Goal: Task Accomplishment & Management: Manage account settings

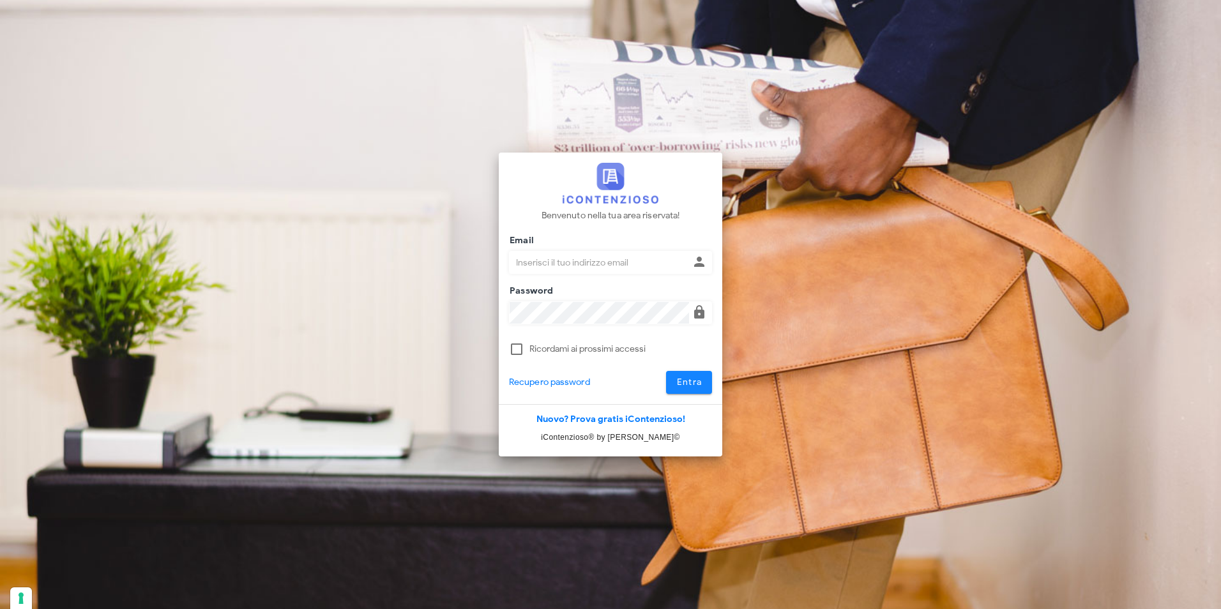
type input "studio@csbassociati.it"
click at [693, 380] on span "Entra" at bounding box center [689, 382] width 26 height 11
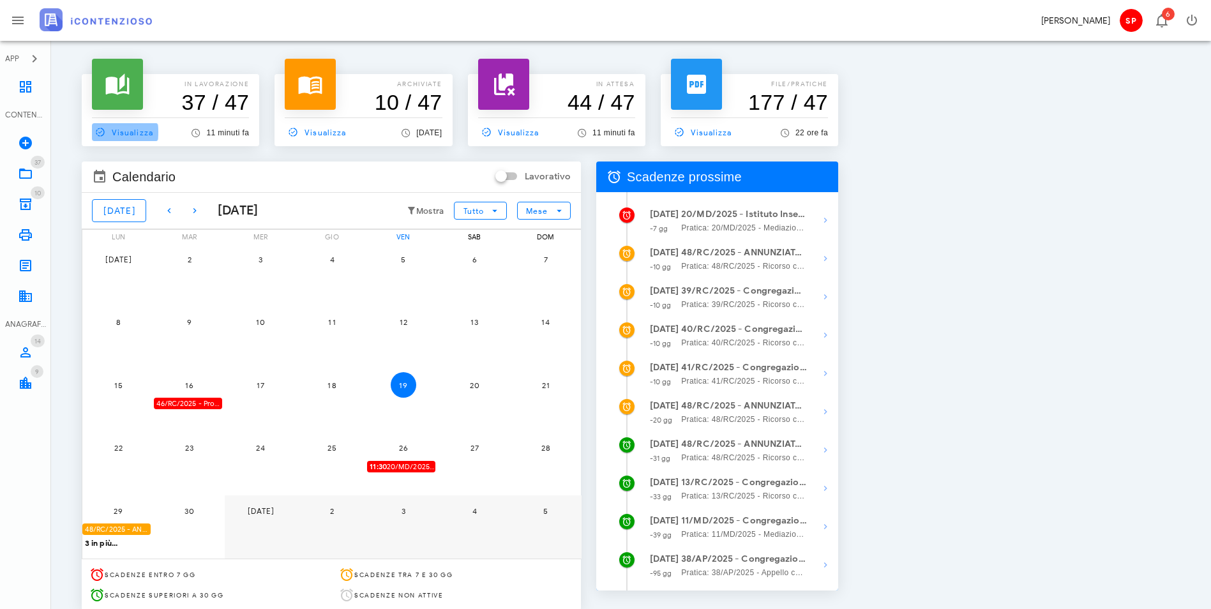
click at [147, 130] on span "Visualizza" at bounding box center [122, 131] width 61 height 11
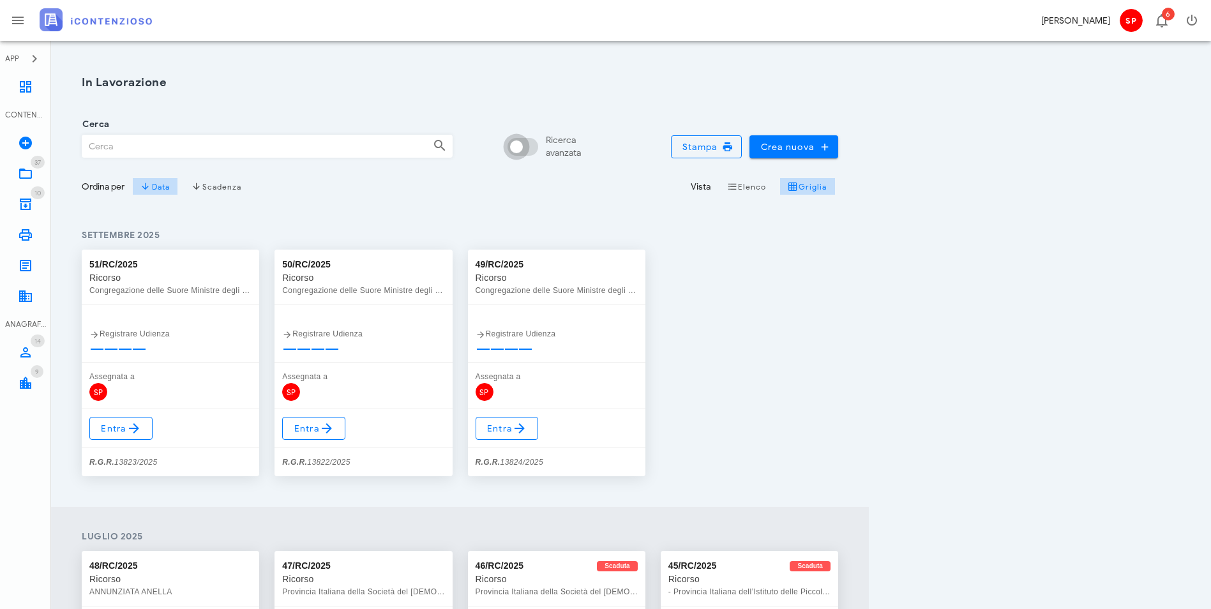
click at [541, 143] on input "Ricerca avanzata" at bounding box center [525, 146] width 31 height 15
checkbox input "false"
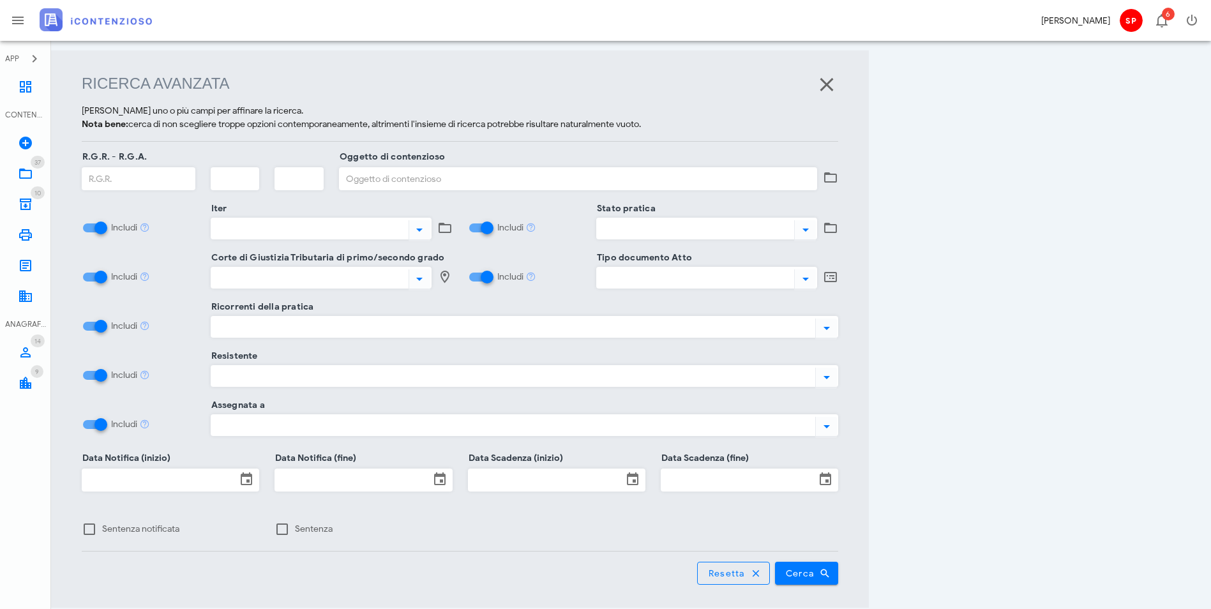
scroll to position [165, 0]
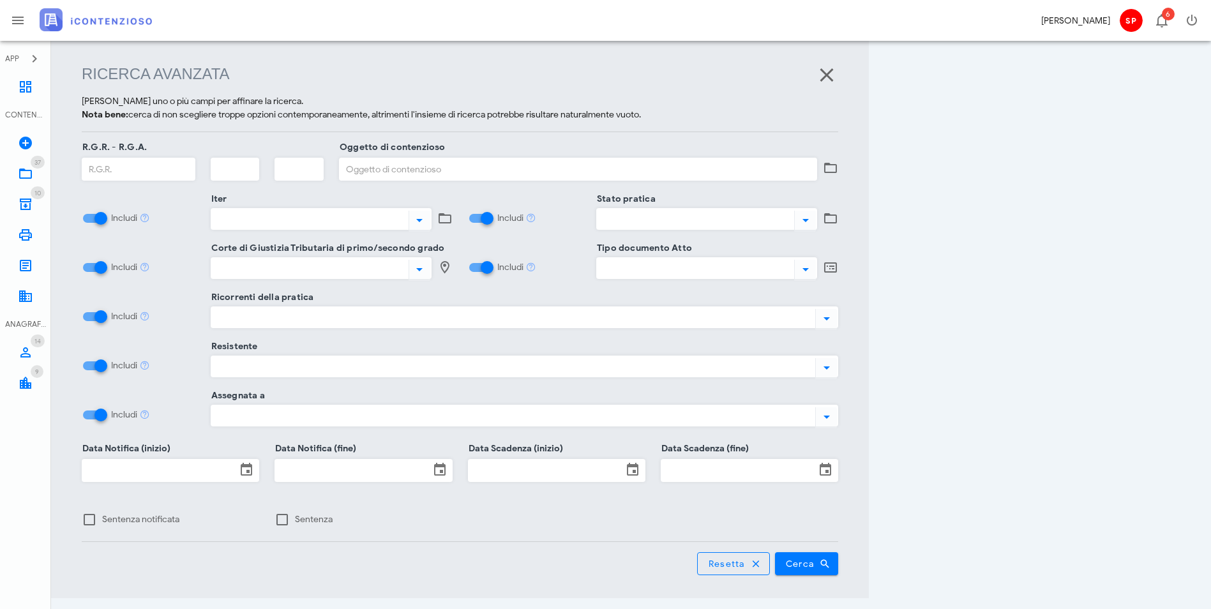
click at [239, 322] on div at bounding box center [511, 317] width 600 height 17
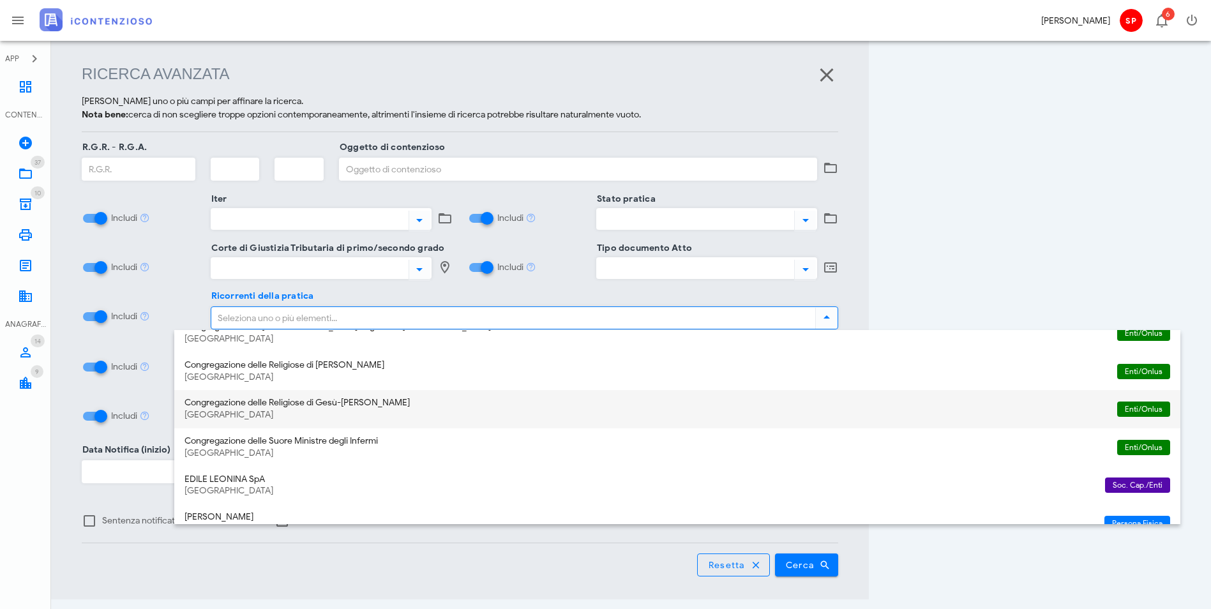
scroll to position [319, 0]
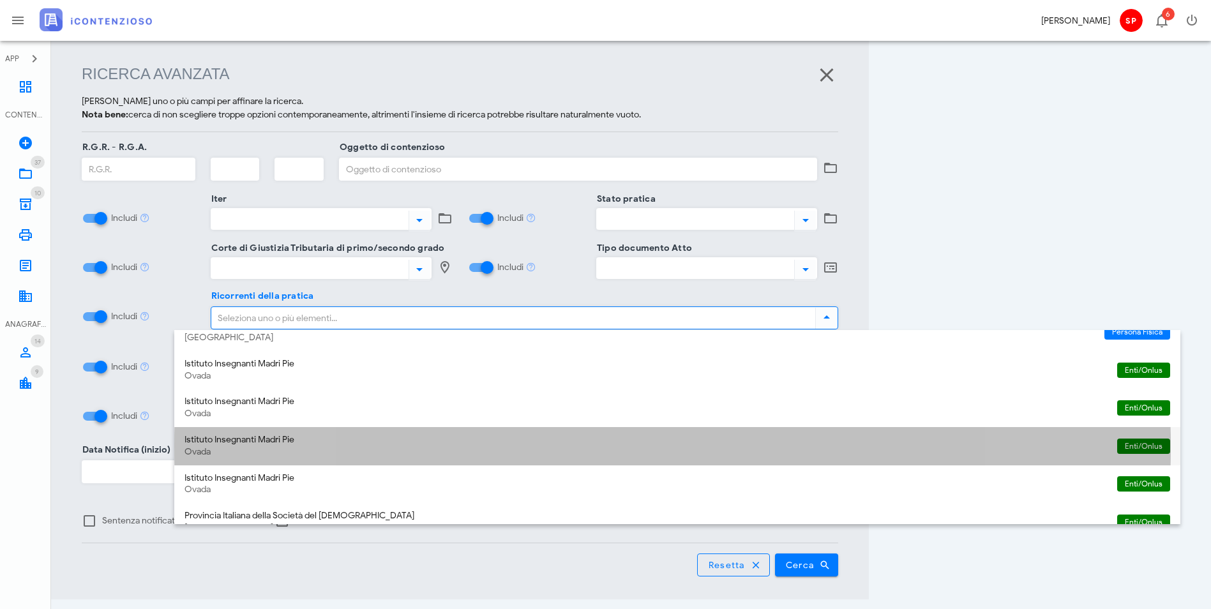
click at [292, 435] on div "Istituto Insegnanti Madri Pie" at bounding box center [646, 440] width 923 height 11
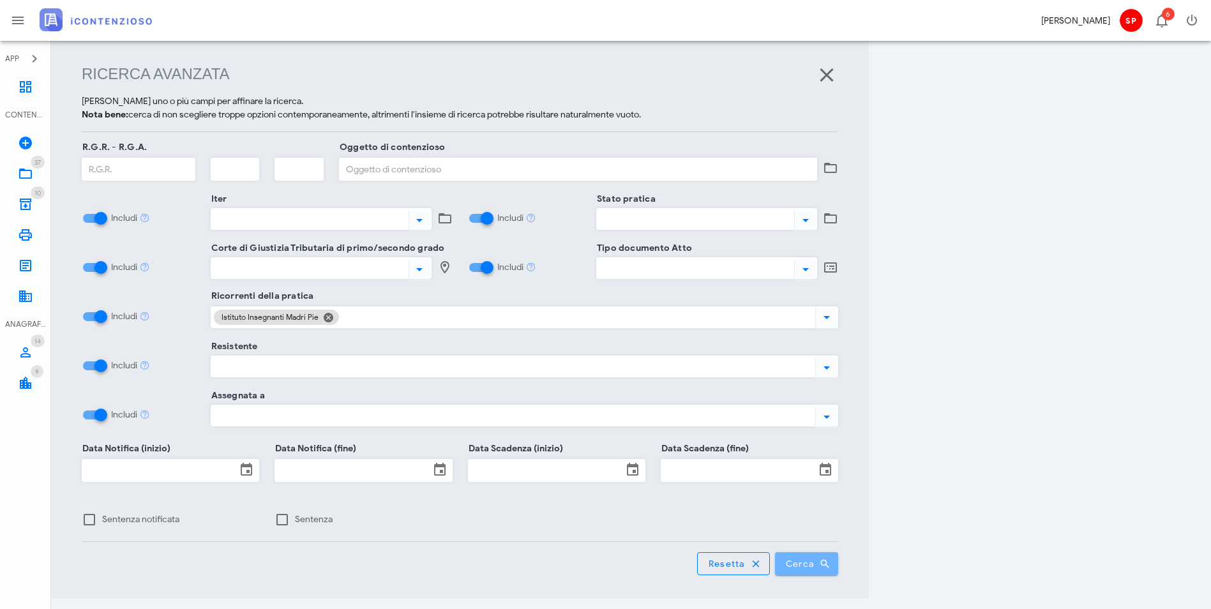
click at [839, 552] on button "Cerca" at bounding box center [807, 563] width 64 height 23
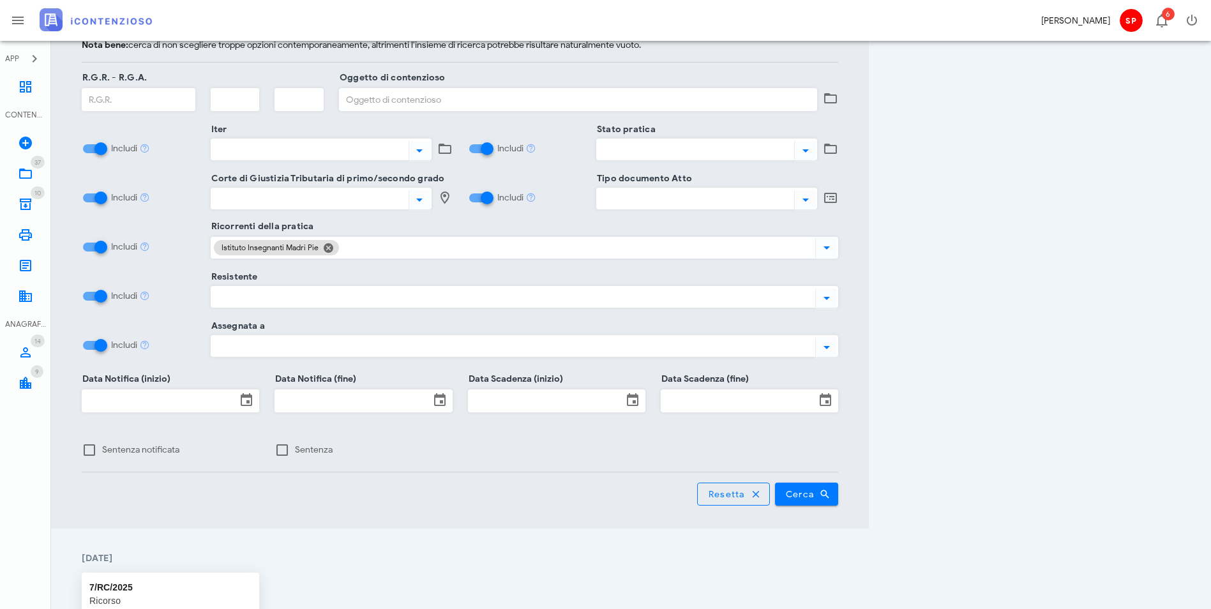
scroll to position [465, 0]
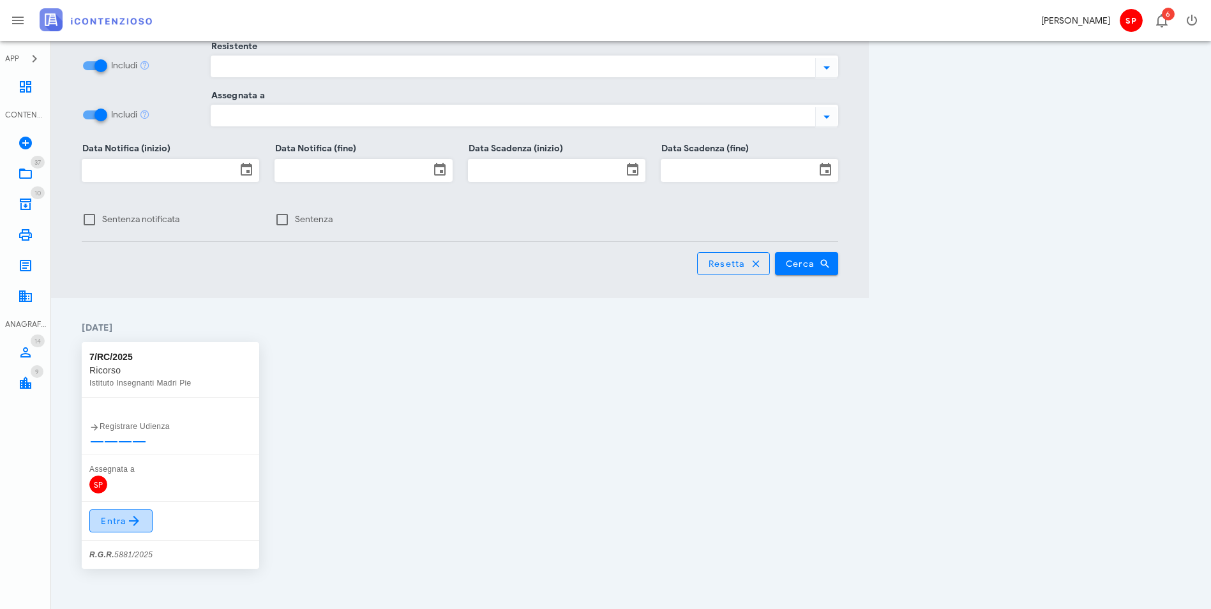
click at [120, 513] on span "Entra" at bounding box center [121, 520] width 42 height 15
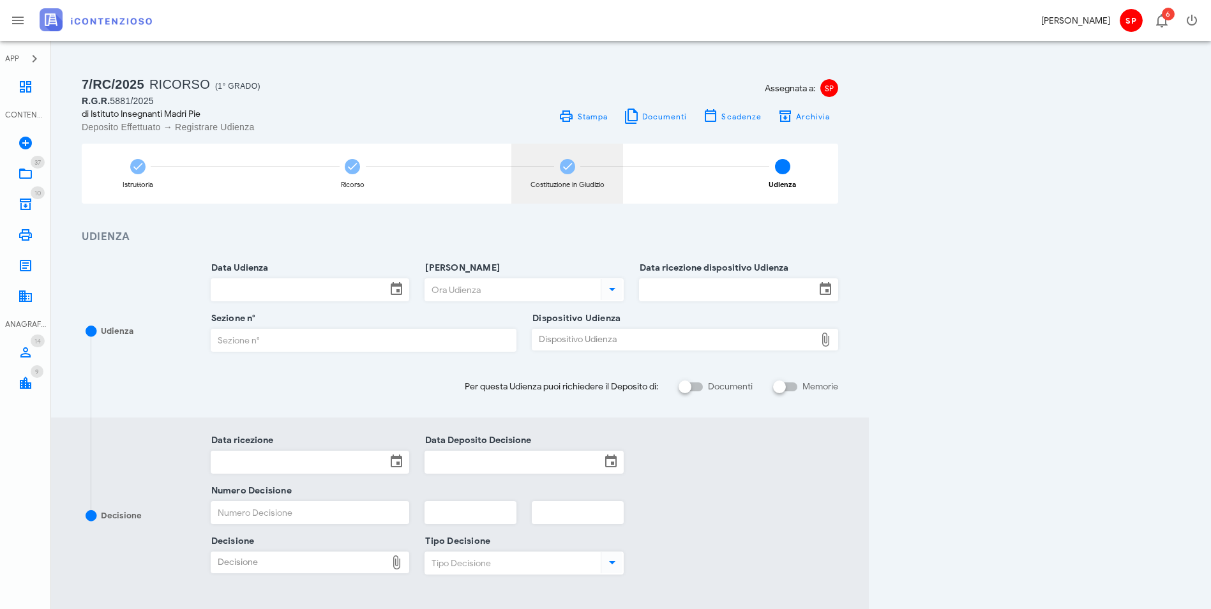
click at [623, 162] on div "Costituzione in Giudizio" at bounding box center [567, 174] width 112 height 60
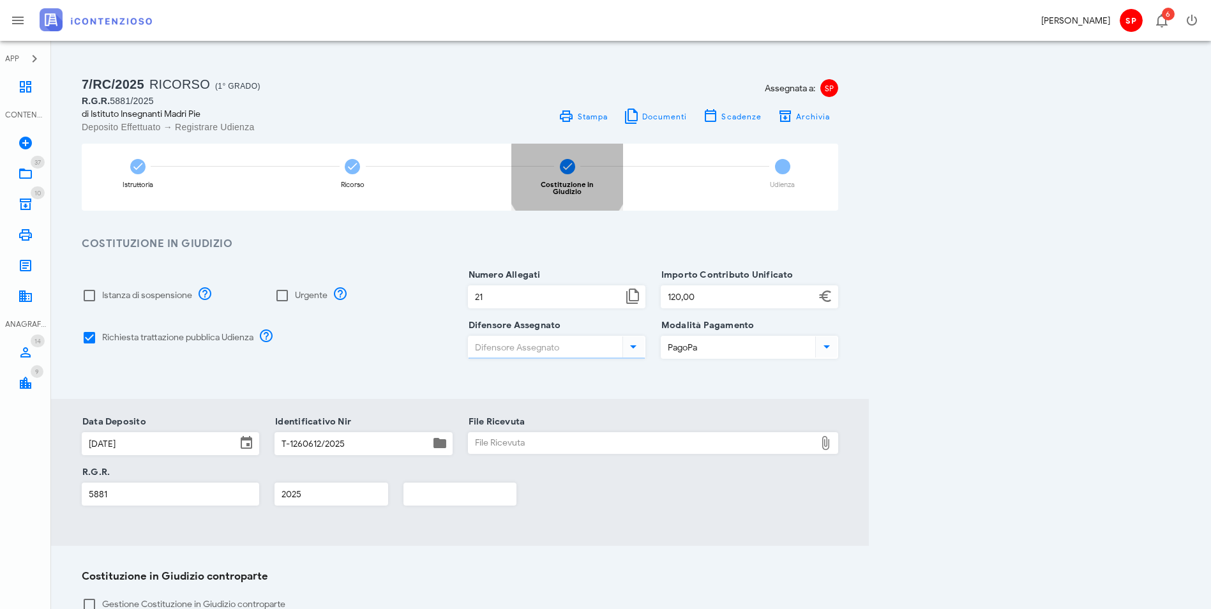
type input "Paolo Saraceno"
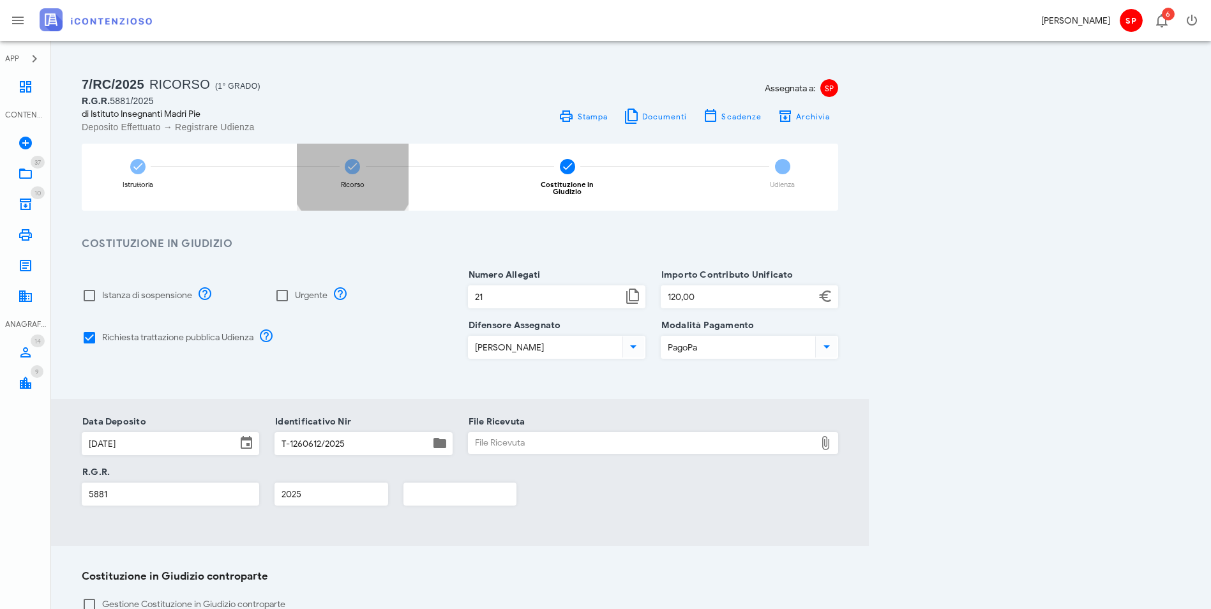
click at [409, 175] on div "Ricorso" at bounding box center [353, 177] width 112 height 67
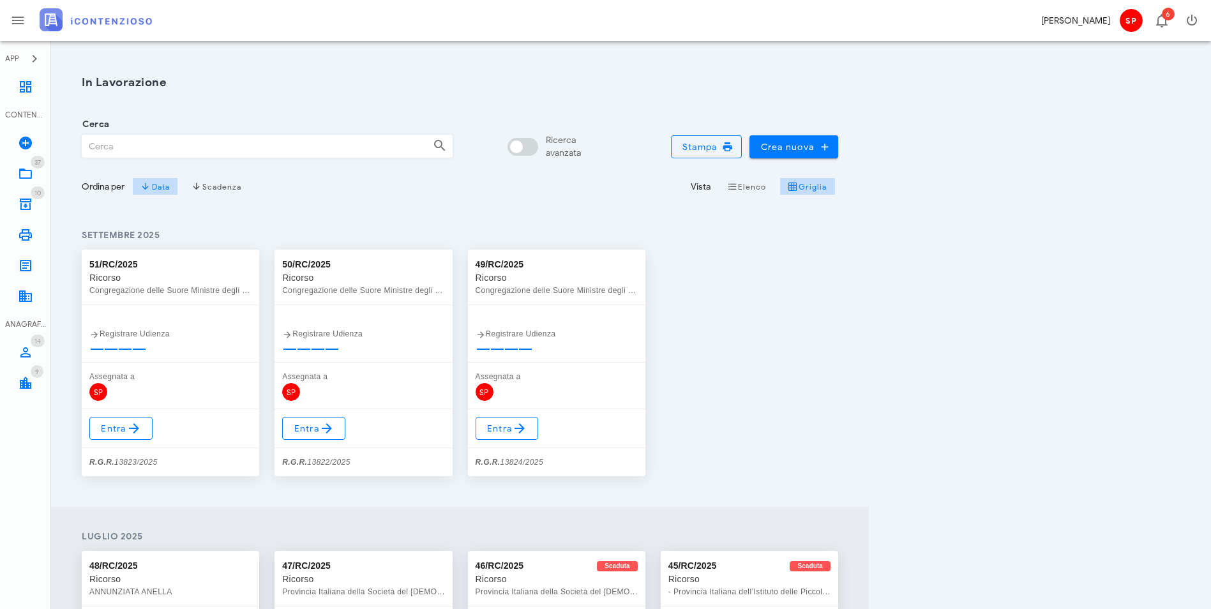
scroll to position [465, 0]
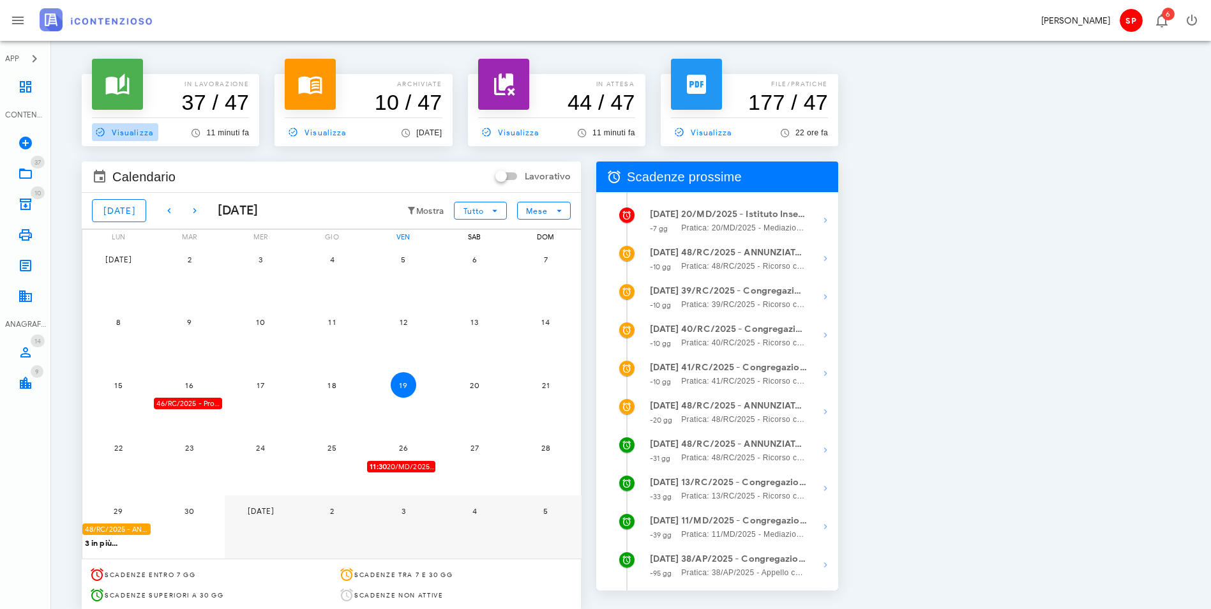
click at [103, 130] on icon at bounding box center [100, 131] width 11 height 11
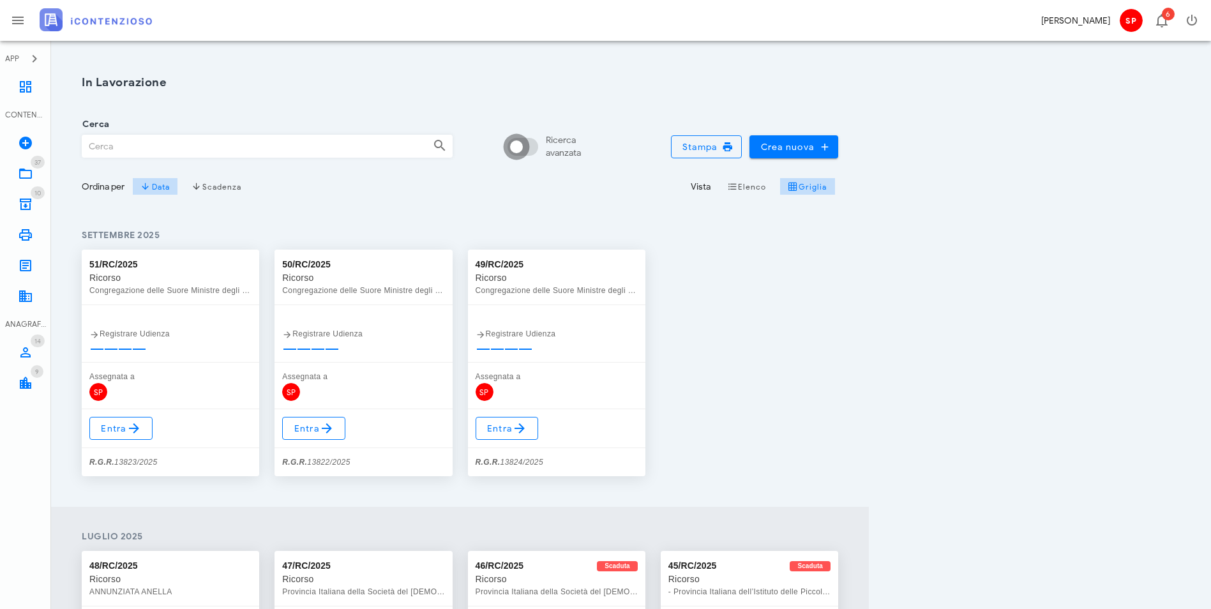
click at [527, 146] on div at bounding box center [517, 147] width 22 height 22
checkbox input "true"
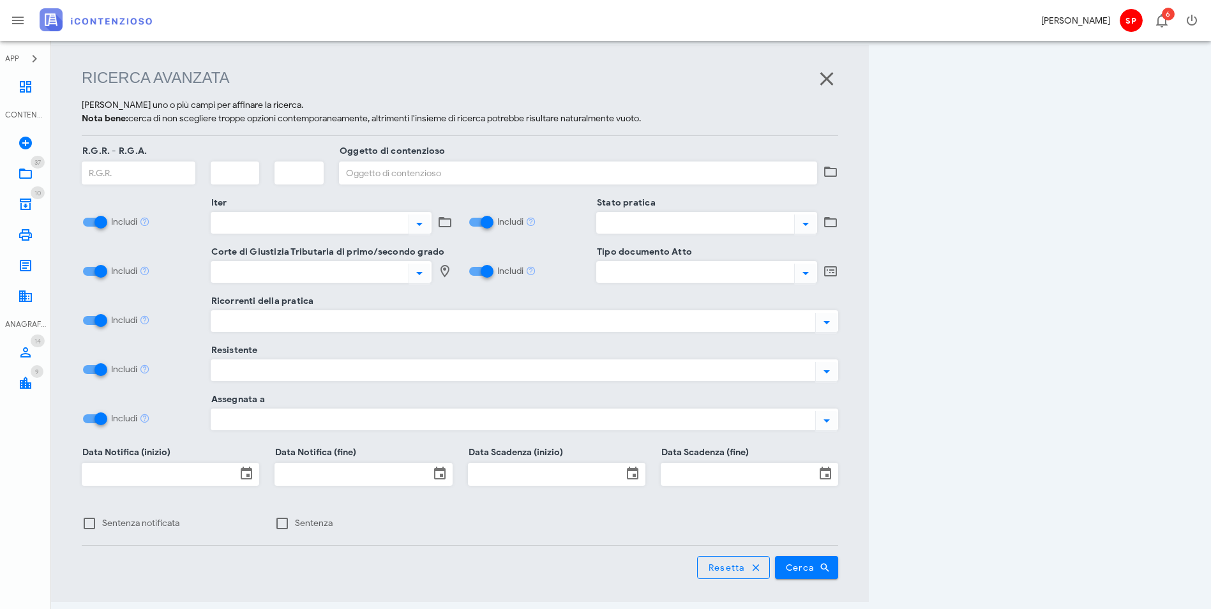
scroll to position [165, 0]
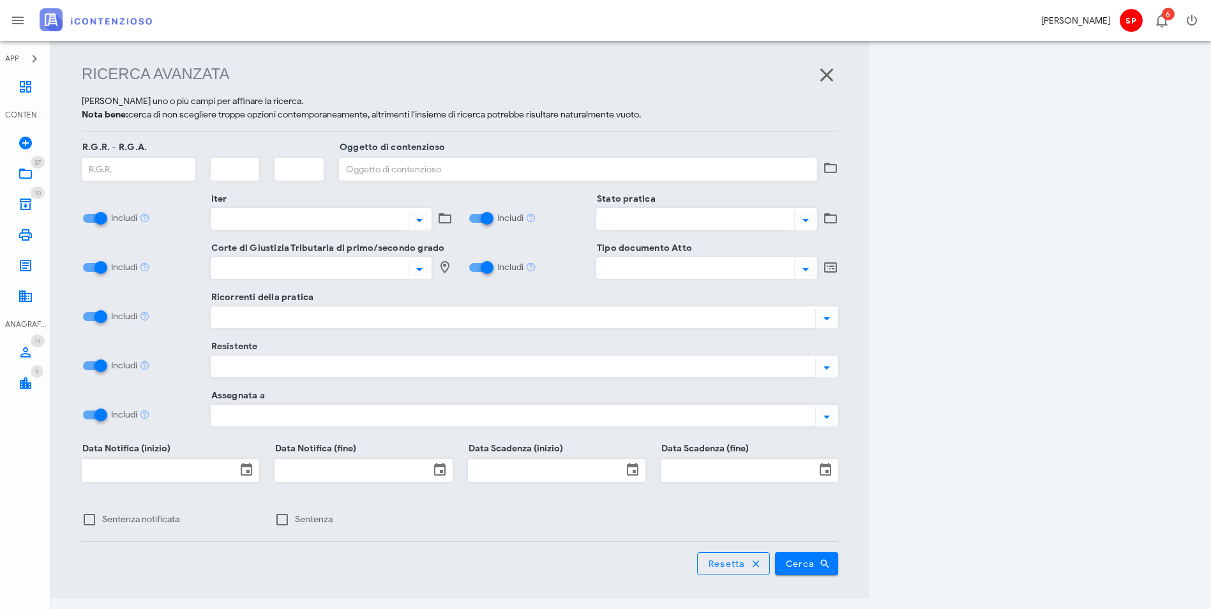
click at [213, 329] on div "Ricorrenti della pratica" at bounding box center [525, 325] width 628 height 39
click at [215, 321] on div at bounding box center [511, 317] width 600 height 17
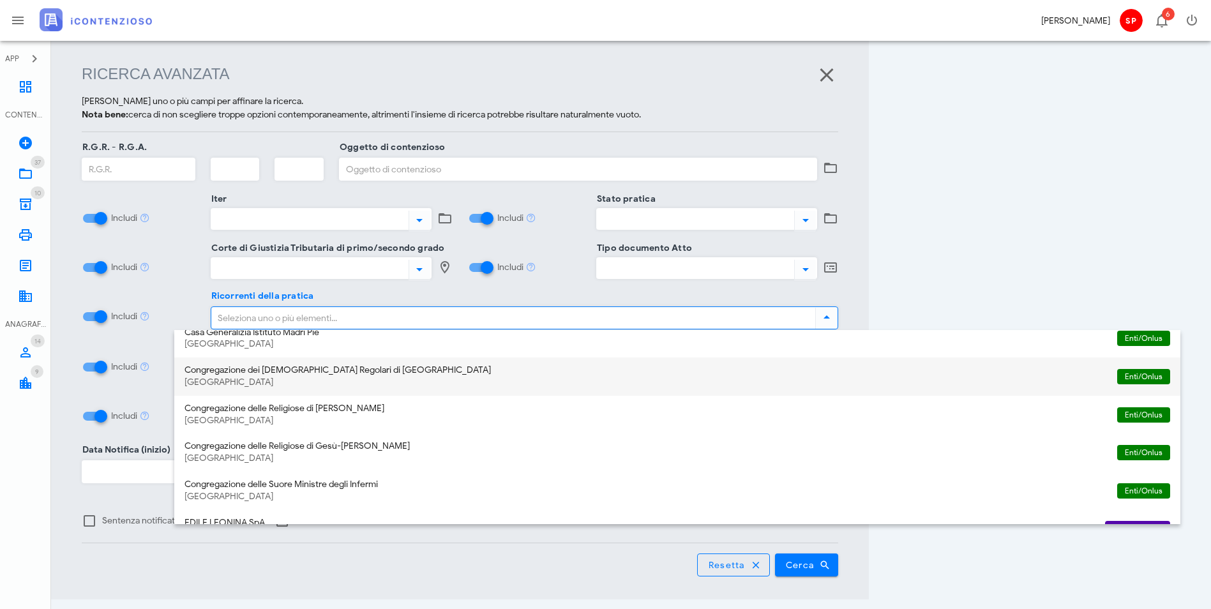
scroll to position [255, 0]
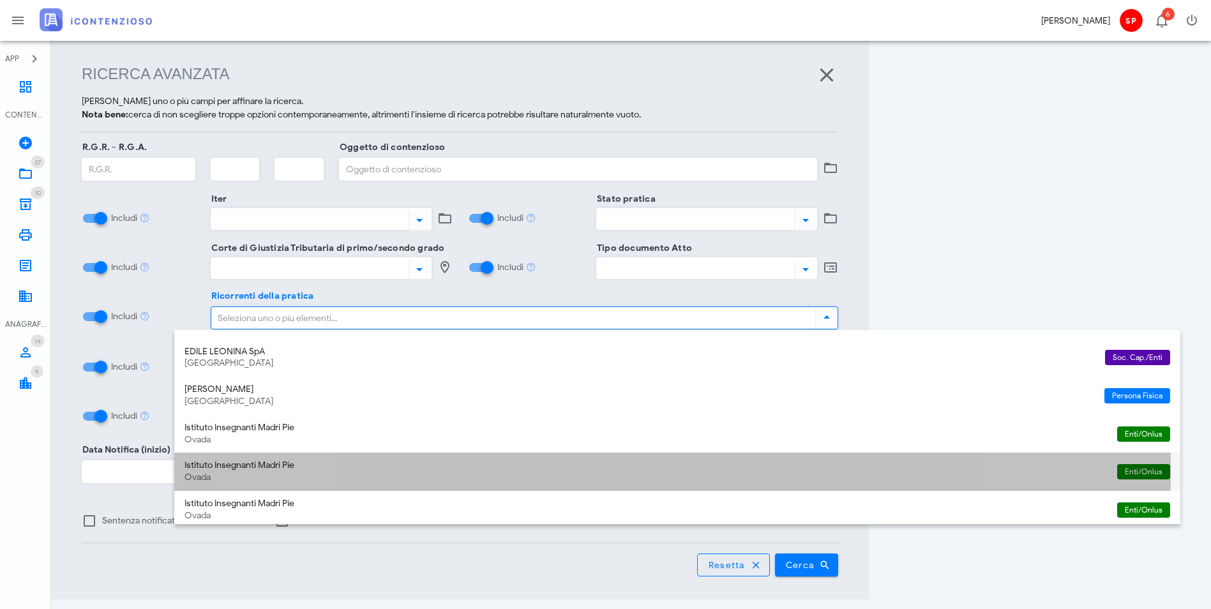
click at [271, 467] on div "Istituto Insegnanti Madri Pie" at bounding box center [646, 465] width 923 height 11
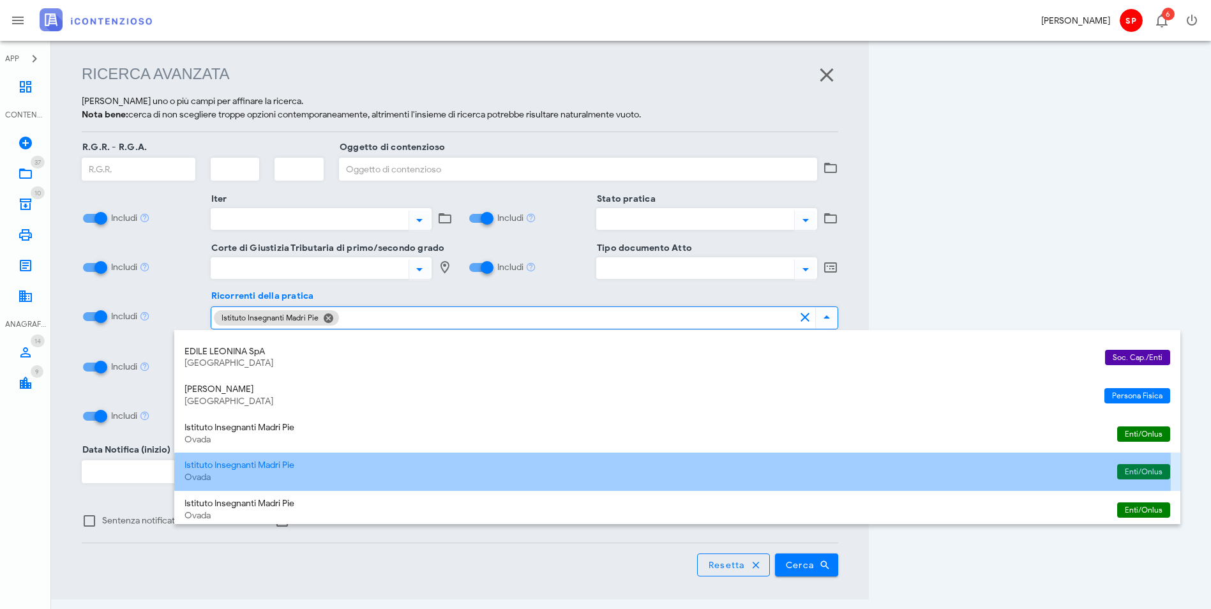
click at [271, 467] on div "Istituto Insegnanti Madri Pie" at bounding box center [646, 465] width 923 height 11
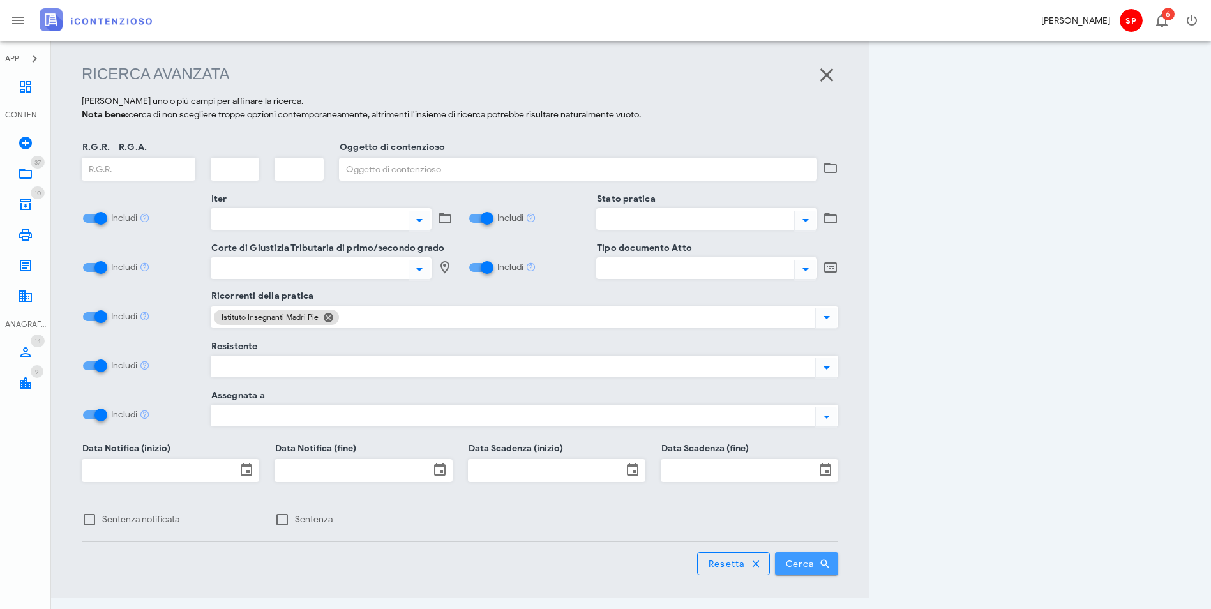
click at [829, 558] on span "Cerca" at bounding box center [806, 563] width 43 height 11
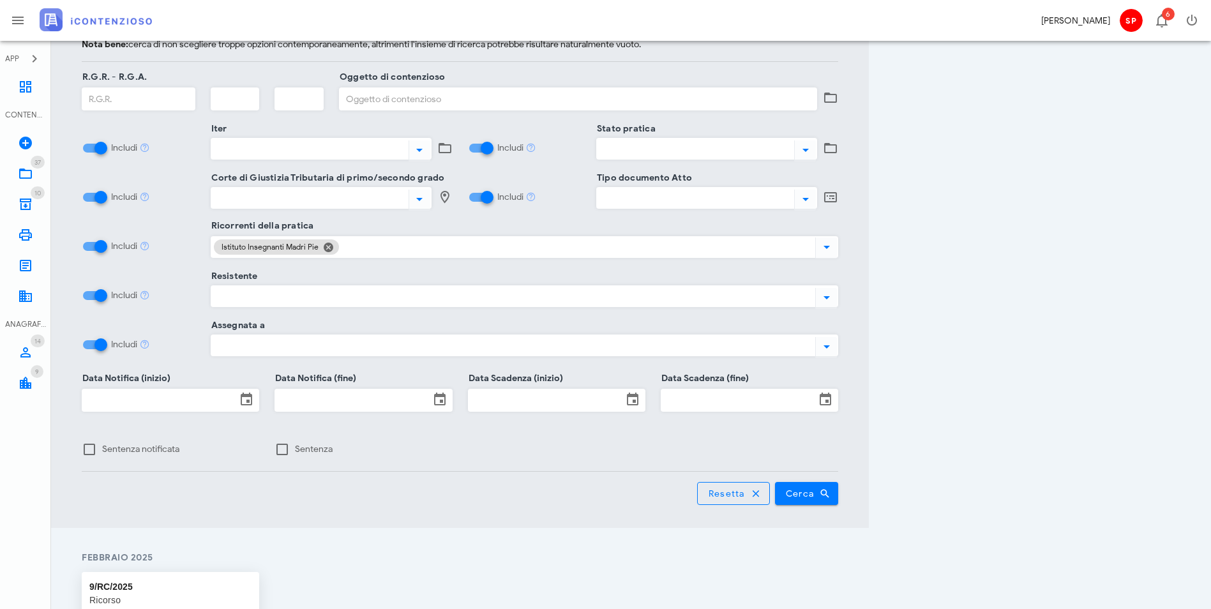
scroll to position [465, 0]
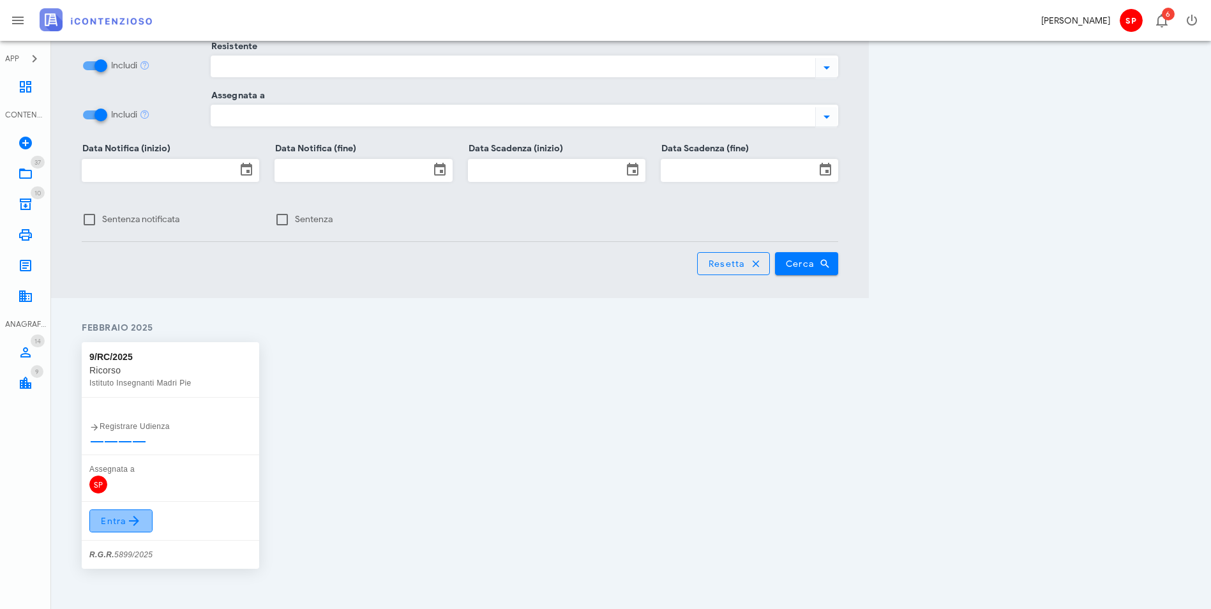
click at [120, 513] on span "Entra" at bounding box center [121, 520] width 42 height 15
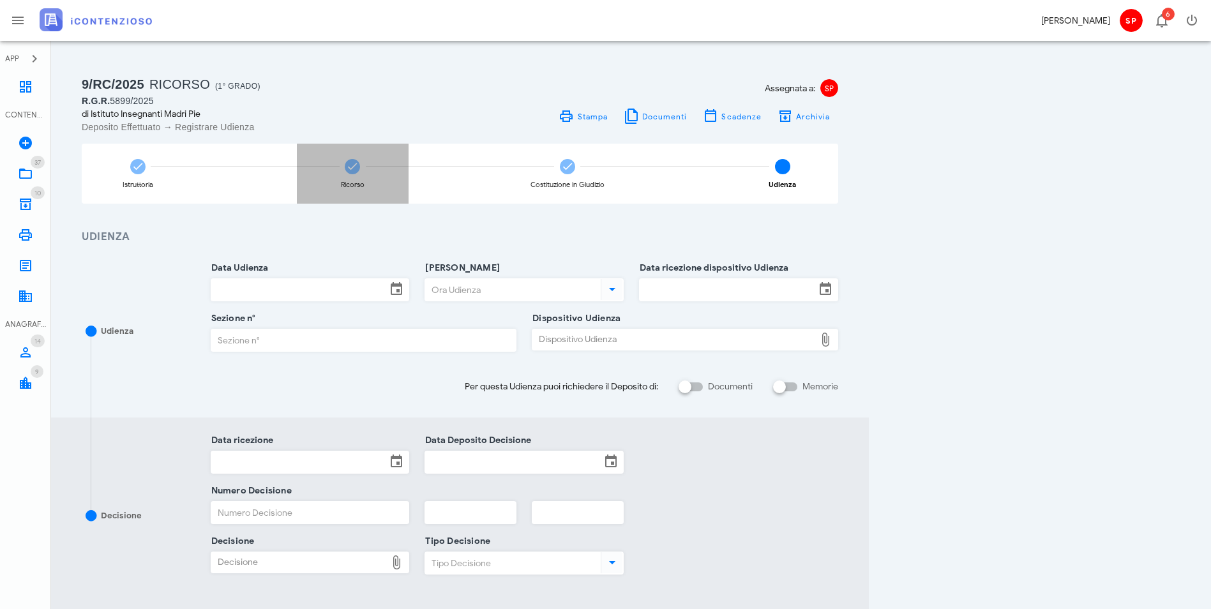
click at [409, 180] on div "Ricorso" at bounding box center [353, 174] width 112 height 60
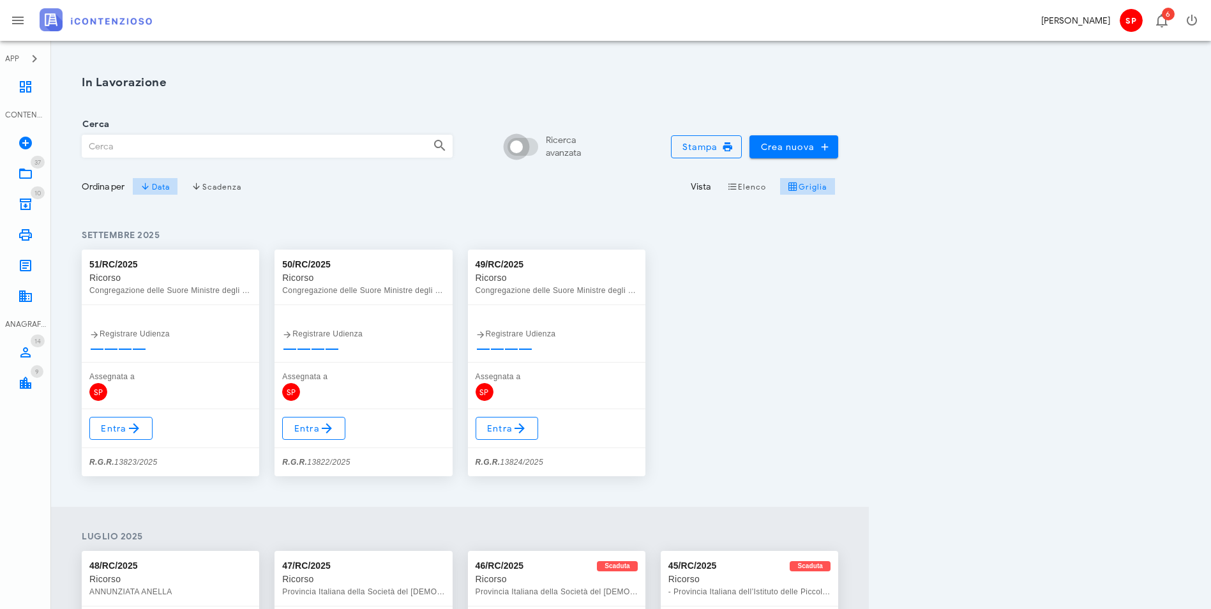
click at [527, 150] on div at bounding box center [517, 147] width 22 height 22
checkbox input "true"
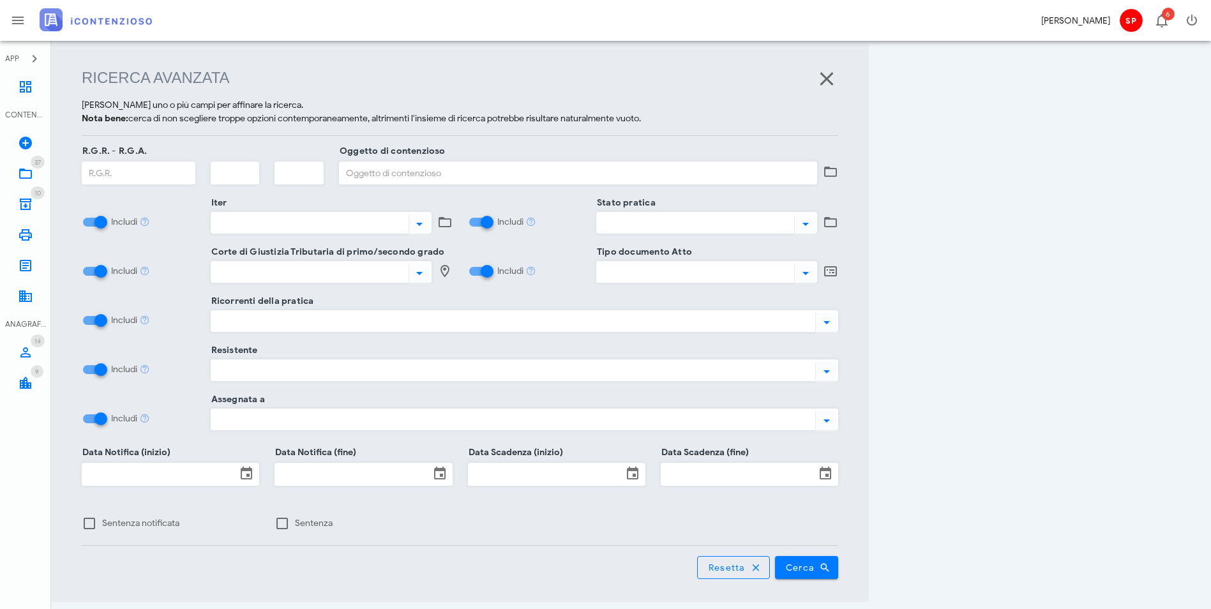
scroll to position [165, 0]
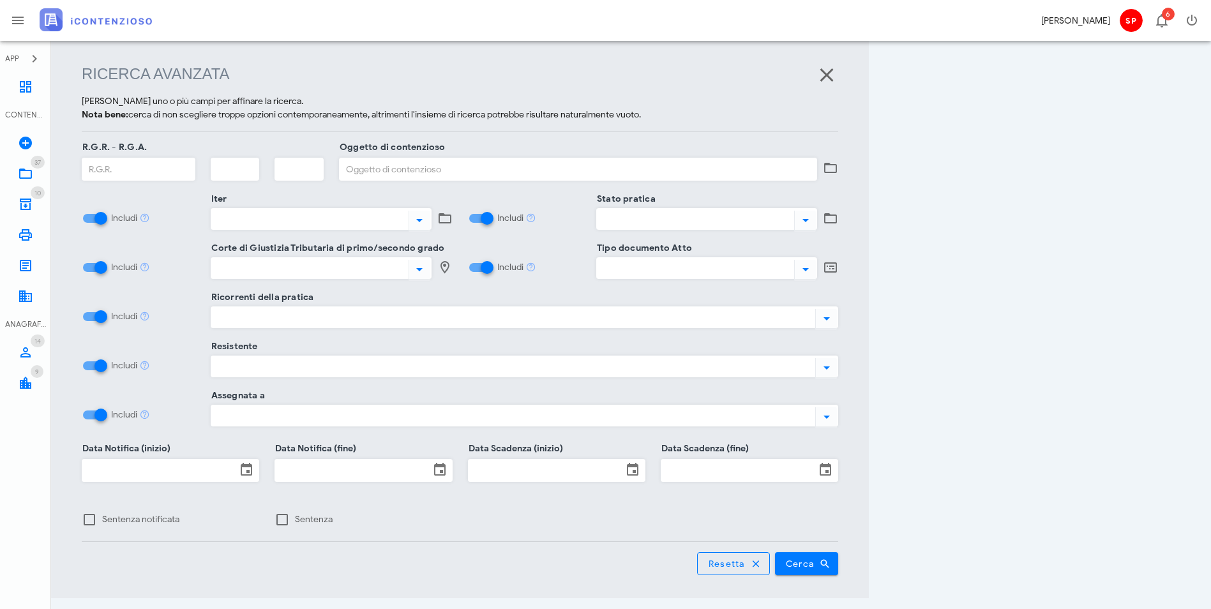
click at [255, 314] on div at bounding box center [511, 317] width 600 height 17
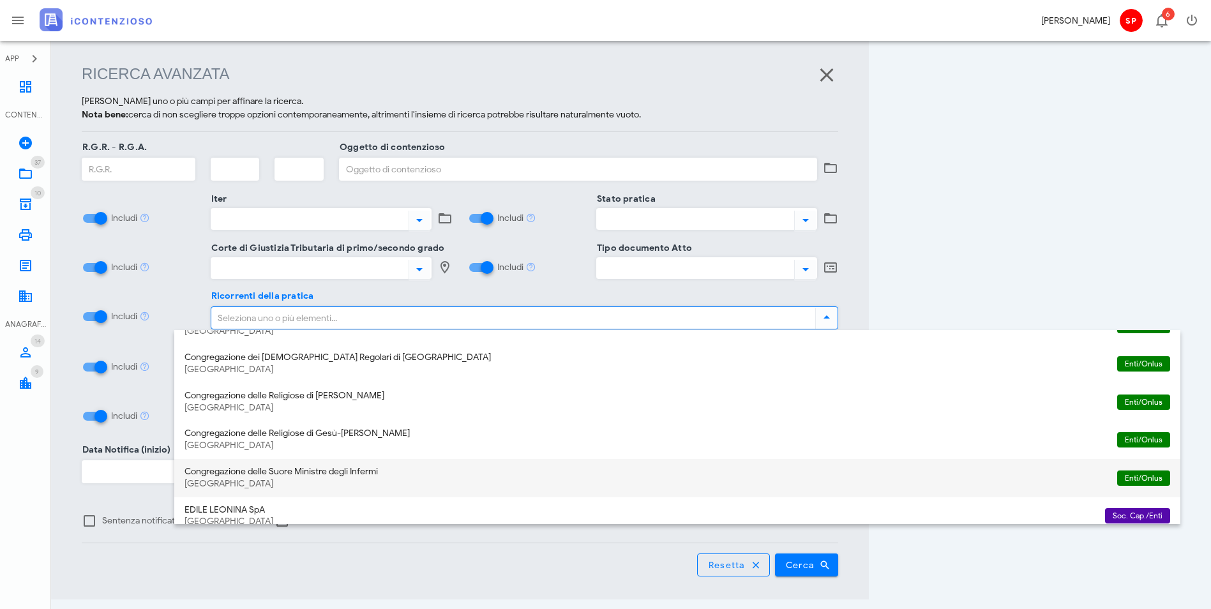
scroll to position [255, 0]
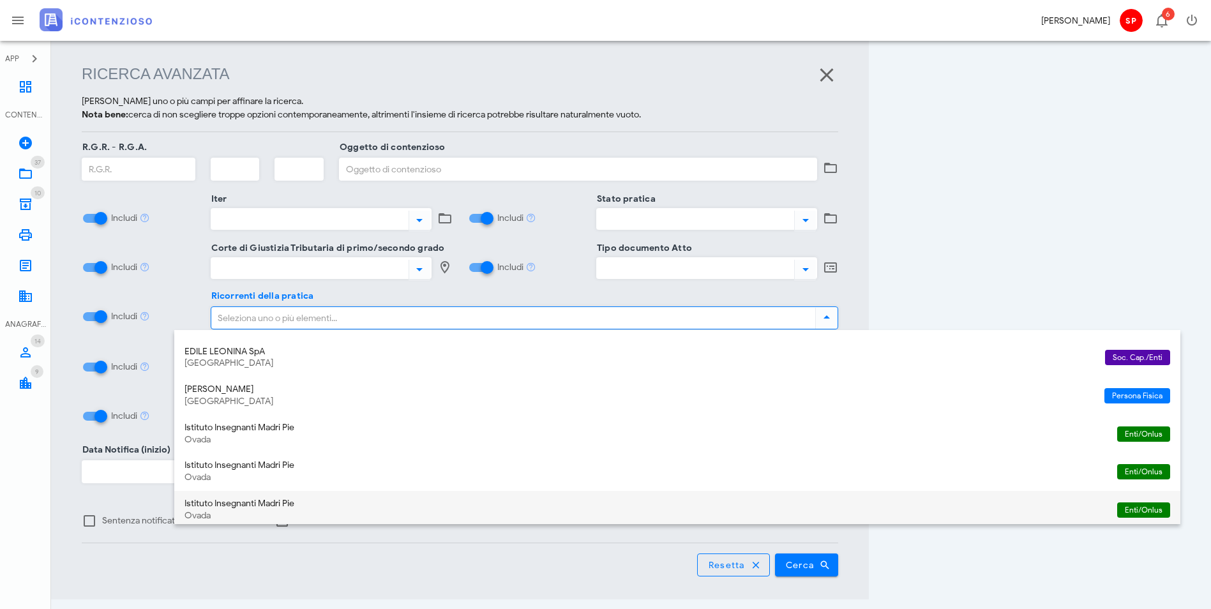
click at [254, 503] on div "Istituto Insegnanti Madri Pie" at bounding box center [646, 504] width 923 height 11
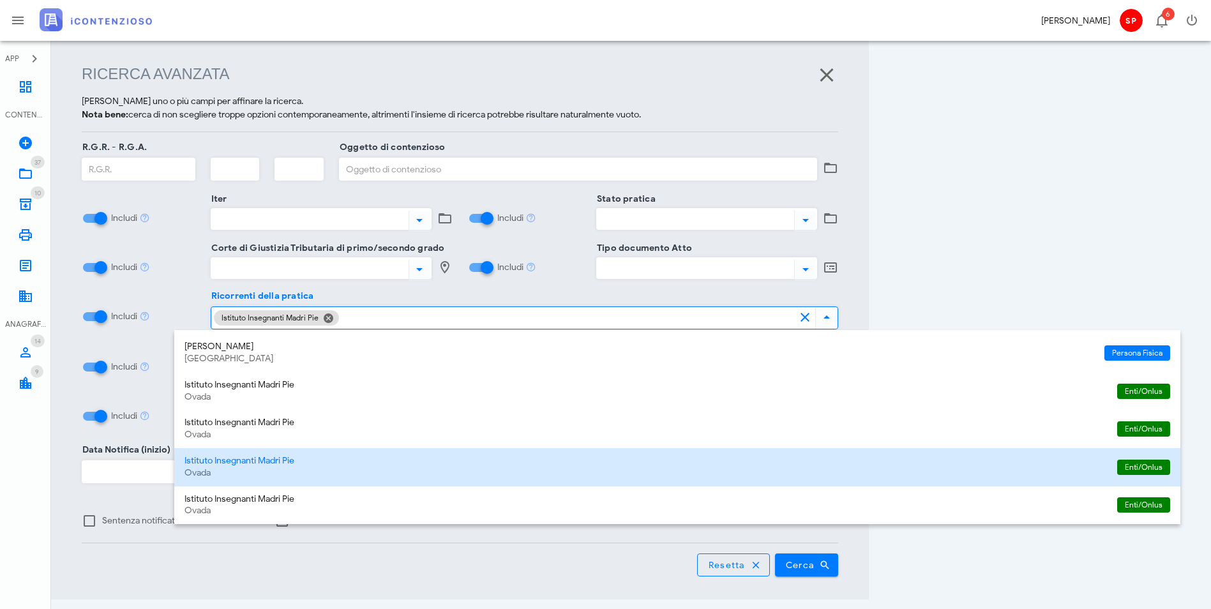
scroll to position [299, 0]
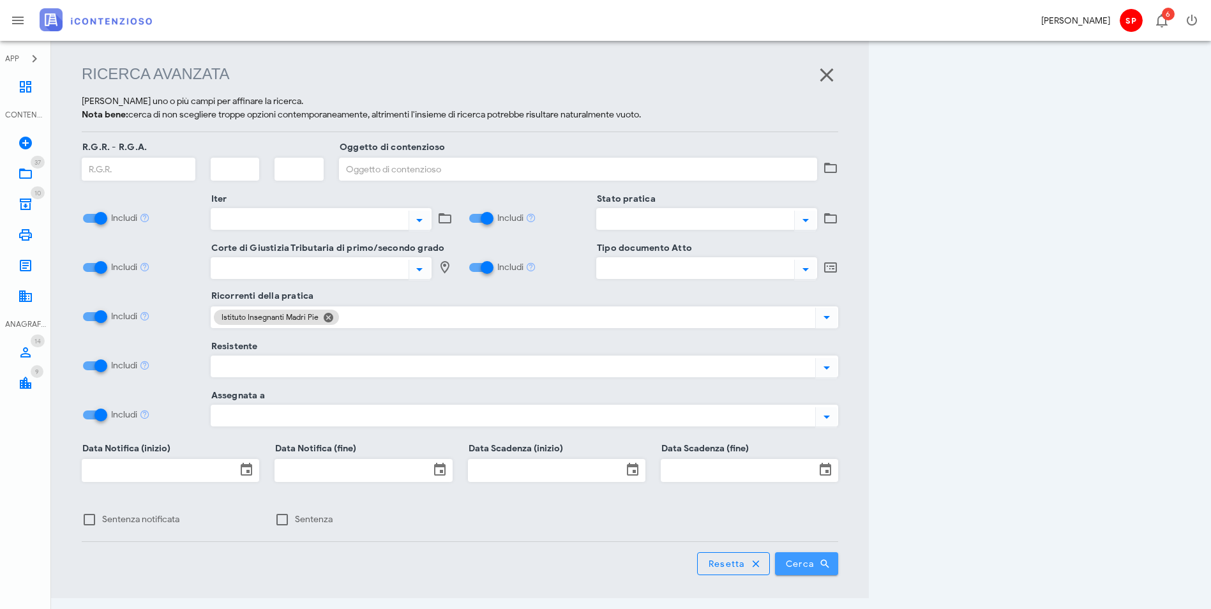
click at [829, 558] on span "Cerca" at bounding box center [806, 563] width 43 height 11
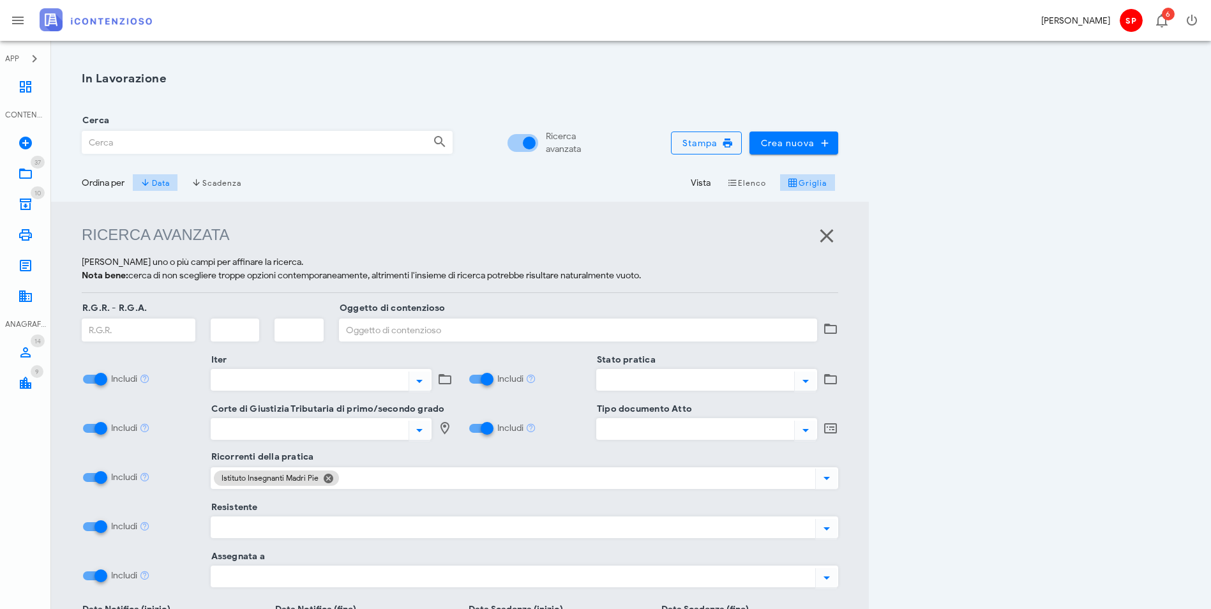
scroll to position [0, 0]
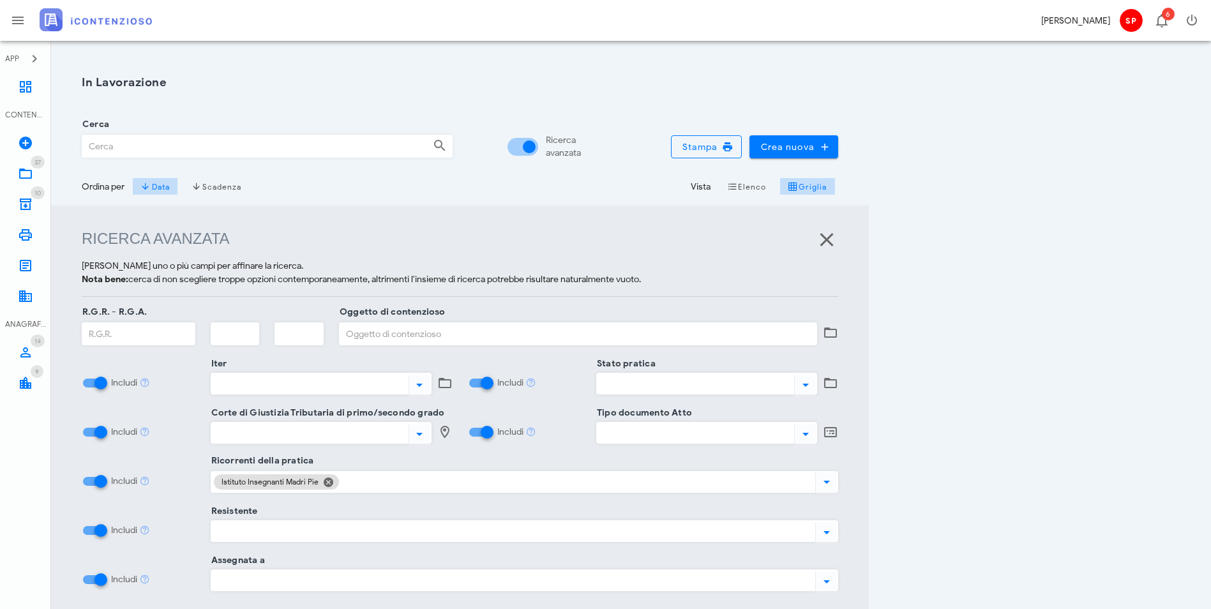
click at [537, 338] on input "Oggetto di contenzioso" at bounding box center [578, 334] width 477 height 22
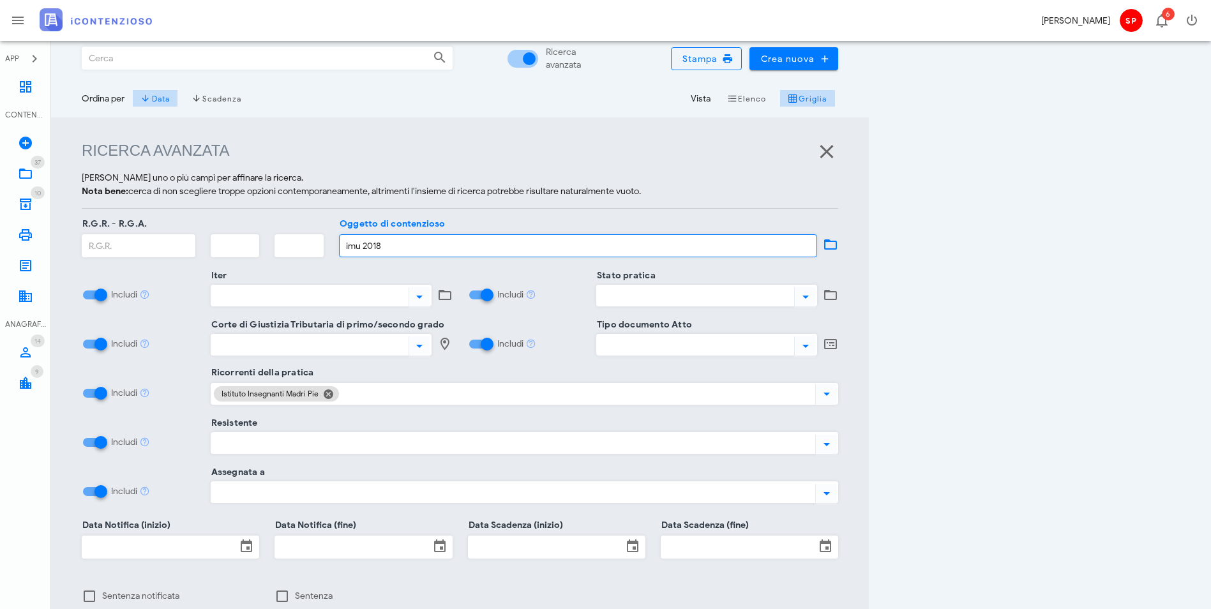
scroll to position [255, 0]
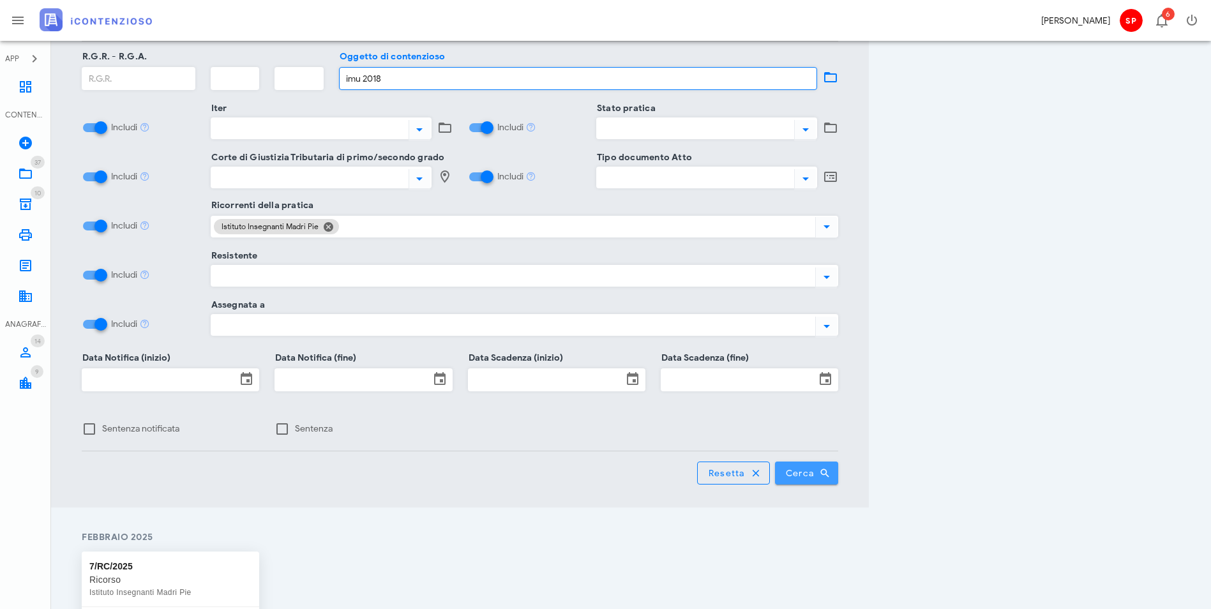
click at [839, 462] on button "Cerca" at bounding box center [807, 473] width 64 height 23
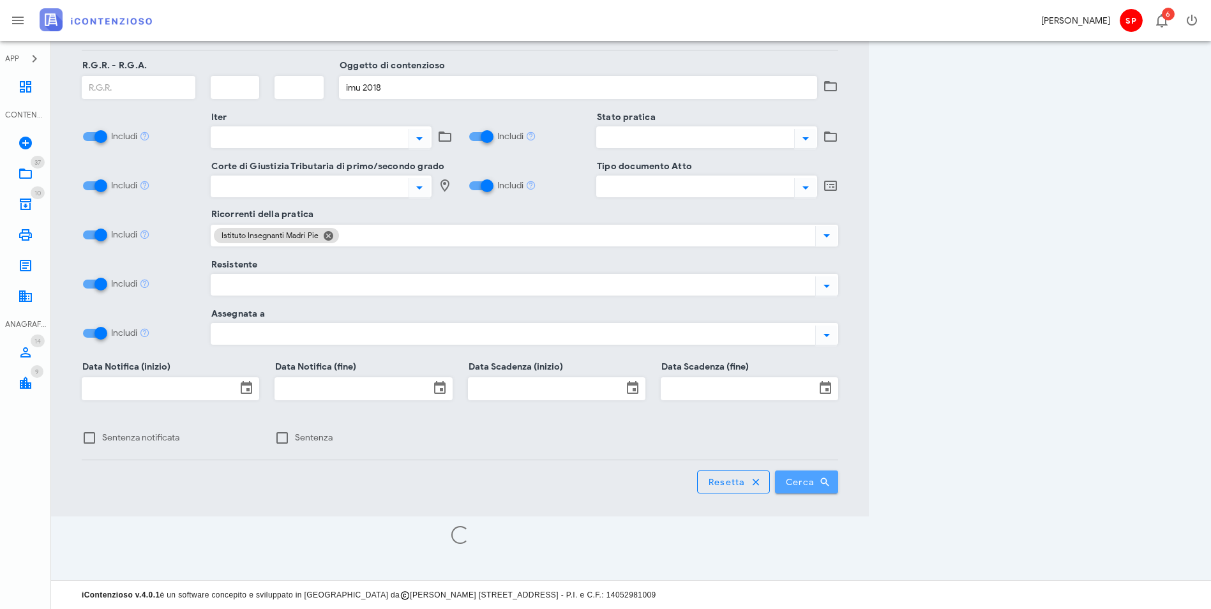
scroll to position [218, 0]
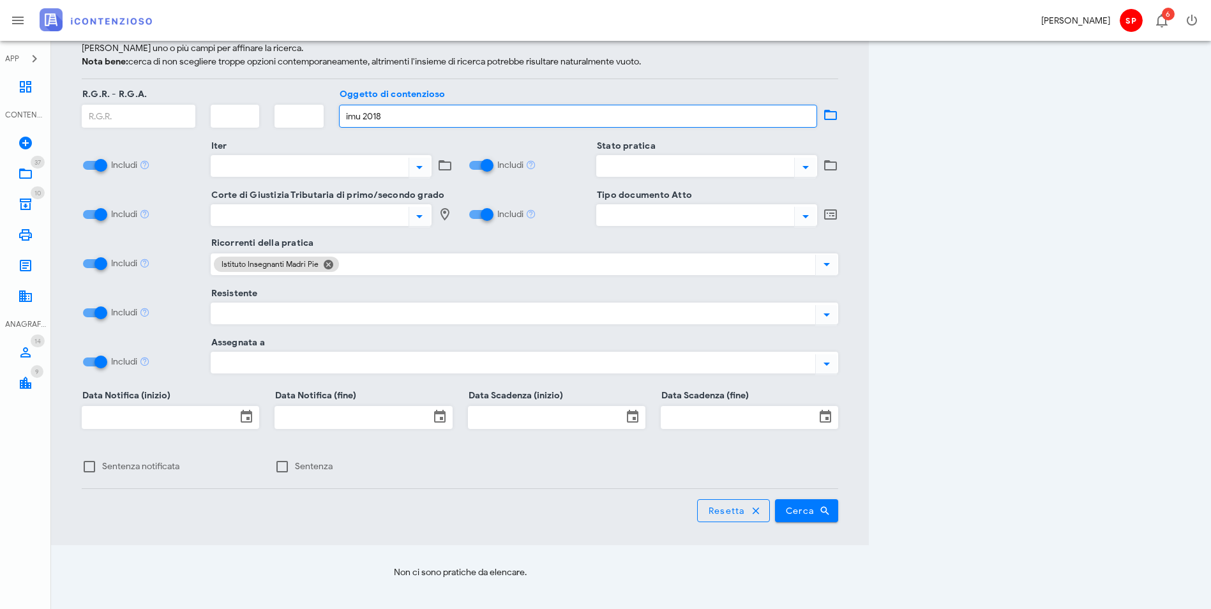
click at [509, 114] on input "imu 2018" at bounding box center [578, 116] width 477 height 22
click at [829, 505] on span "Cerca" at bounding box center [806, 510] width 43 height 11
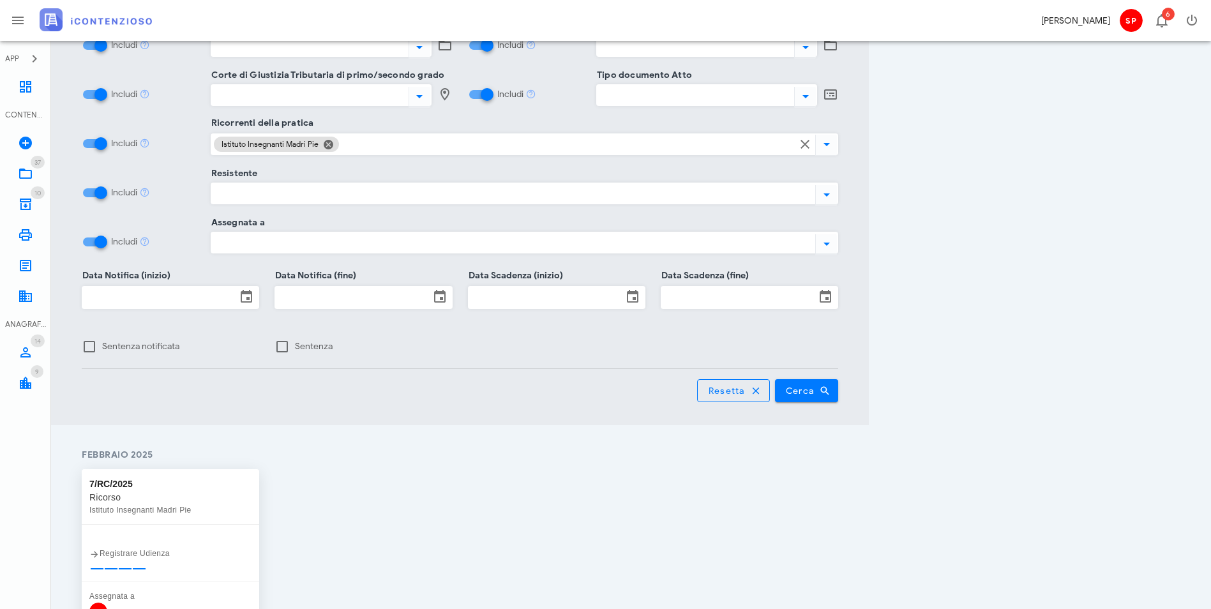
scroll to position [146, 0]
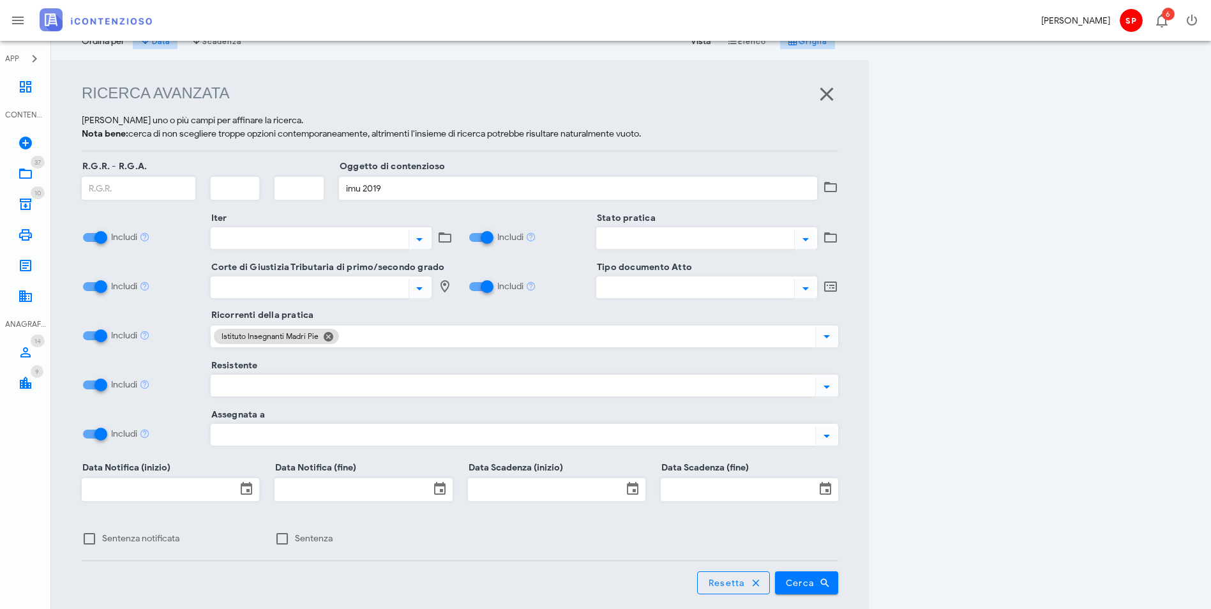
drag, startPoint x: 495, startPoint y: 189, endPoint x: 502, endPoint y: 190, distance: 6.5
click at [497, 190] on input "imu 2019" at bounding box center [578, 189] width 477 height 22
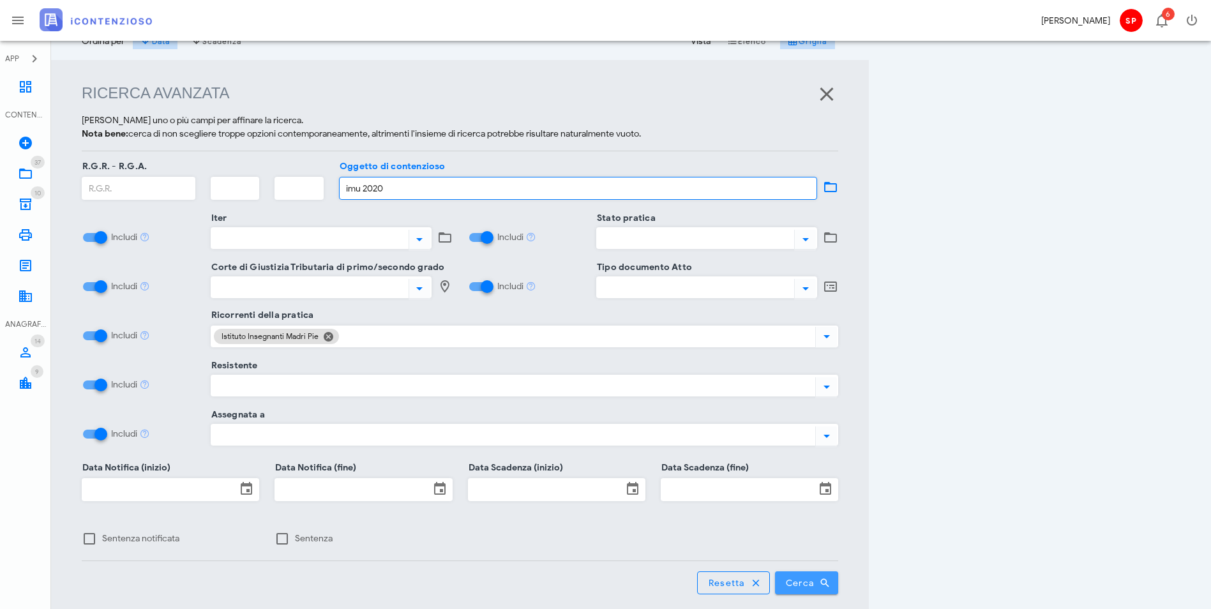
click at [829, 577] on span "Cerca" at bounding box center [806, 582] width 43 height 11
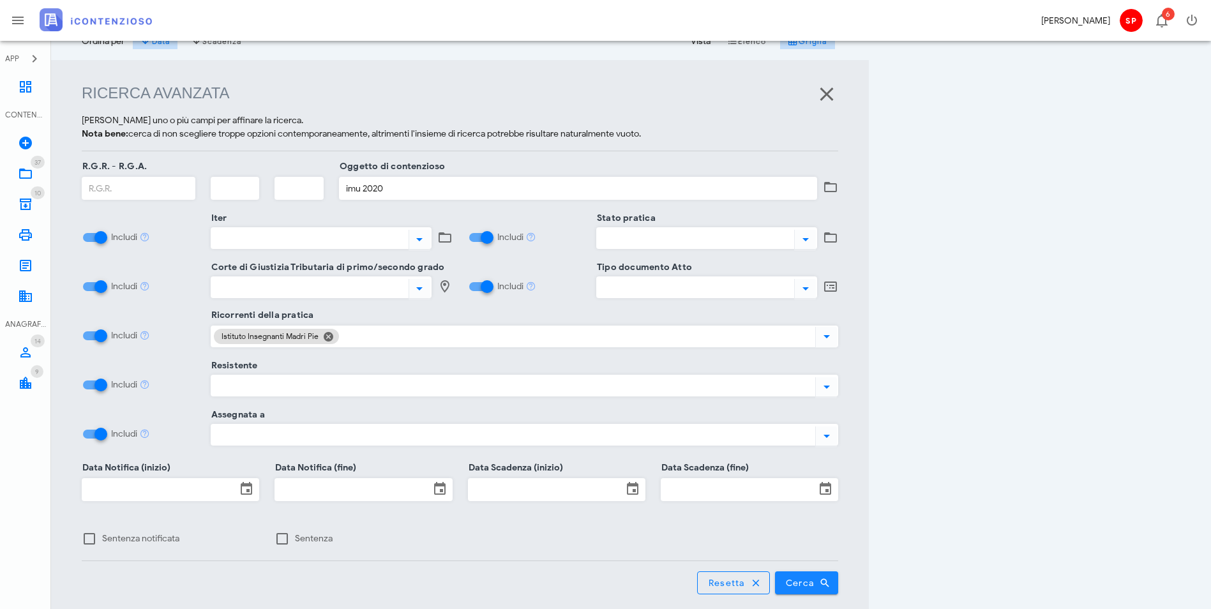
scroll to position [218, 0]
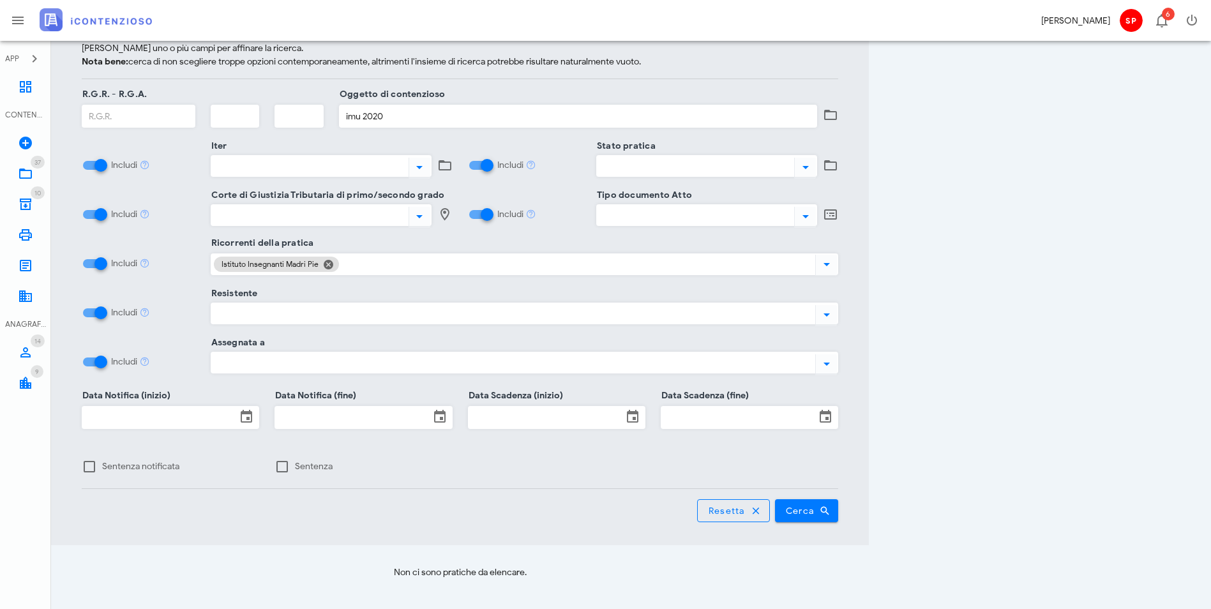
click at [503, 116] on input "imu 2020" at bounding box center [578, 116] width 477 height 22
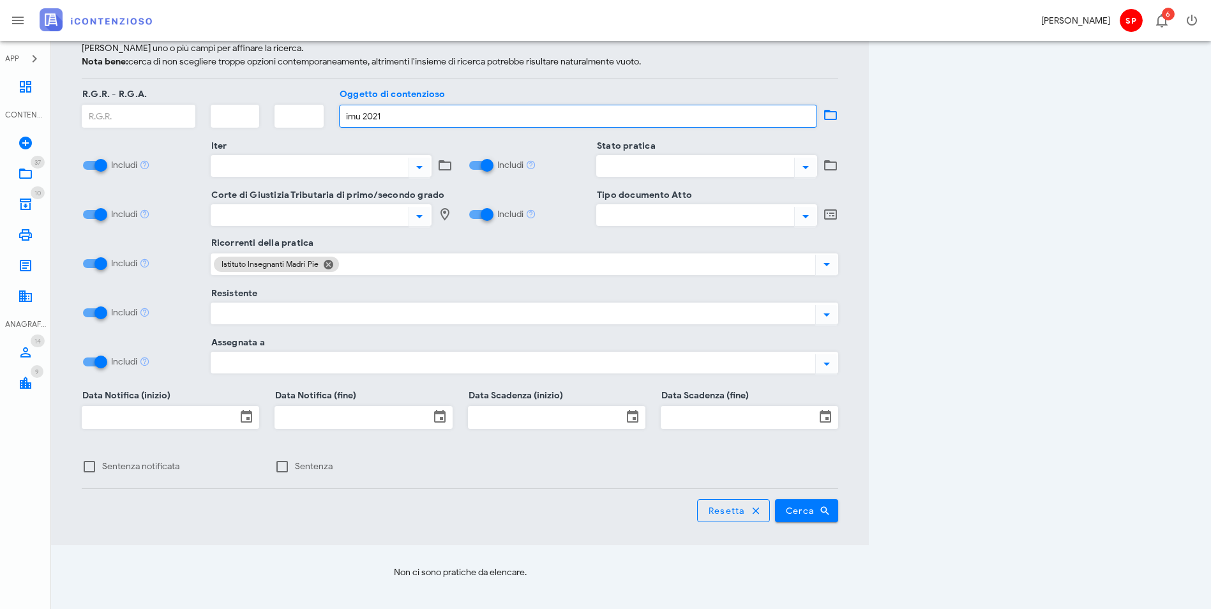
click at [775, 499] on button "Cerca" at bounding box center [807, 510] width 64 height 23
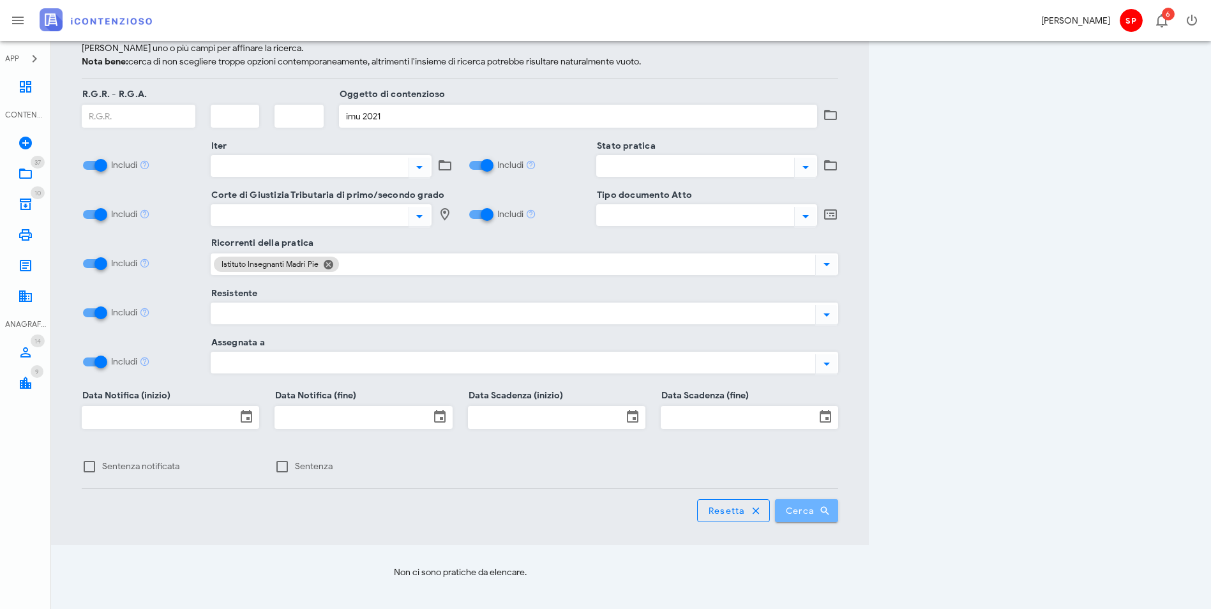
click at [829, 505] on span "Cerca" at bounding box center [806, 510] width 43 height 11
click at [515, 119] on input "imu 2021" at bounding box center [578, 116] width 477 height 22
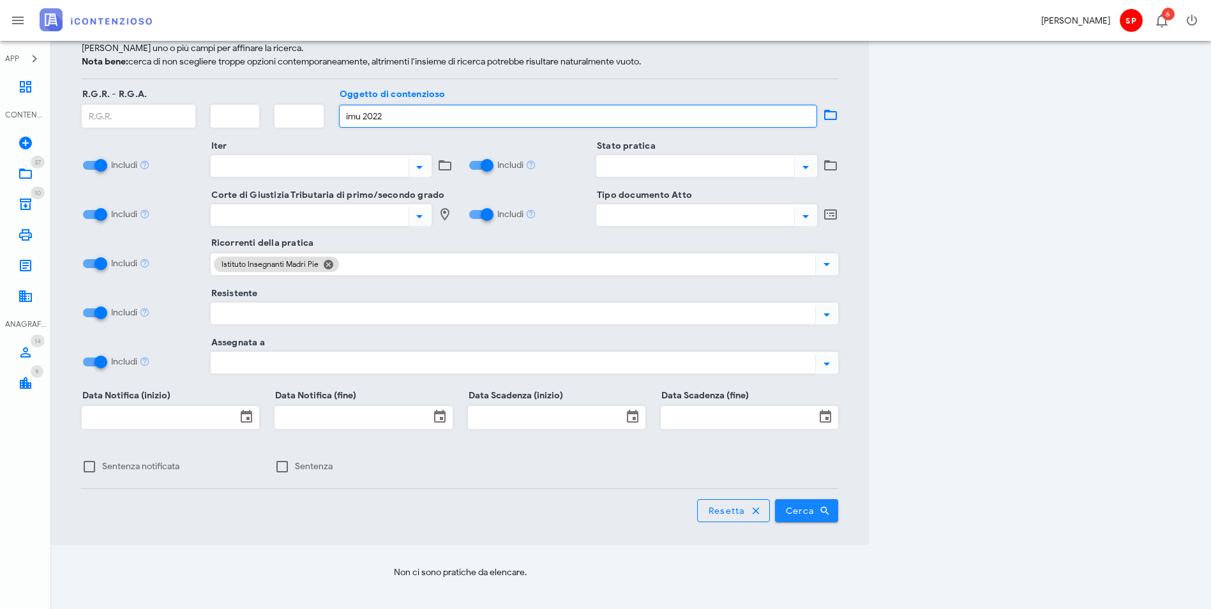
type input "imu 2022"
click at [829, 505] on span "Cerca" at bounding box center [806, 510] width 43 height 11
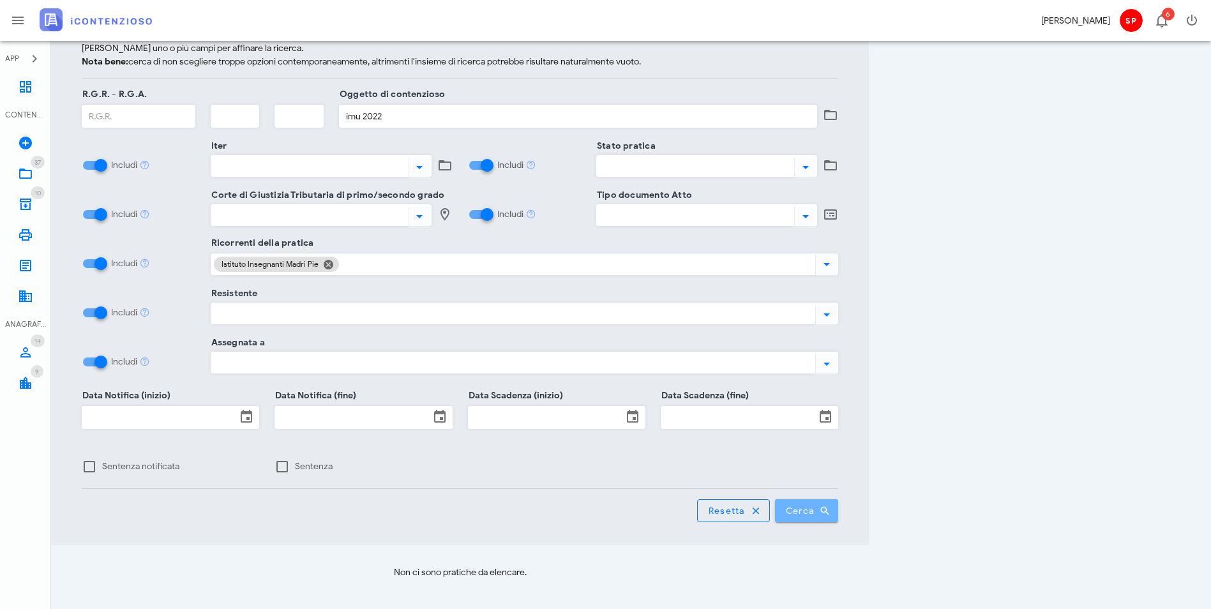
click at [829, 505] on span "Cerca" at bounding box center [806, 510] width 43 height 11
click at [427, 166] on icon at bounding box center [419, 167] width 15 height 15
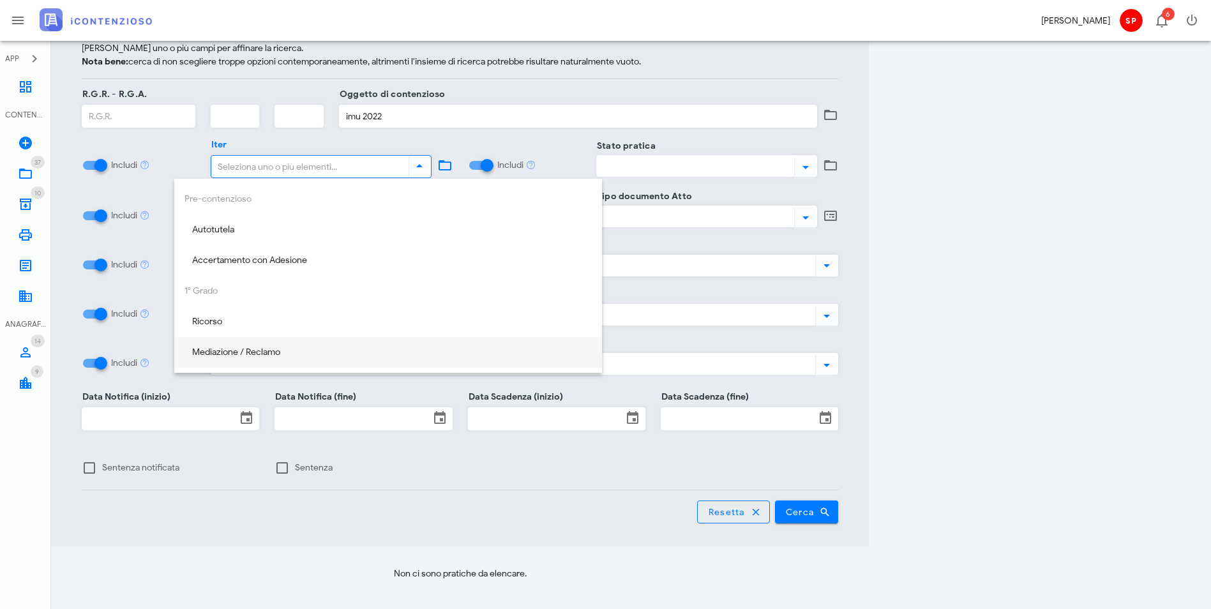
click at [228, 347] on div "Mediazione / Reclamo" at bounding box center [388, 352] width 407 height 11
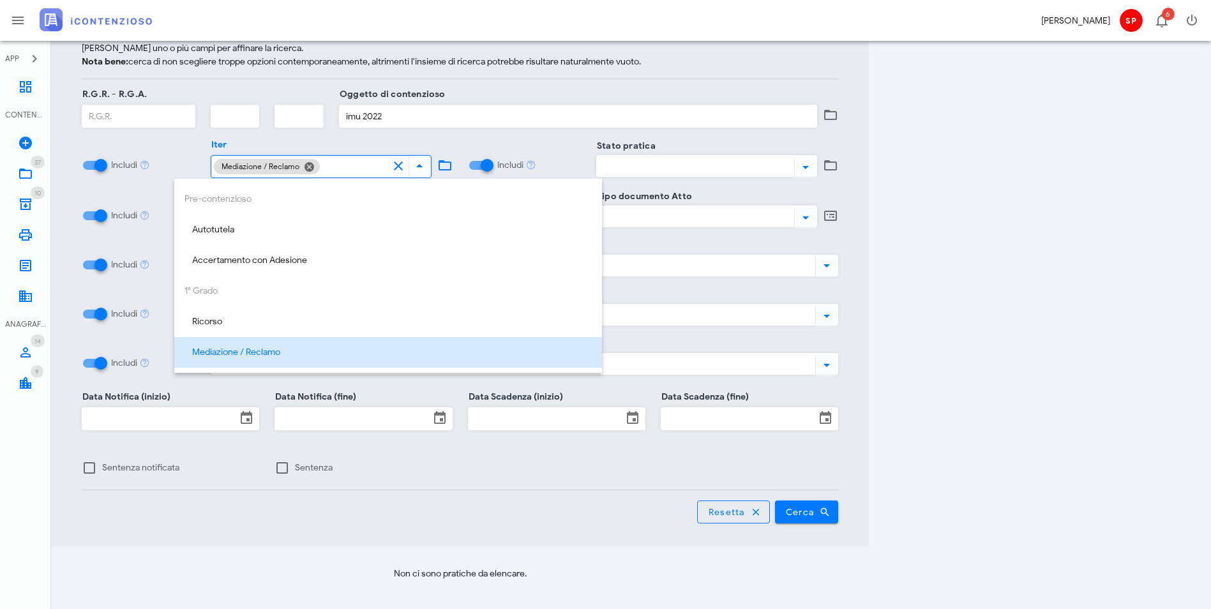
click at [822, 501] on div "Ricerca avanzata Seleziona uno o più campi per affinare la ricerca. Nota bene: …" at bounding box center [460, 267] width 818 height 559
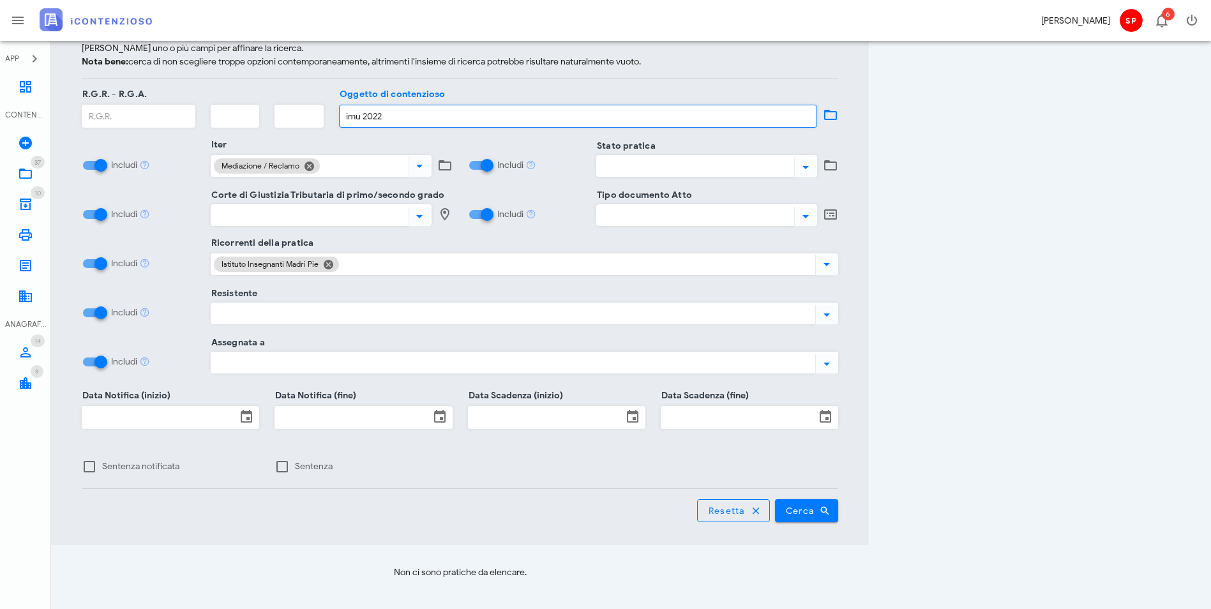
drag, startPoint x: 511, startPoint y: 110, endPoint x: 422, endPoint y: 115, distance: 89.5
click at [422, 115] on div "R.G.R. - R.G.A. Oggetto di contenzioso imu 2022" at bounding box center [460, 120] width 772 height 50
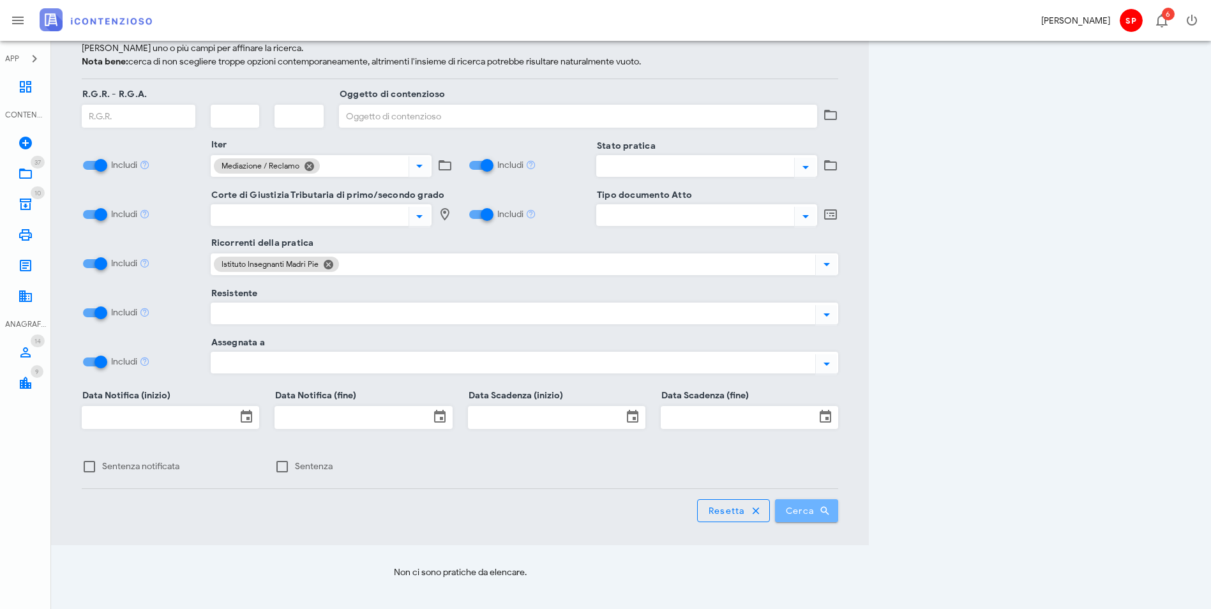
click at [829, 505] on span "Cerca" at bounding box center [806, 510] width 43 height 11
click at [427, 160] on icon at bounding box center [419, 165] width 15 height 15
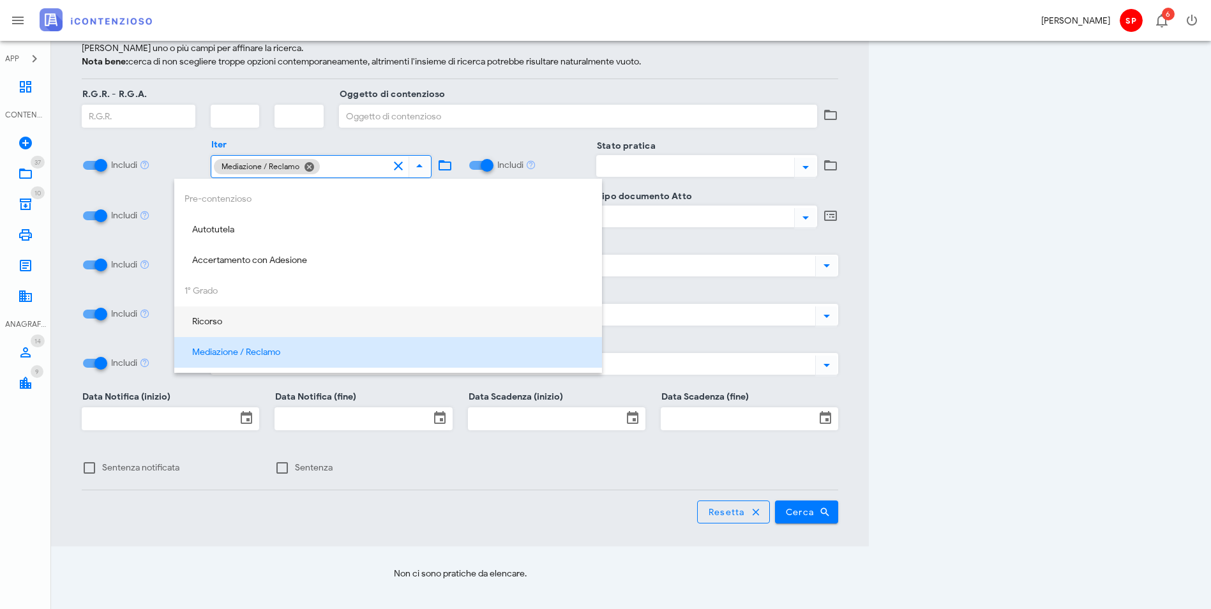
click at [200, 327] on div "Ricorso" at bounding box center [388, 322] width 407 height 11
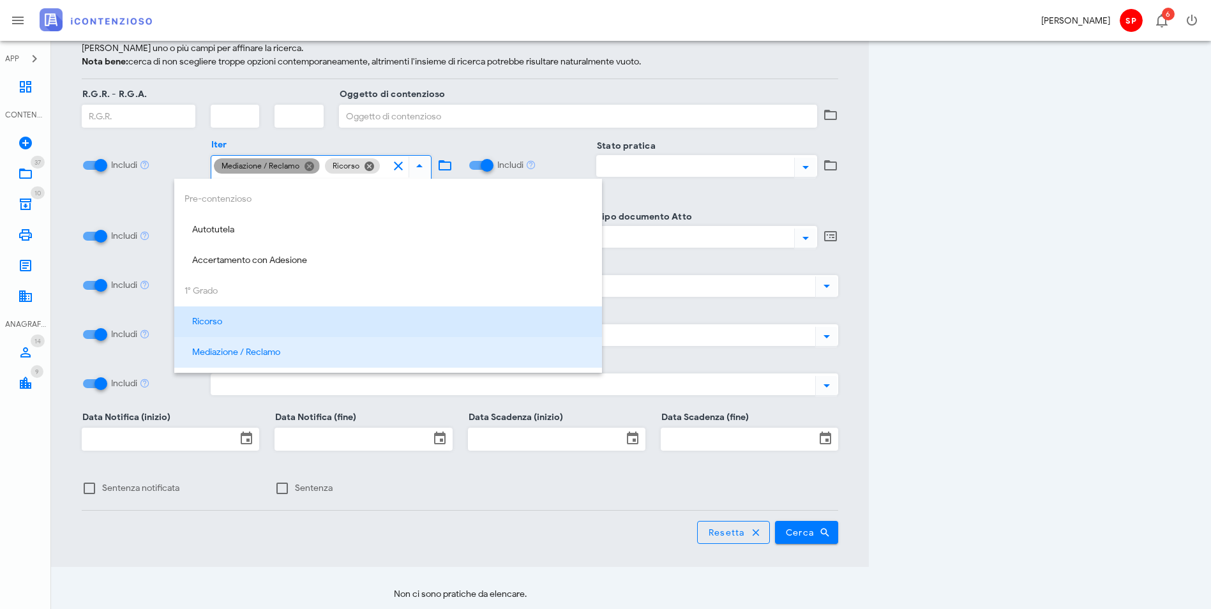
click at [303, 165] on button "Chiudi" at bounding box center [308, 165] width 11 height 11
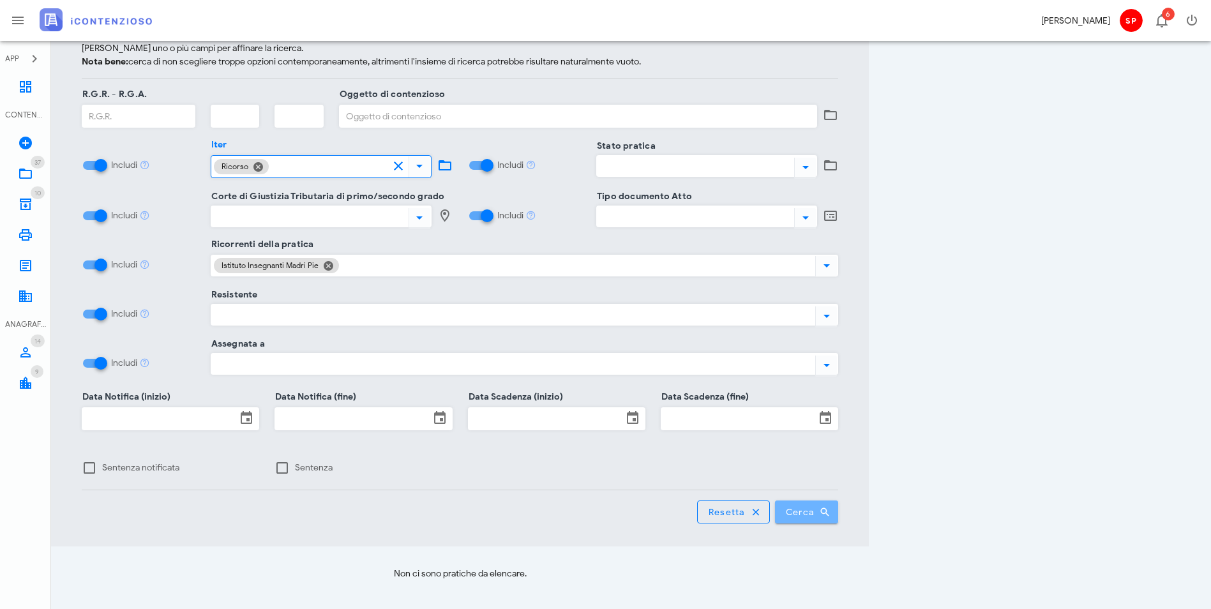
click at [829, 506] on span "Cerca" at bounding box center [806, 511] width 43 height 11
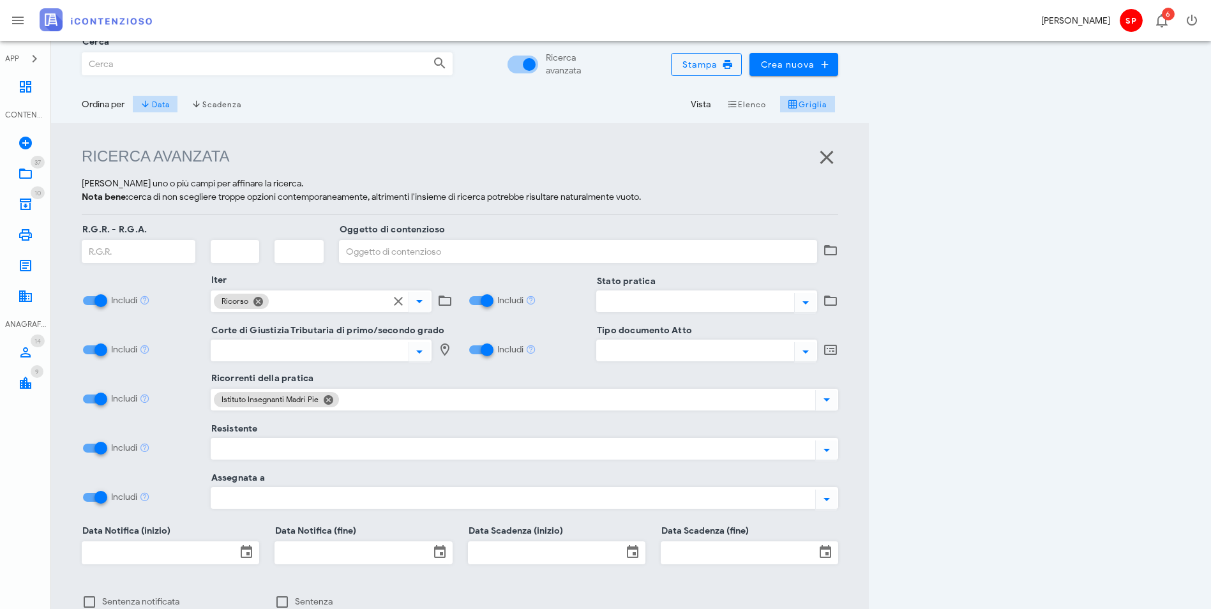
scroll to position [82, 0]
click at [349, 405] on div "Istituto Insegnanti Madri Pie" at bounding box center [503, 400] width 584 height 20
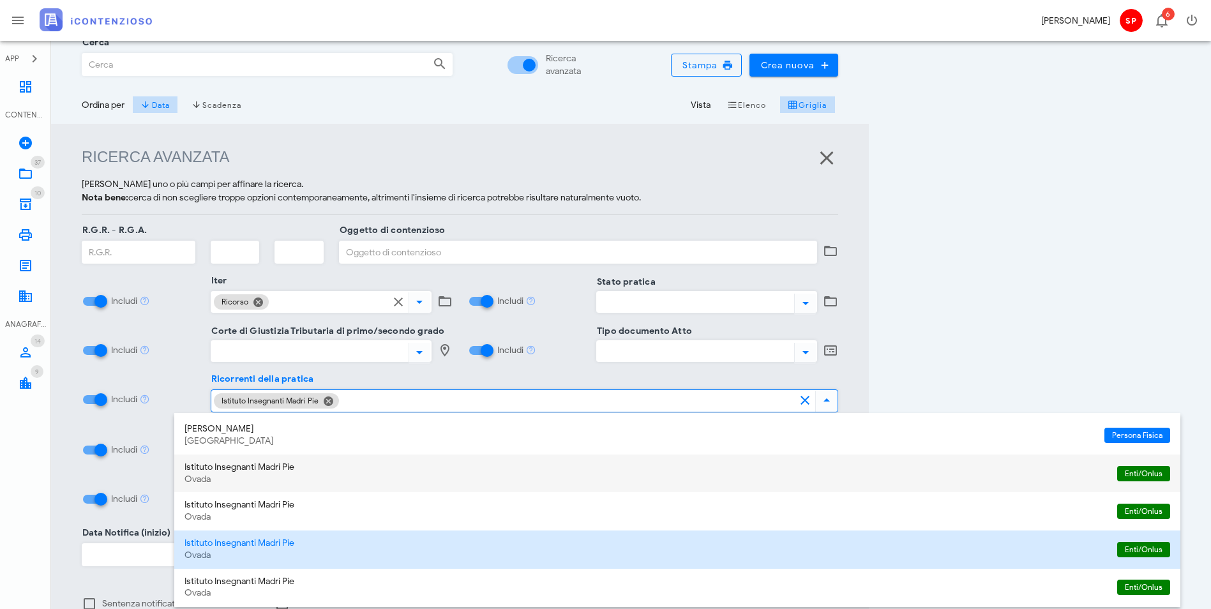
click at [250, 482] on div "Ovada" at bounding box center [646, 479] width 923 height 11
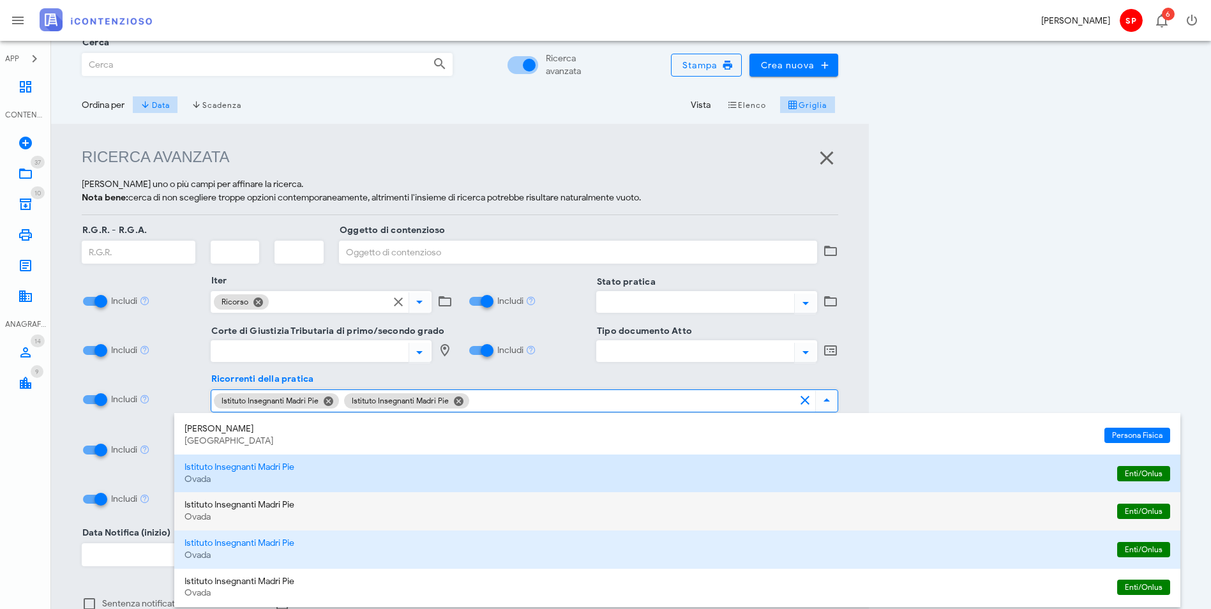
click at [248, 509] on div "Istituto Insegnanti Madri Pie" at bounding box center [646, 505] width 923 height 11
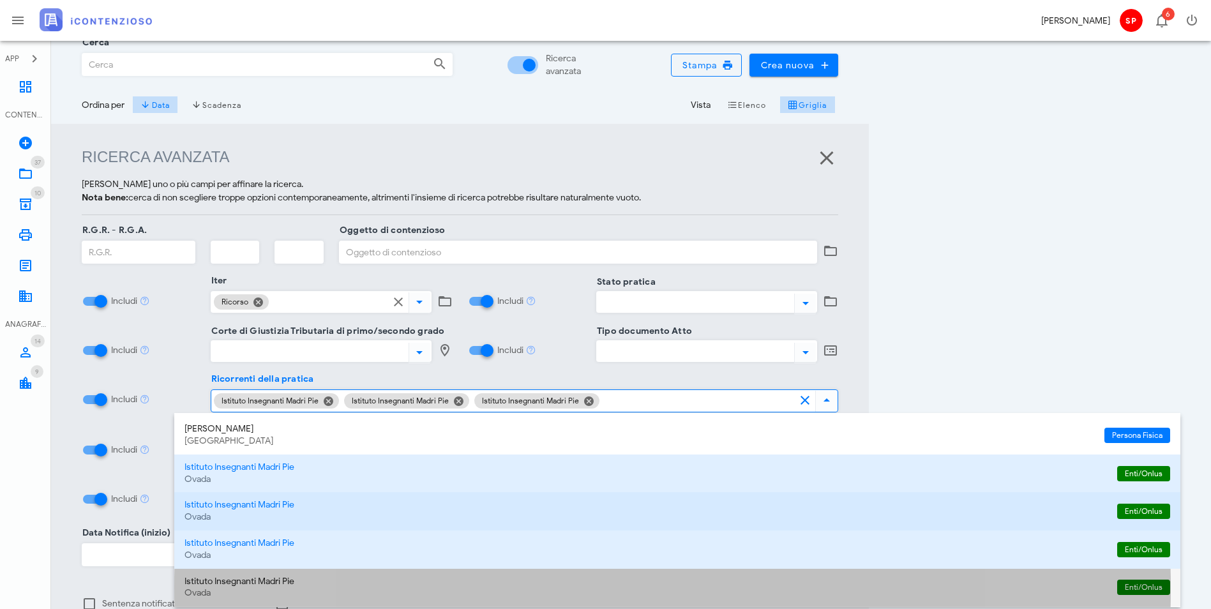
click at [226, 594] on div "Ovada" at bounding box center [646, 593] width 923 height 11
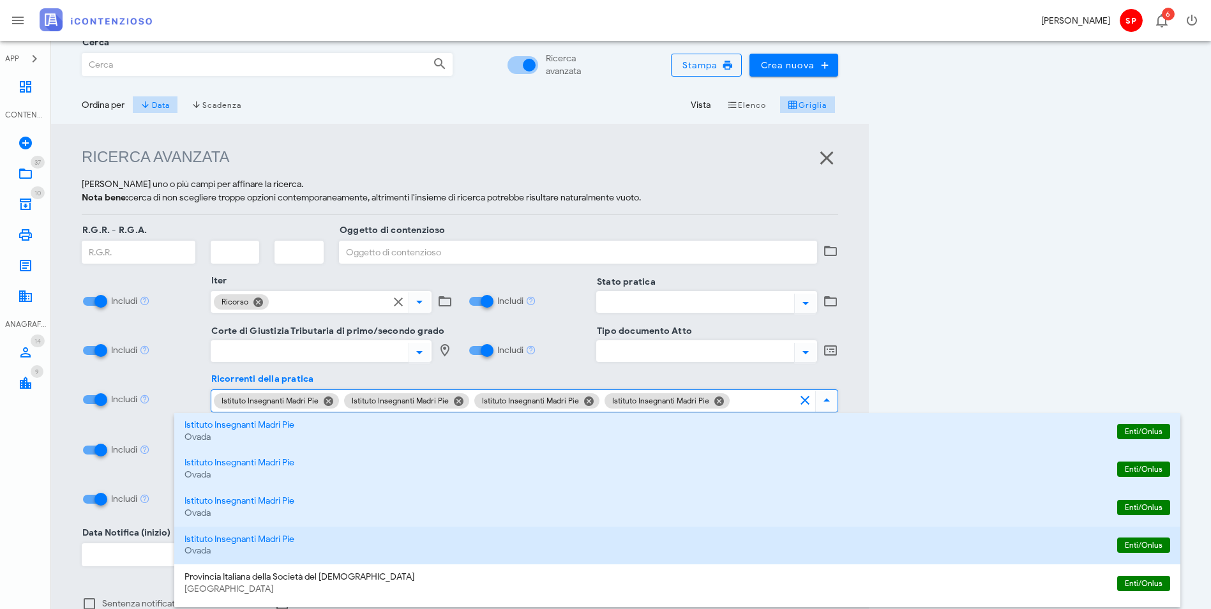
scroll to position [342, 0]
click at [869, 140] on div "Ricerca avanzata Seleziona uno o più campi per affinare la ricerca. Nota bene: …" at bounding box center [460, 403] width 818 height 559
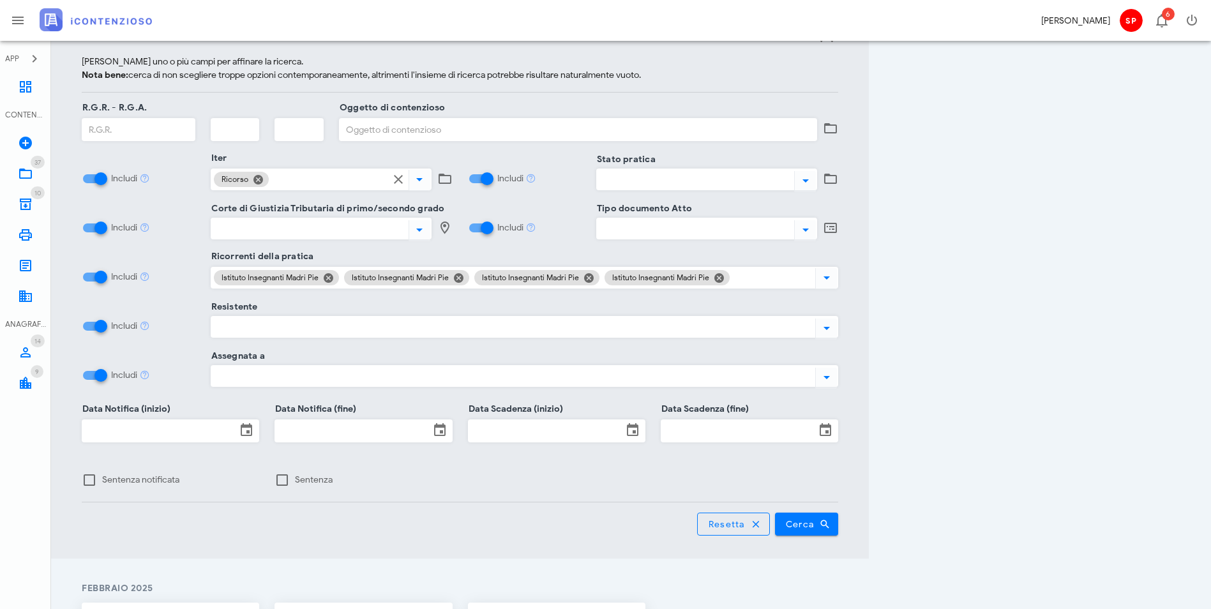
scroll to position [0, 0]
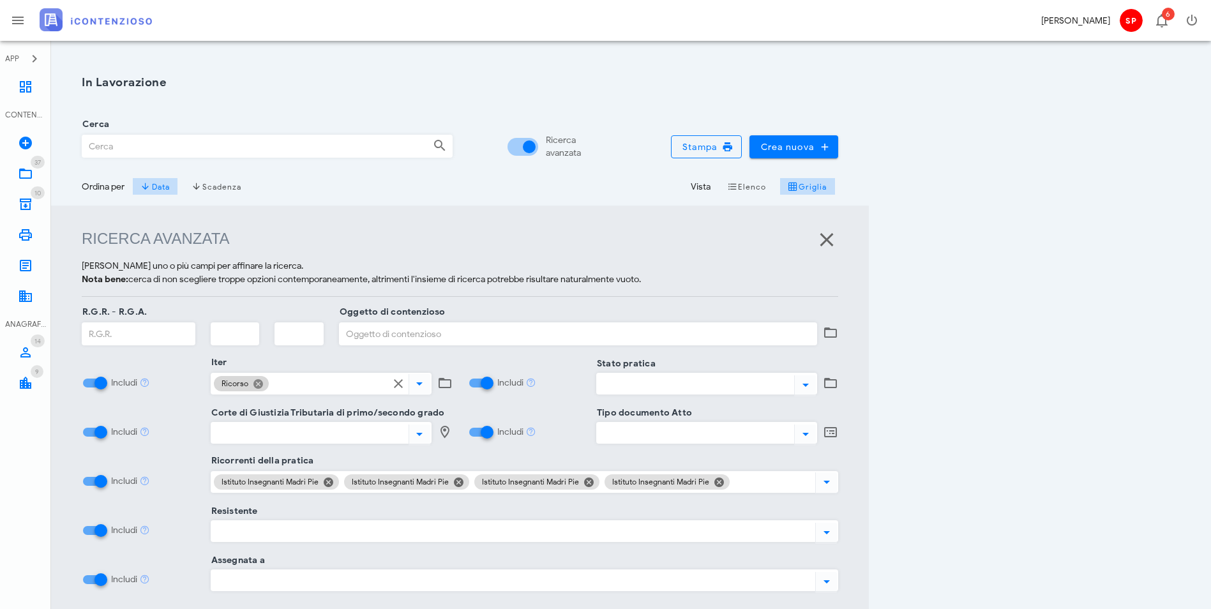
click at [252, 381] on button "Chiudi" at bounding box center [257, 383] width 11 height 11
drag, startPoint x: 286, startPoint y: 480, endPoint x: 434, endPoint y: 503, distance: 149.9
click at [322, 480] on button "Chiudi" at bounding box center [327, 483] width 11 height 11
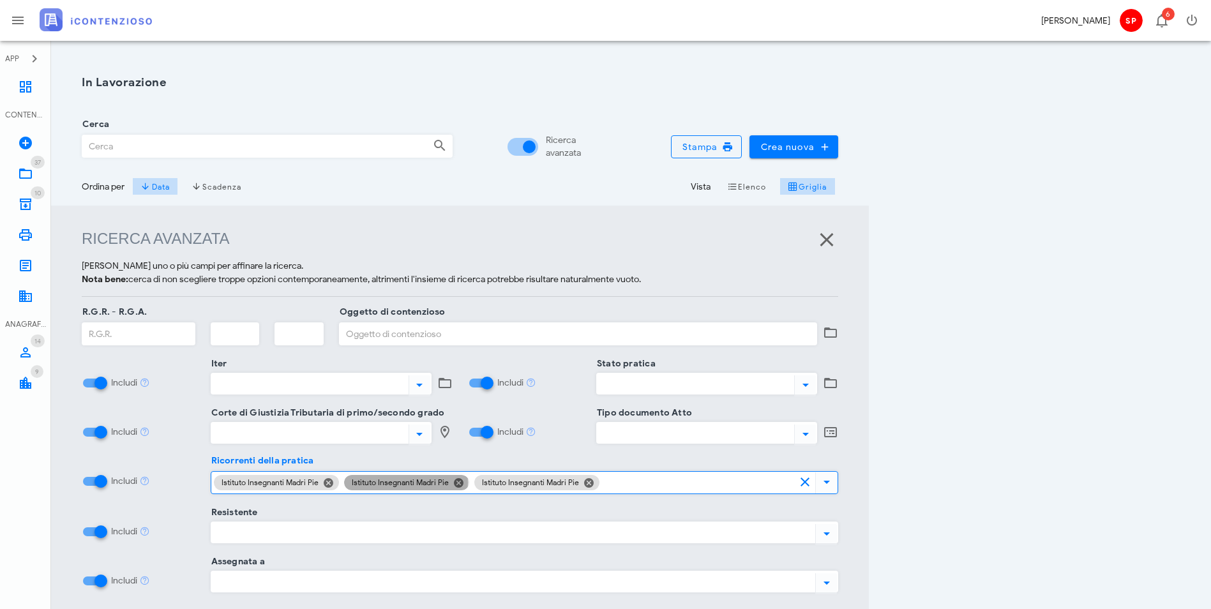
drag, startPoint x: 416, startPoint y: 477, endPoint x: 397, endPoint y: 493, distance: 24.9
click at [453, 477] on button "Chiudi" at bounding box center [458, 482] width 11 height 11
click at [322, 479] on button "Chiudi" at bounding box center [327, 482] width 11 height 11
click at [322, 484] on button "Chiudi" at bounding box center [327, 482] width 11 height 11
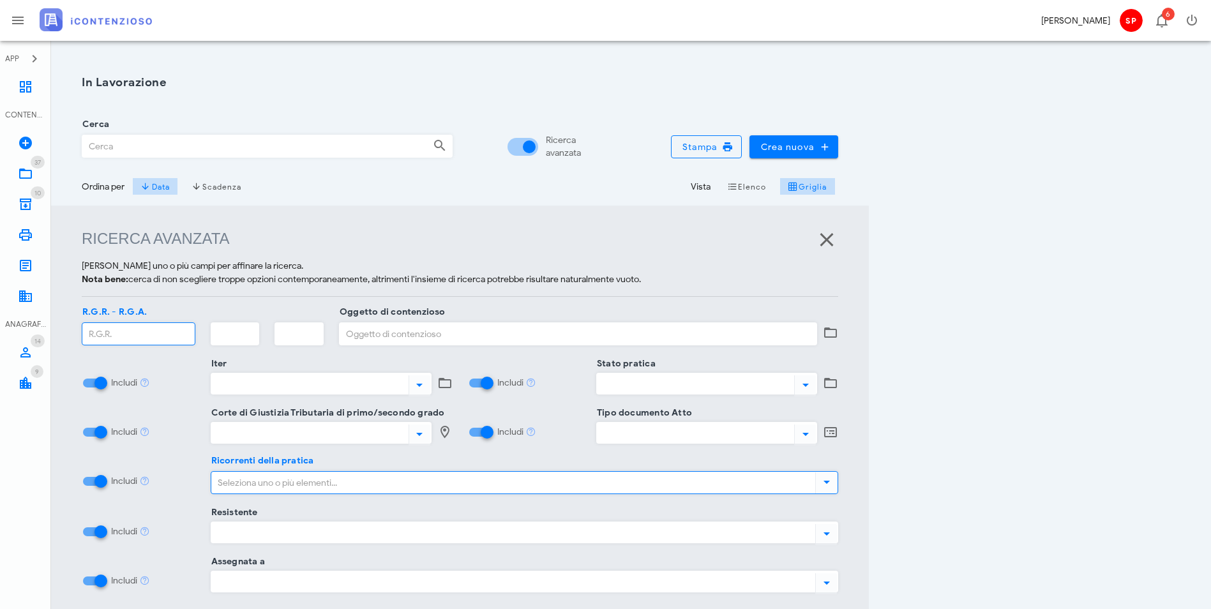
click at [183, 336] on input "R.G.R. - R.G.A." at bounding box center [138, 334] width 112 height 22
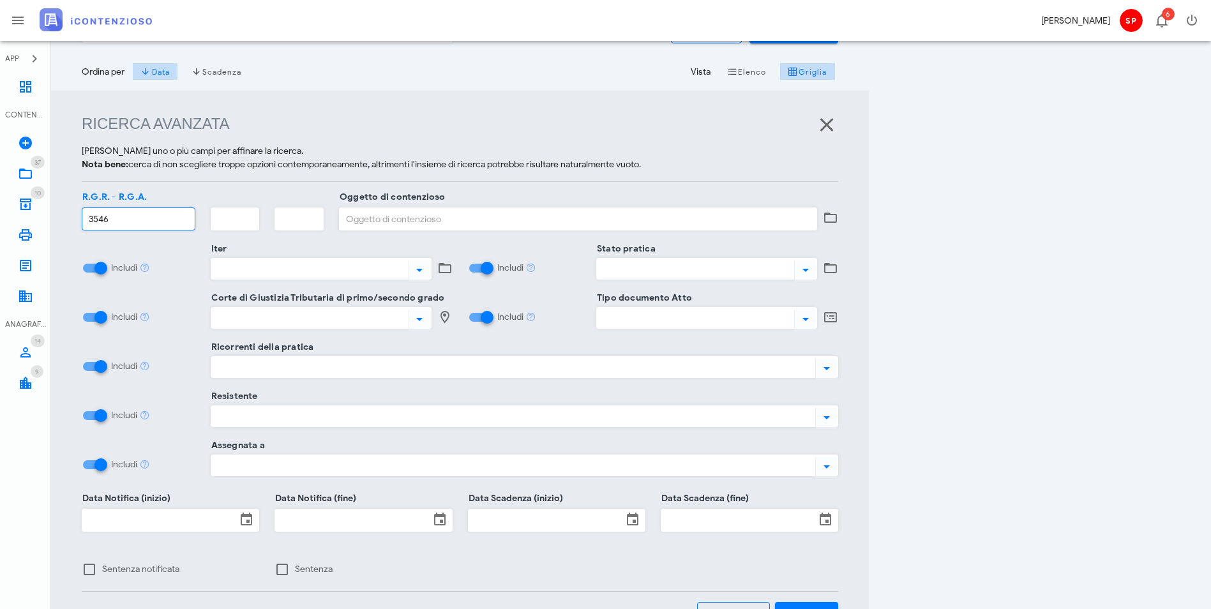
scroll to position [319, 0]
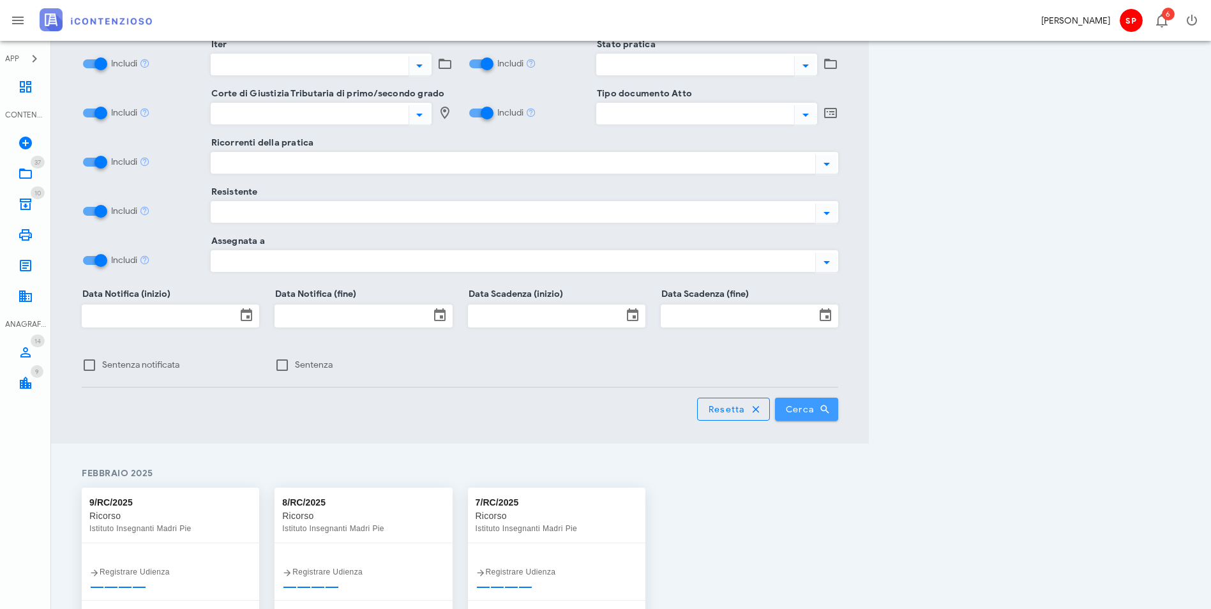
click at [829, 404] on span "Cerca" at bounding box center [806, 409] width 43 height 11
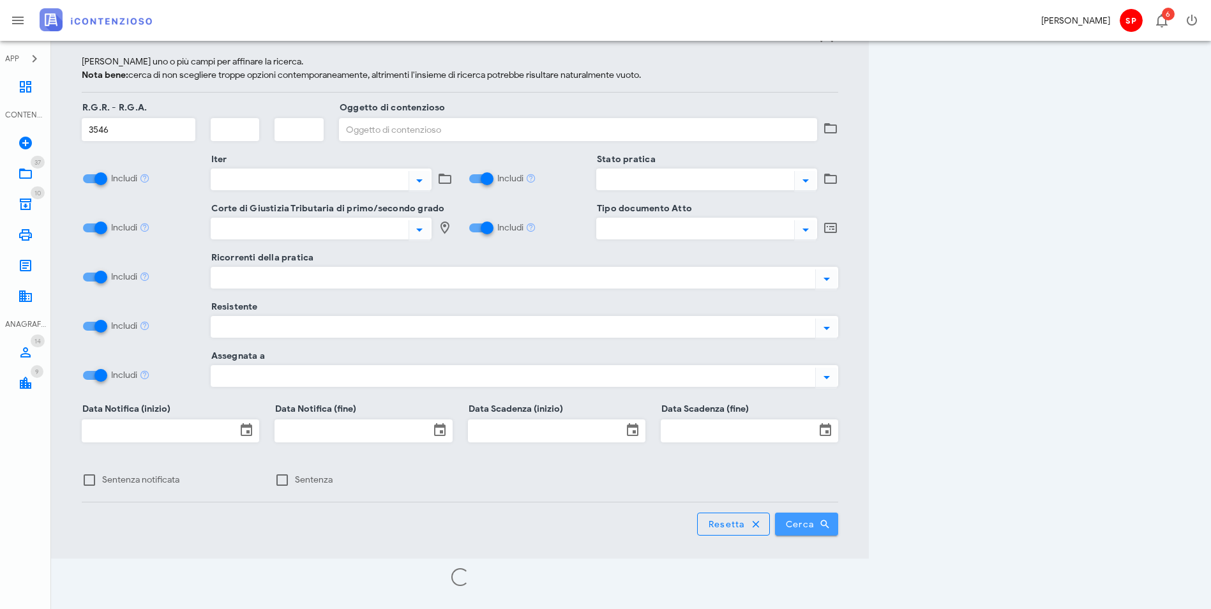
scroll to position [218, 0]
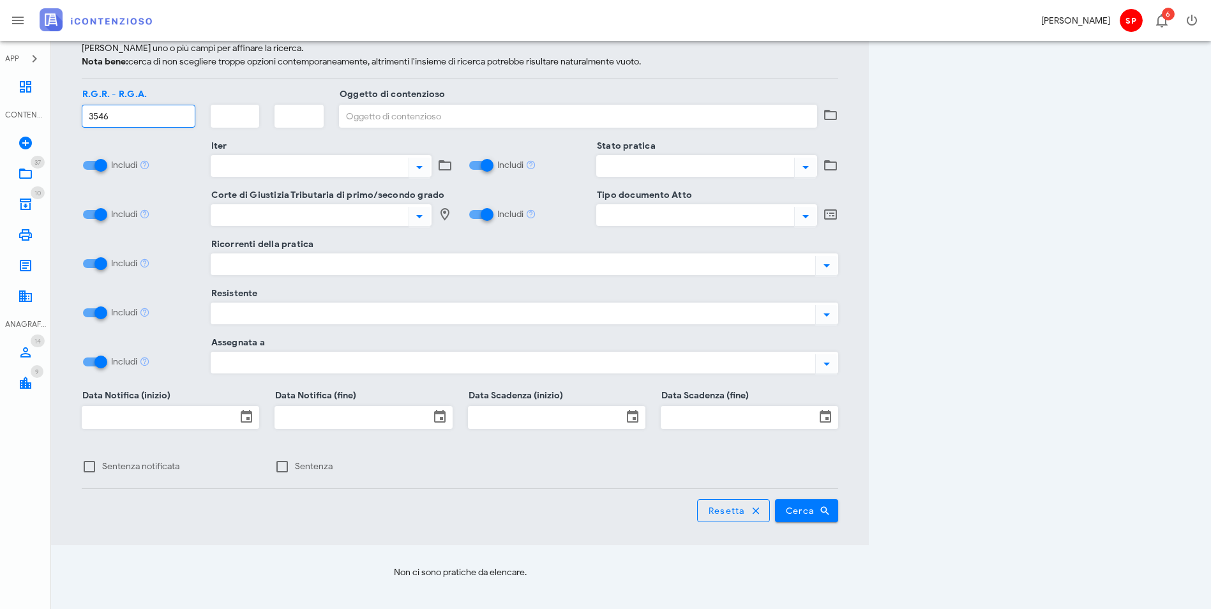
drag, startPoint x: 155, startPoint y: 117, endPoint x: 46, endPoint y: 121, distance: 108.6
click at [46, 121] on div "APP Dashboard CONTENZIOSO Nuovo Contenzioso 37 In Lavorazione 37 10 Archivio 10…" at bounding box center [605, 216] width 1211 height 869
type input "3550"
click at [829, 505] on span "Cerca" at bounding box center [806, 510] width 43 height 11
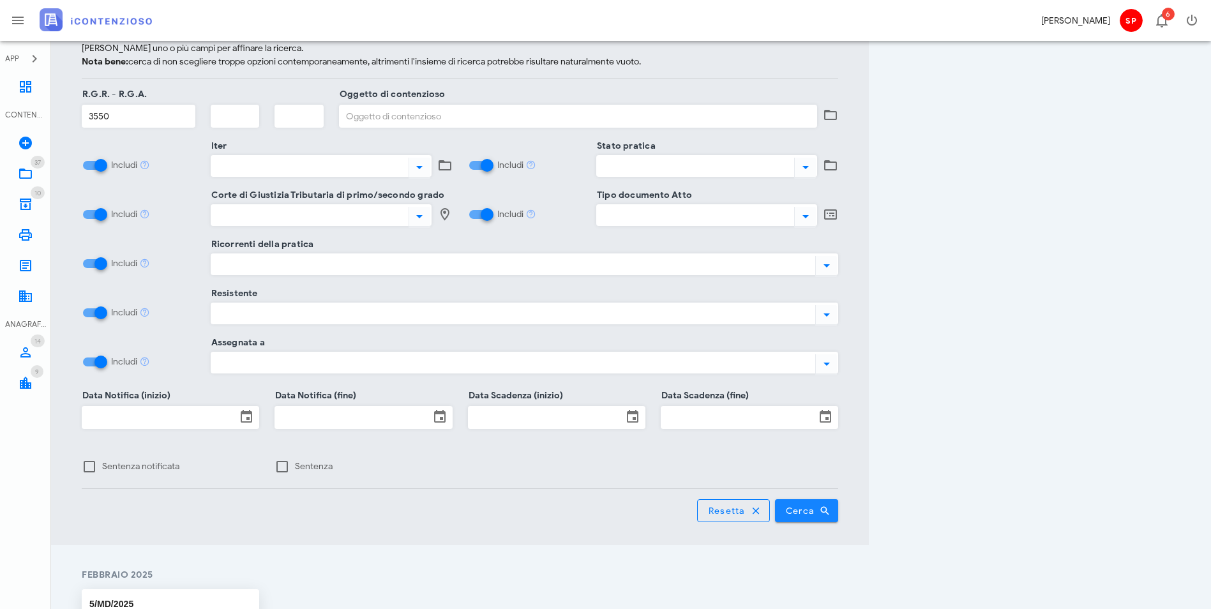
scroll to position [465, 0]
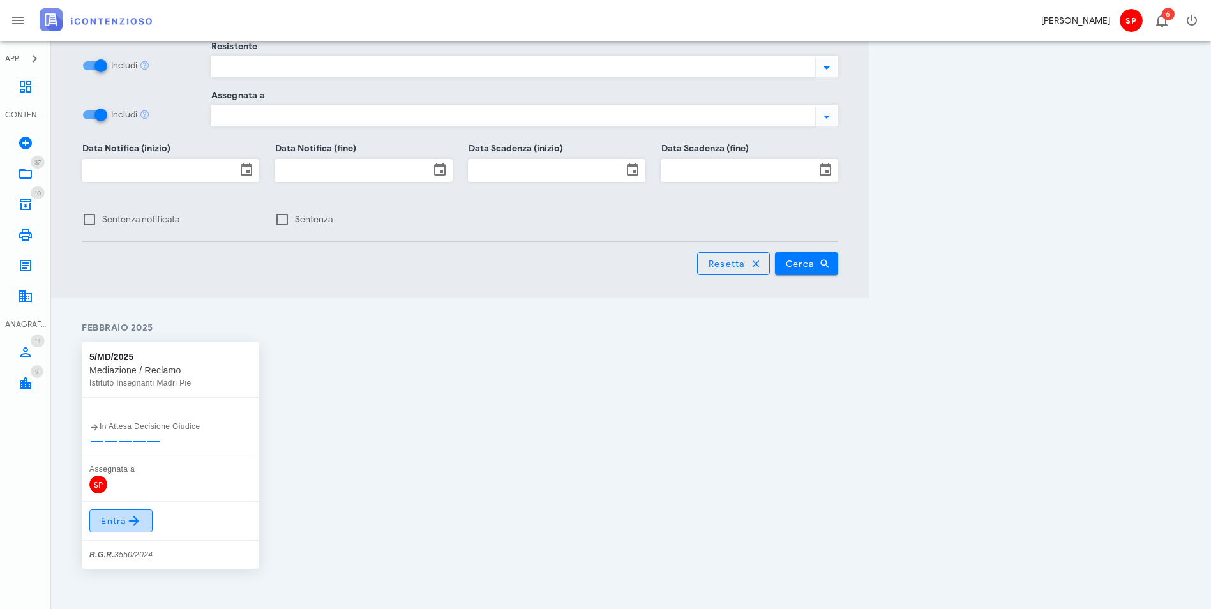
click at [107, 513] on span "Entra" at bounding box center [121, 520] width 42 height 15
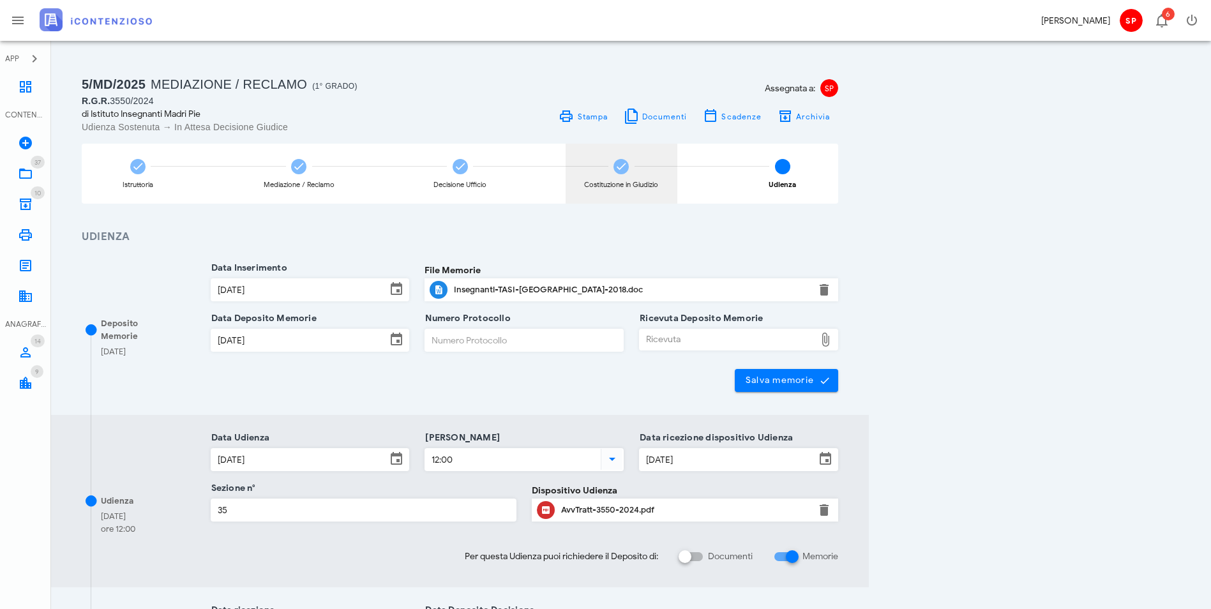
click at [658, 181] on div "Costituzione in Giudizio" at bounding box center [621, 184] width 74 height 7
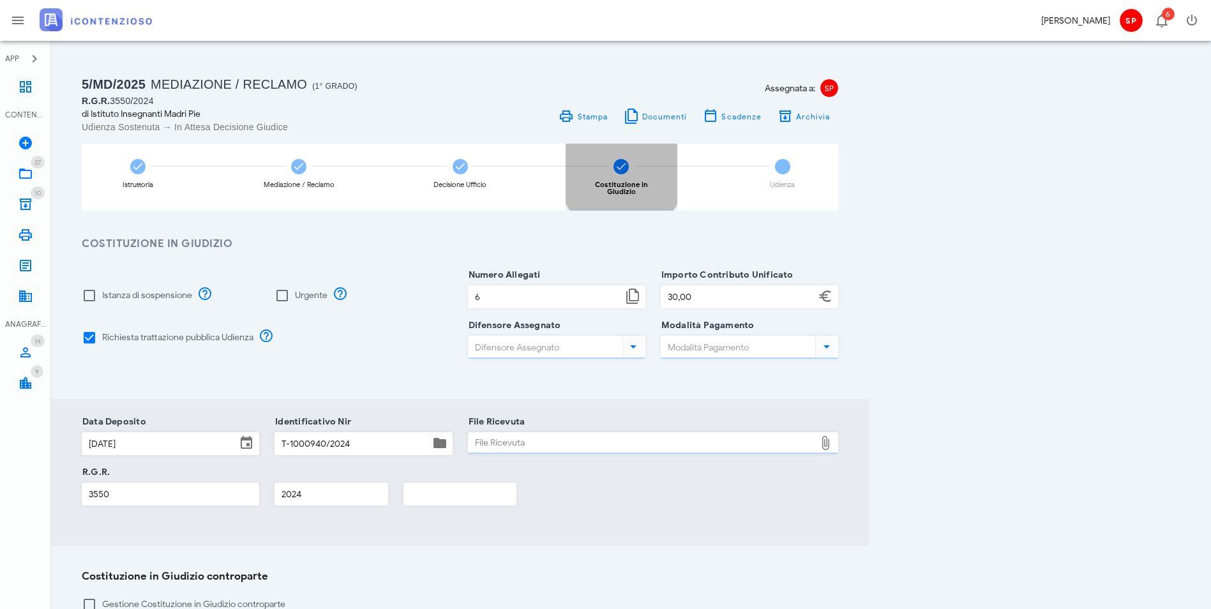
type input "PagoPa"
type input "[PERSON_NAME]"
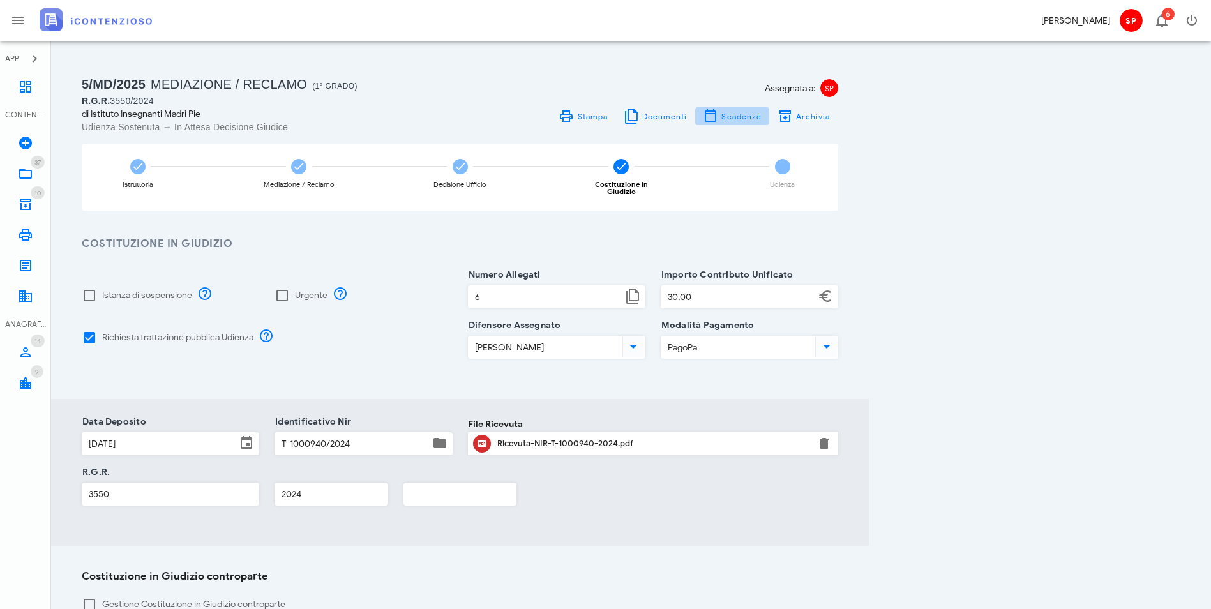
click at [762, 121] on span "Scadenze" at bounding box center [741, 117] width 41 height 10
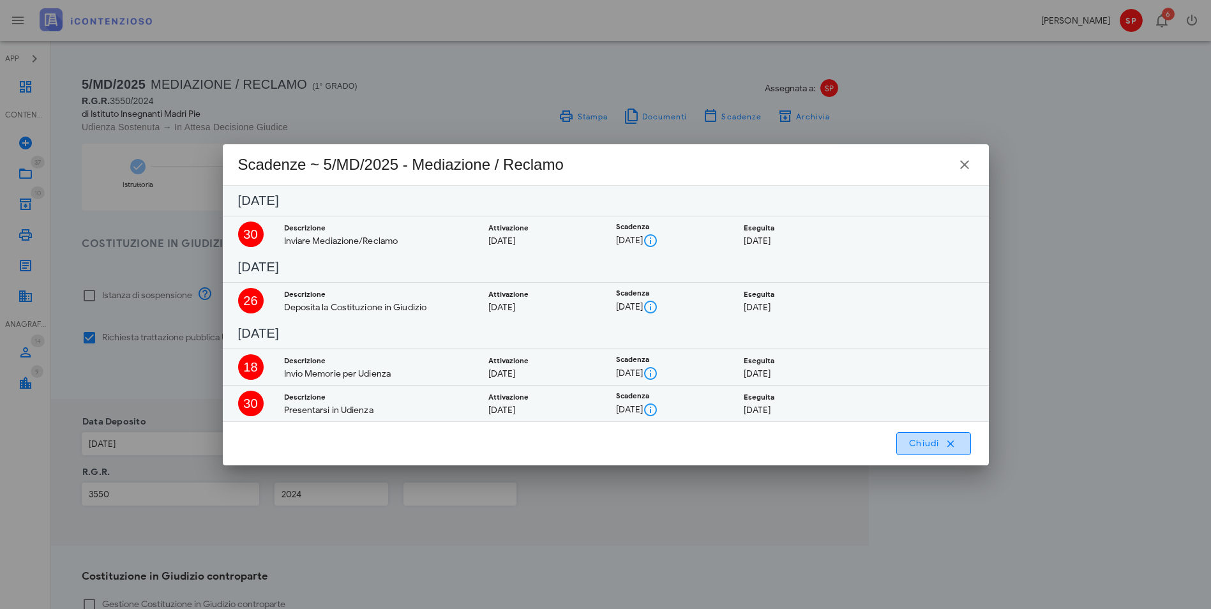
click at [936, 443] on span "Chiudi" at bounding box center [934, 443] width 50 height 11
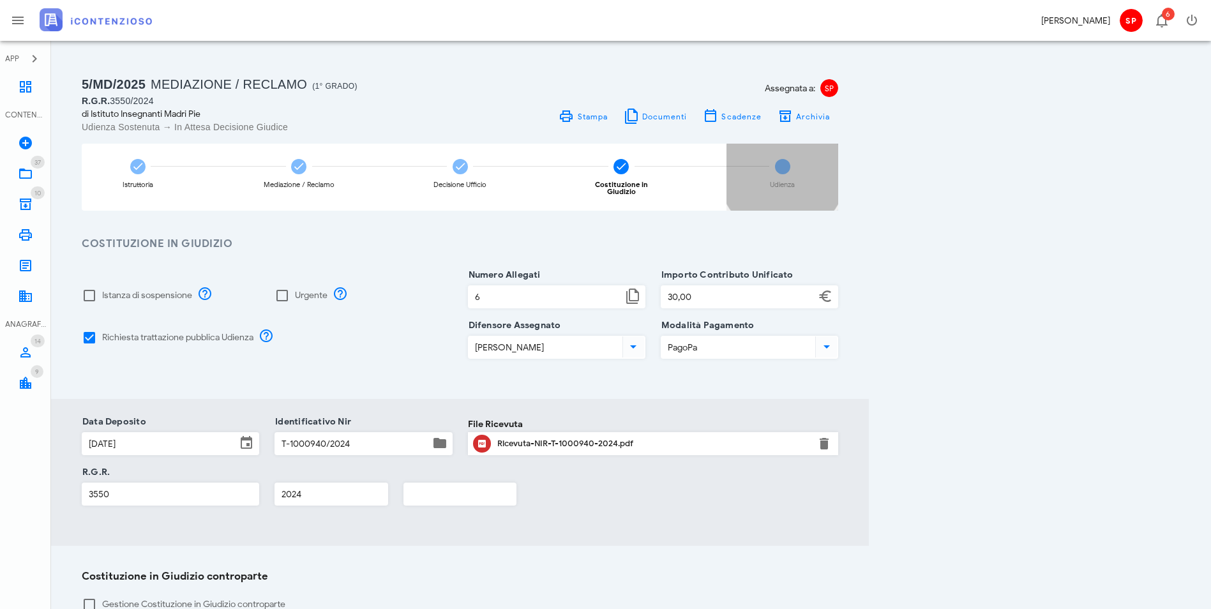
click at [838, 178] on div "5 Udienza" at bounding box center [783, 177] width 112 height 67
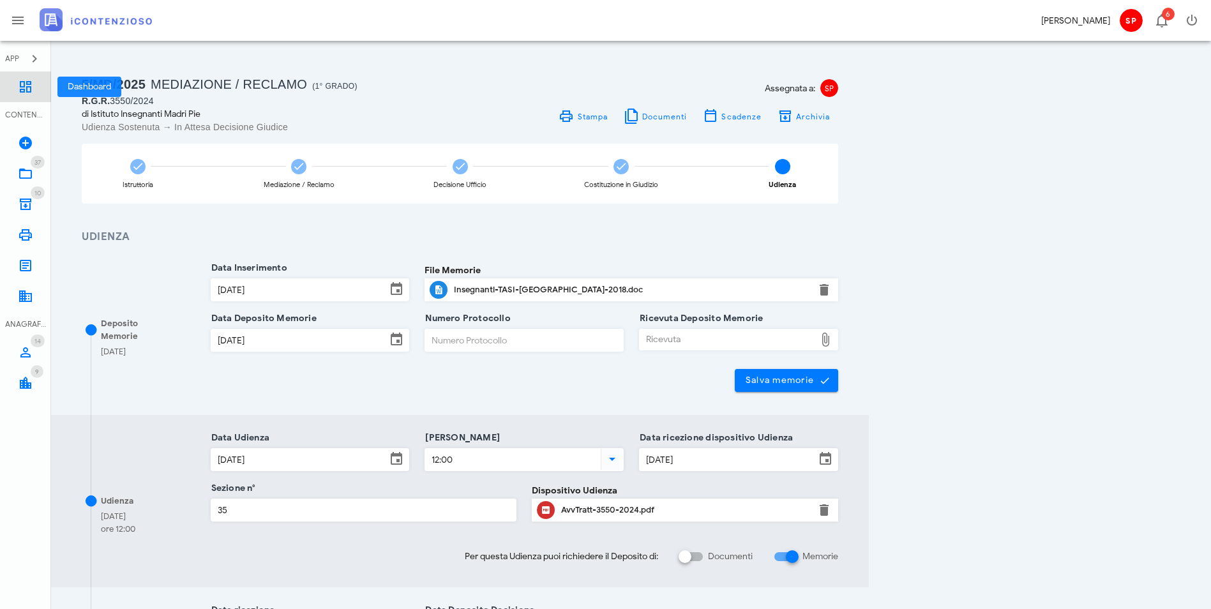
click at [19, 89] on icon at bounding box center [25, 86] width 15 height 15
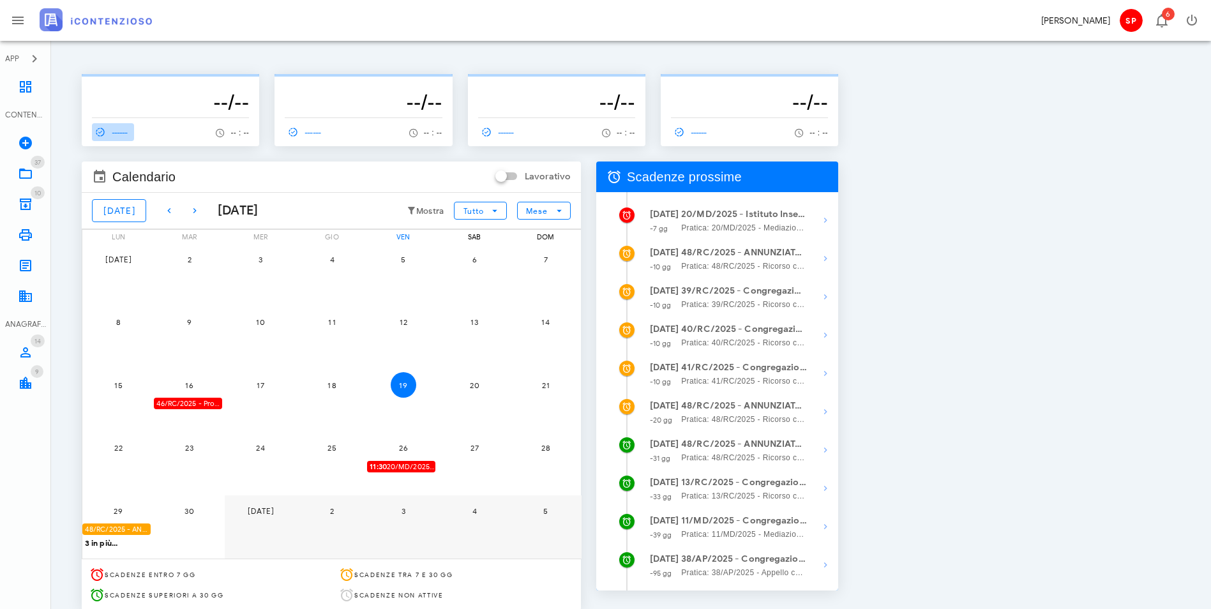
click at [123, 132] on span "------" at bounding box center [110, 131] width 37 height 11
click at [123, 128] on span "------" at bounding box center [110, 131] width 37 height 11
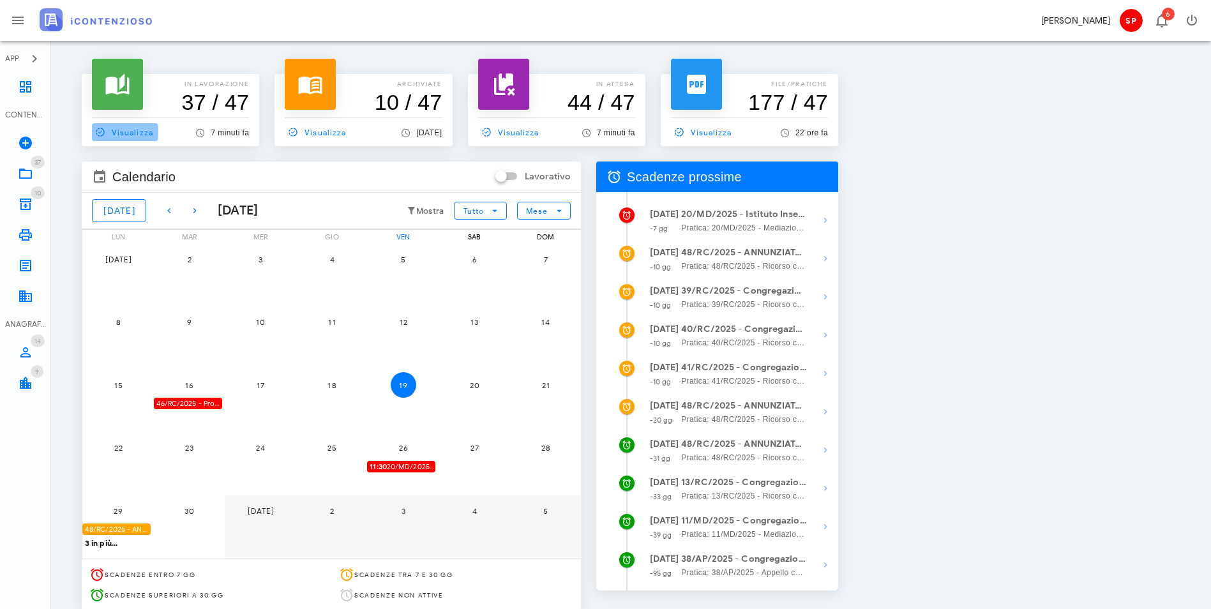
click at [147, 136] on span "Visualizza" at bounding box center [122, 131] width 61 height 11
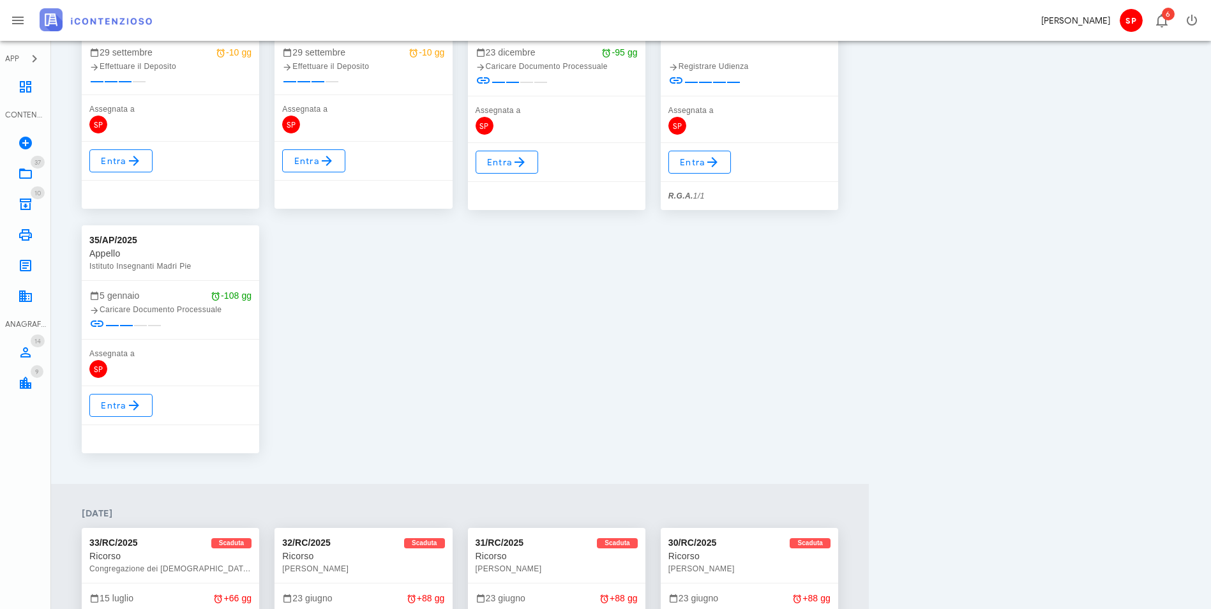
scroll to position [1149, 0]
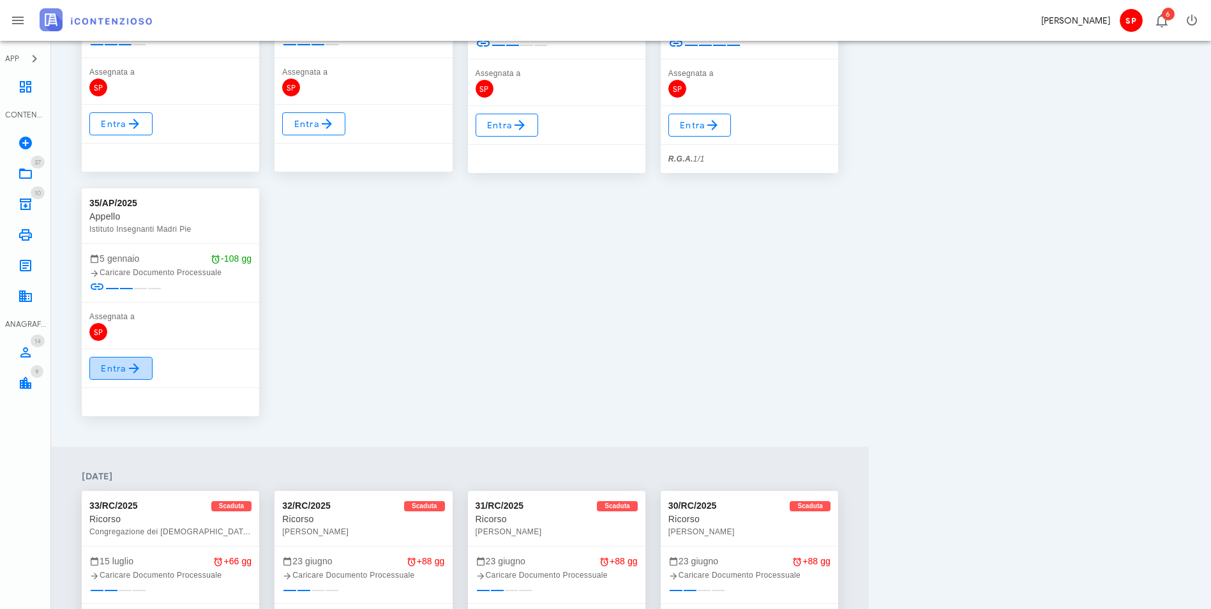
click at [119, 374] on span "Entra" at bounding box center [121, 368] width 42 height 15
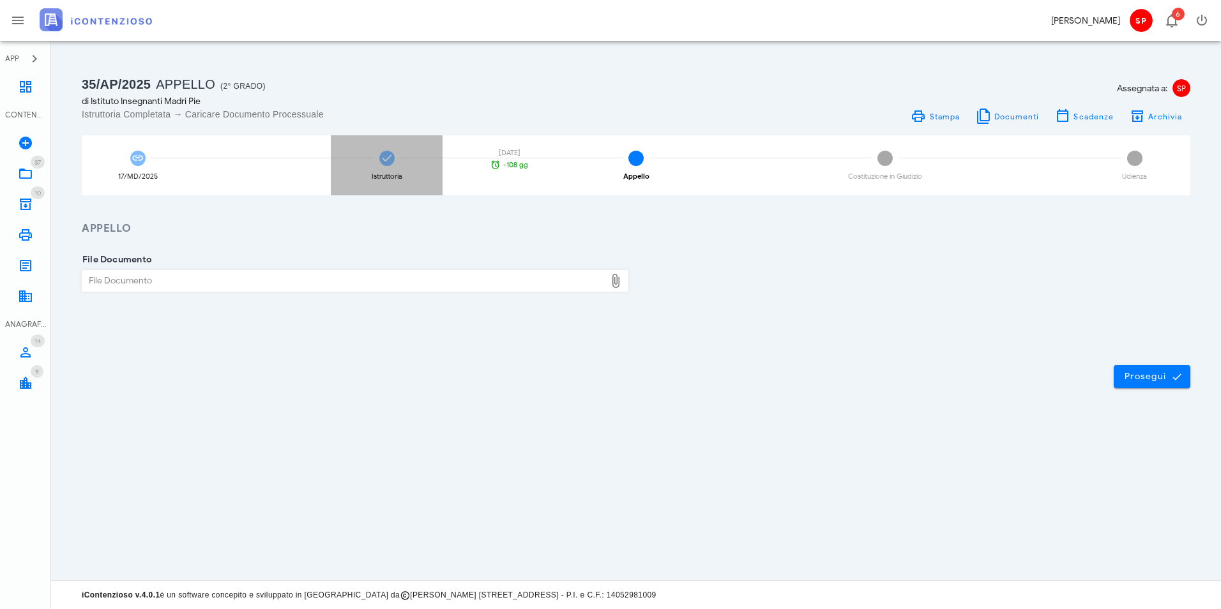
click at [384, 180] on div "Istruttoria" at bounding box center [387, 176] width 31 height 7
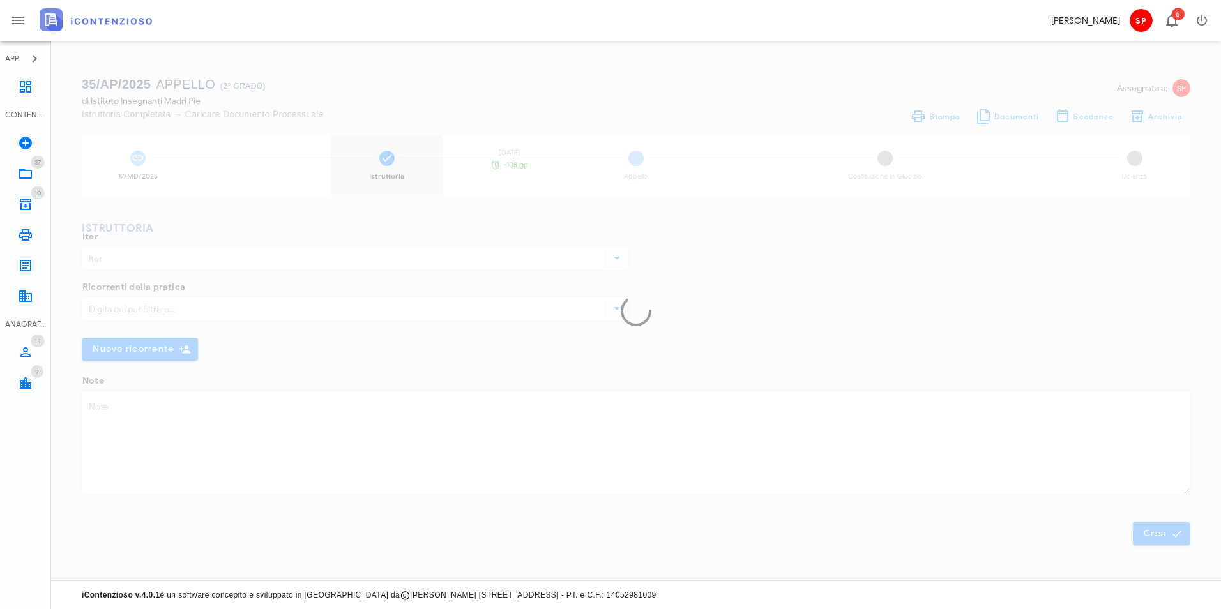
type input "Appello"
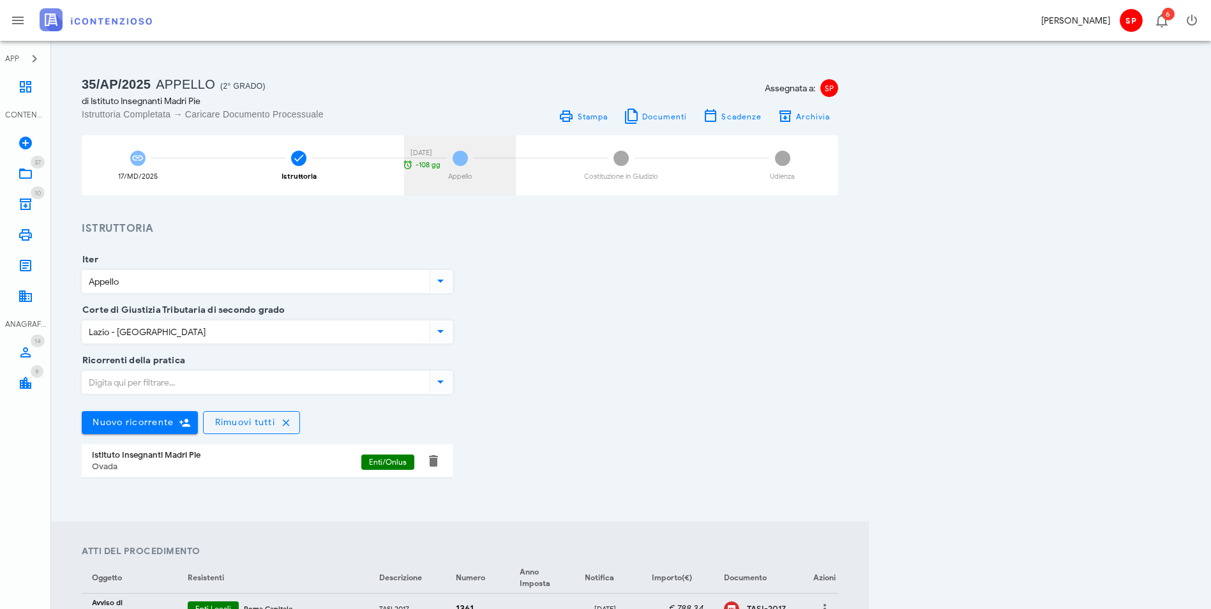
click at [516, 163] on div "3 Appello" at bounding box center [460, 165] width 112 height 60
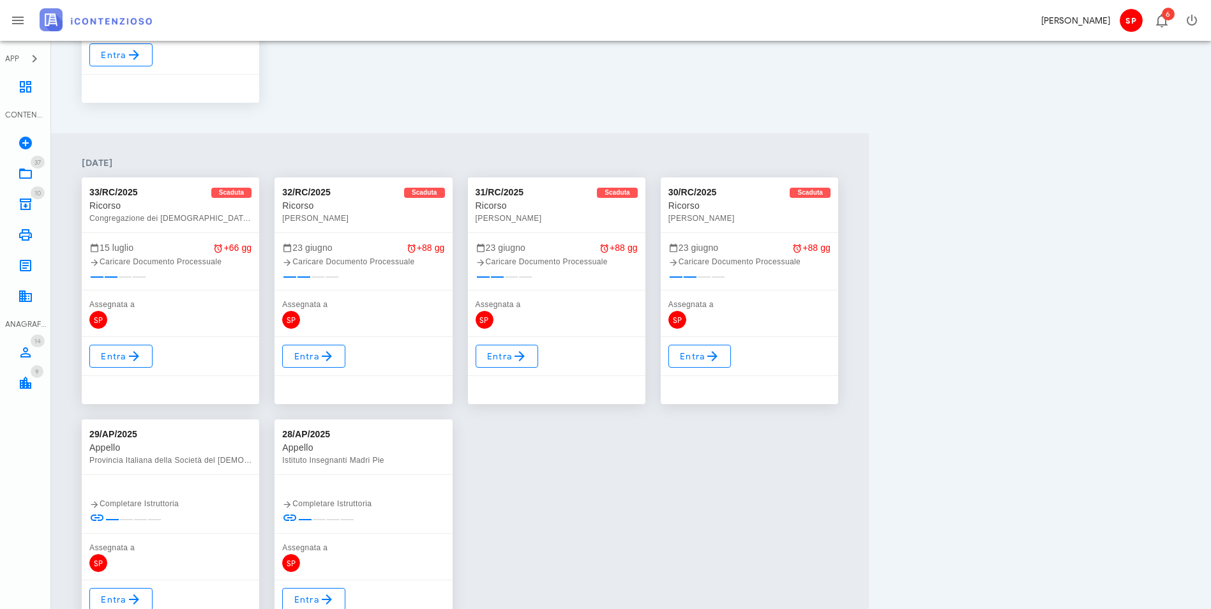
scroll to position [1532, 0]
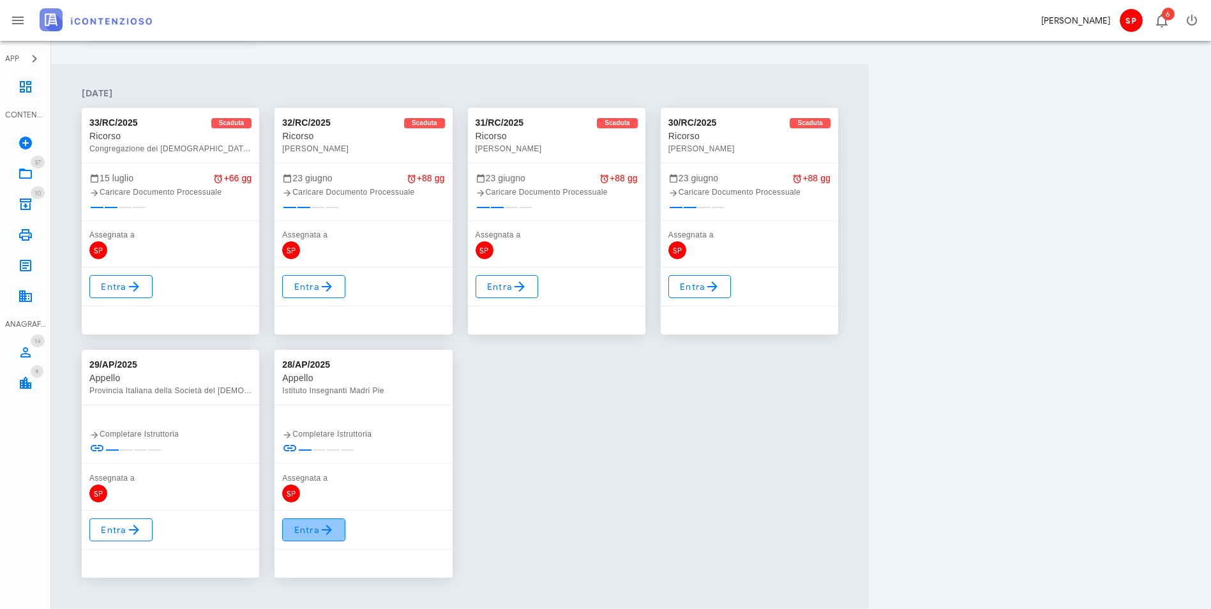
click at [335, 529] on span "Entra" at bounding box center [314, 529] width 42 height 15
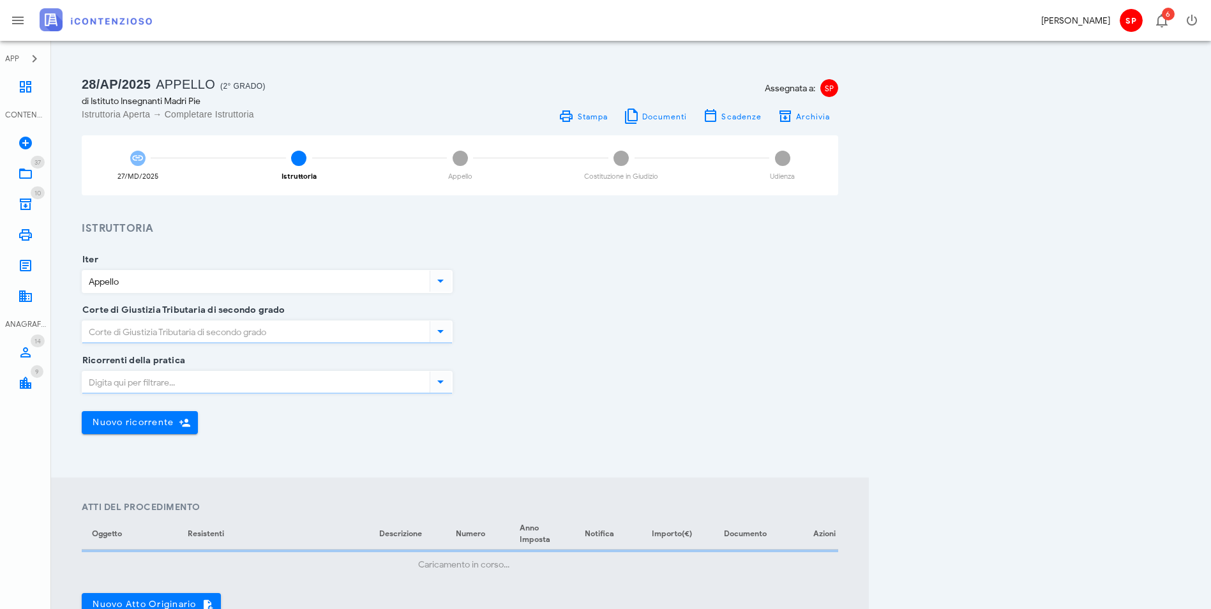
type input "Sentenza"
type input "Sfavorevole"
type input "[GEOGRAPHIC_DATA]"
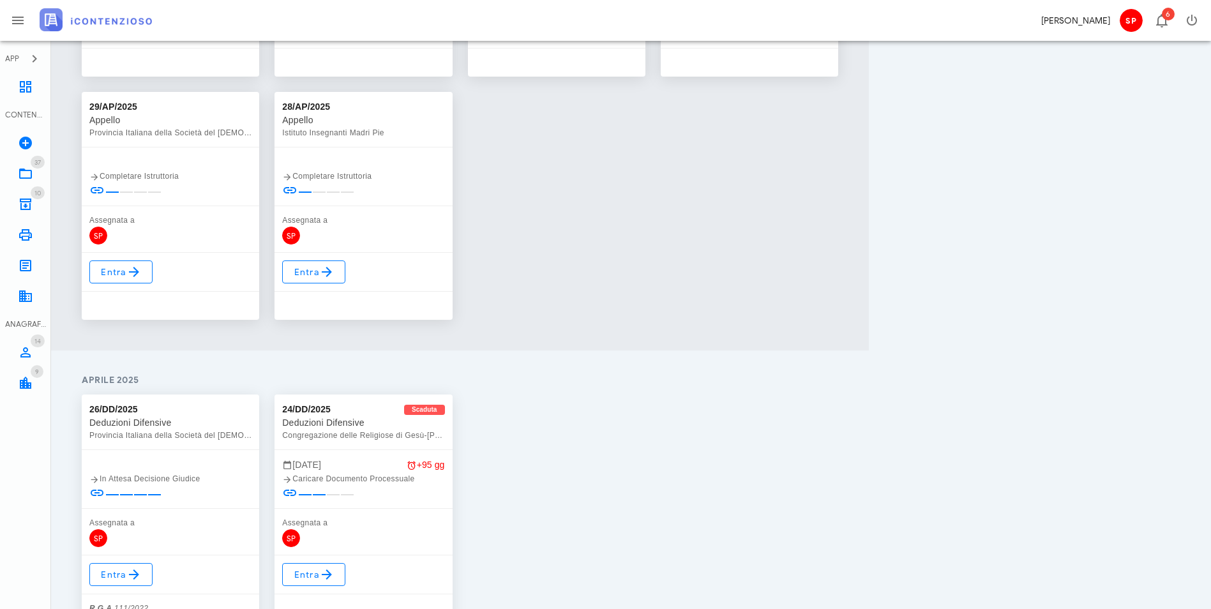
scroll to position [1886, 0]
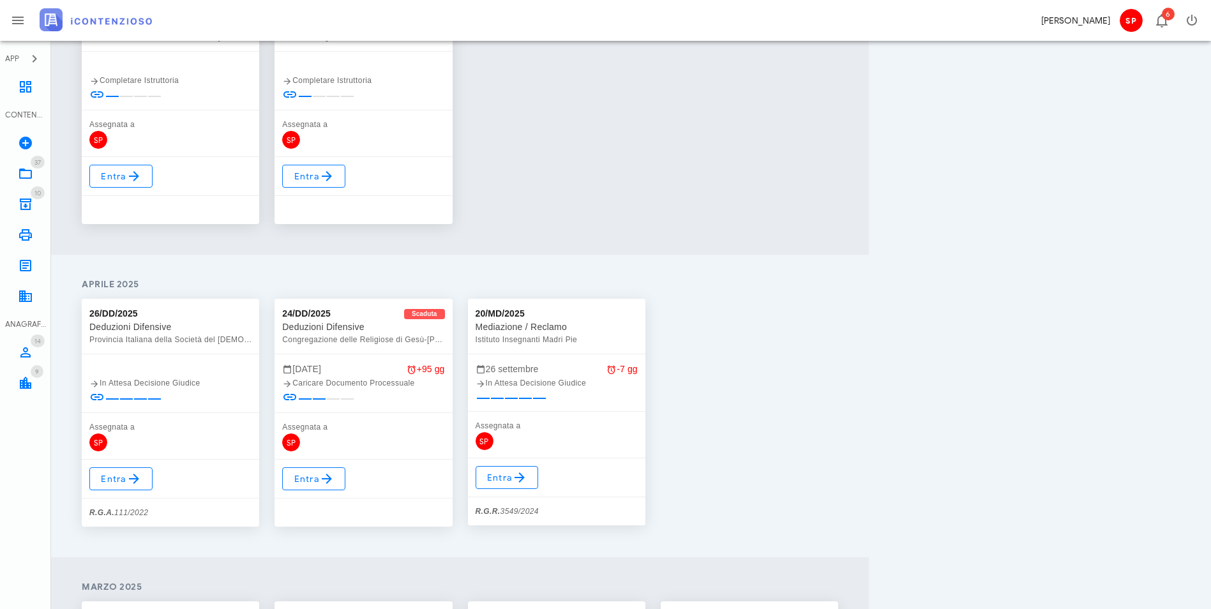
click at [646, 489] on div "Entra R.G.R. 3549/2024" at bounding box center [557, 491] width 178 height 67
click at [528, 480] on span "Entra" at bounding box center [508, 477] width 42 height 15
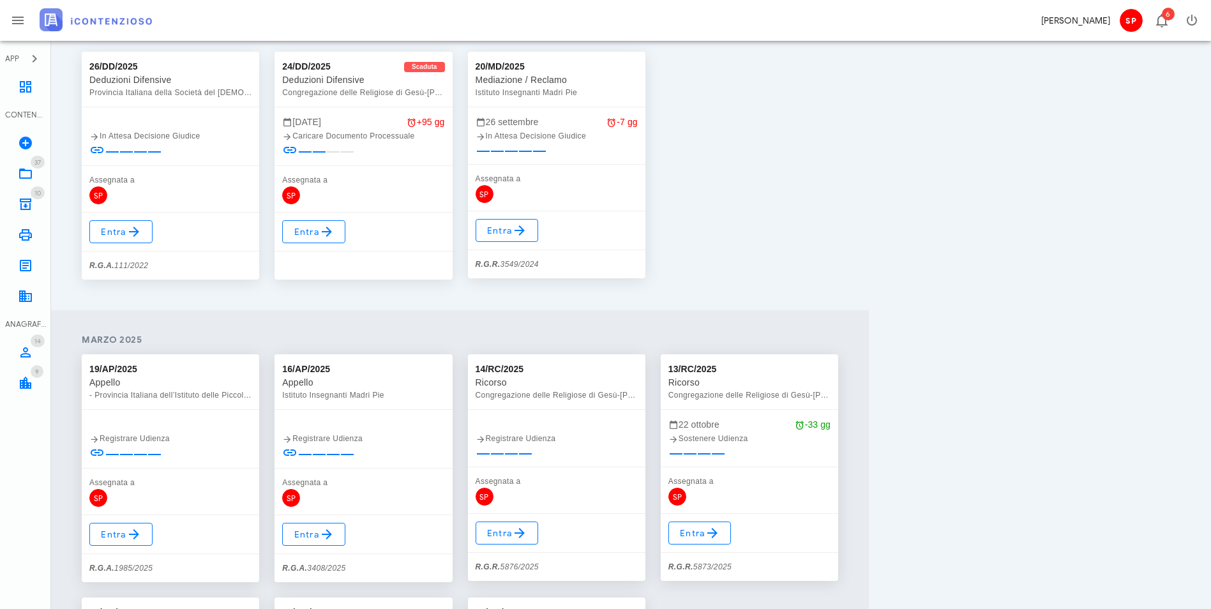
scroll to position [2205, 0]
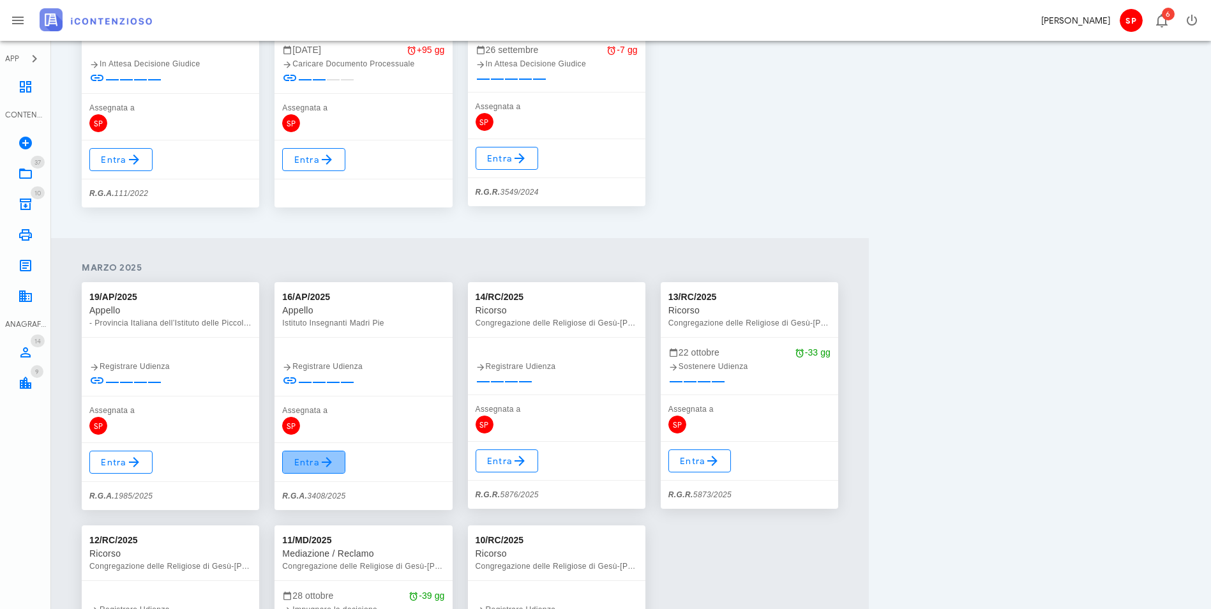
click at [335, 466] on span "Entra" at bounding box center [314, 462] width 42 height 15
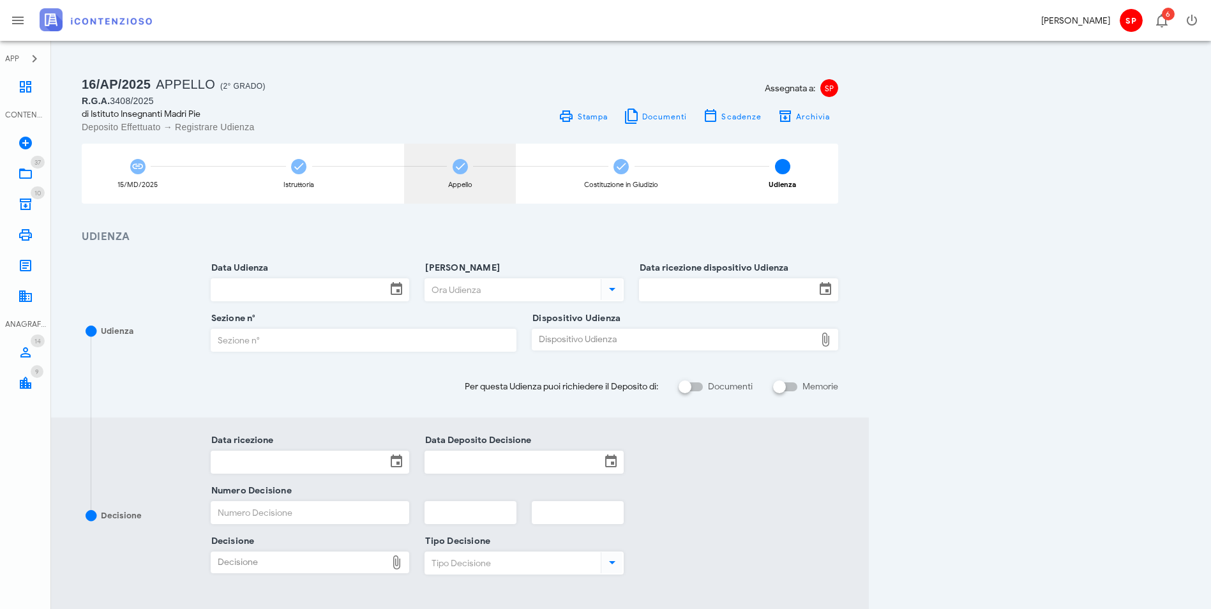
click at [516, 179] on div "Appello" at bounding box center [460, 174] width 112 height 60
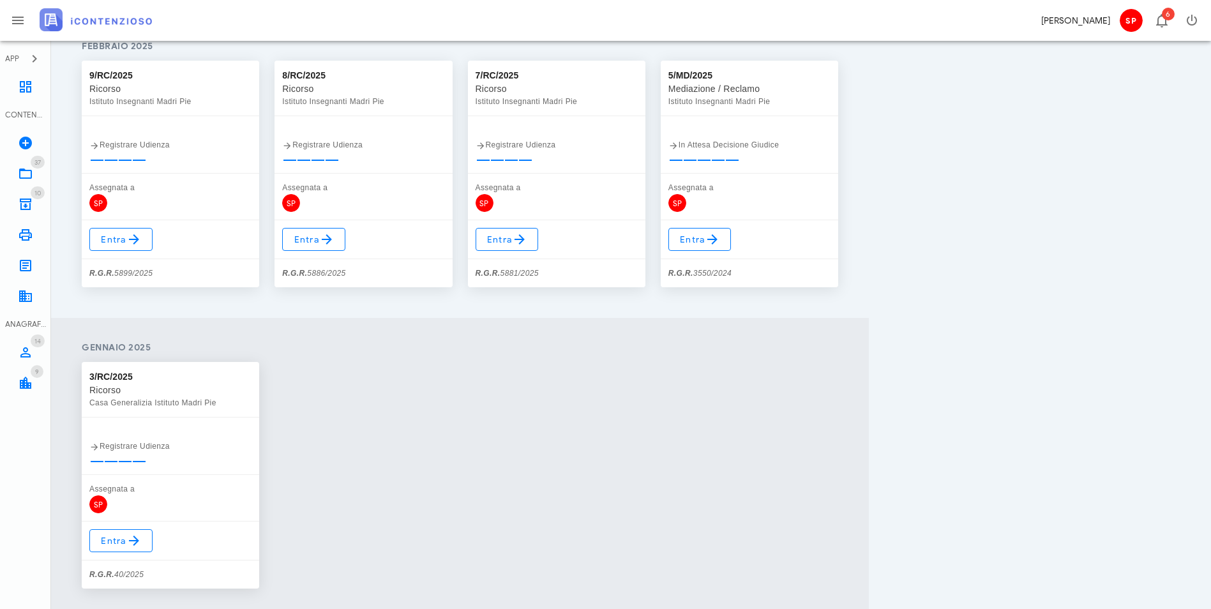
scroll to position [2908, 0]
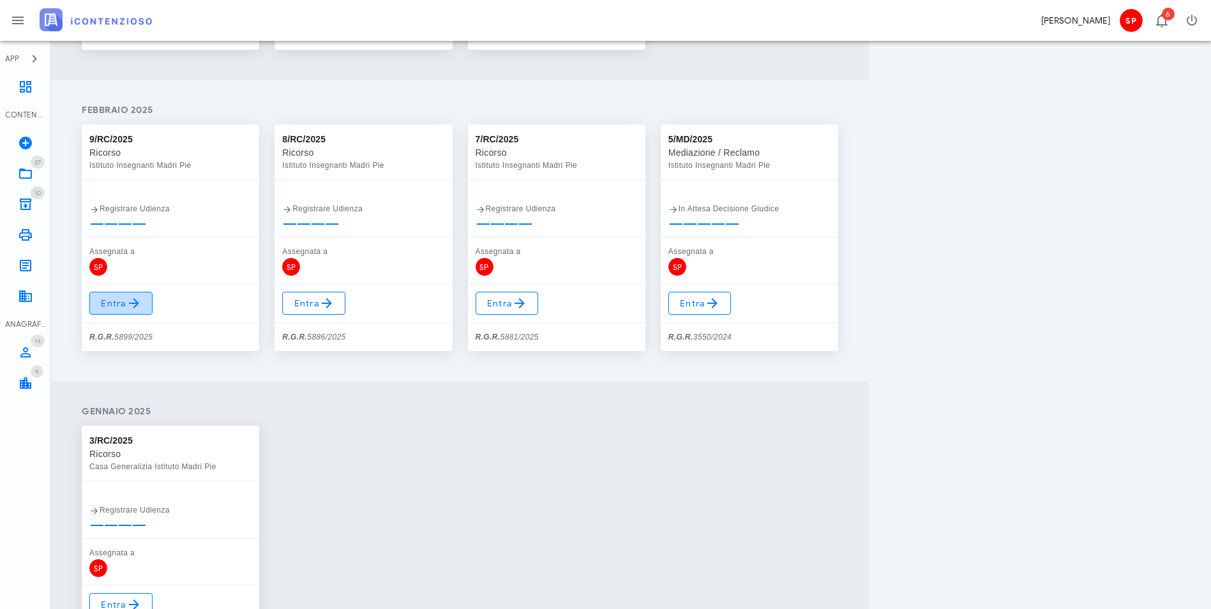
click at [110, 303] on span "Entra" at bounding box center [121, 303] width 42 height 15
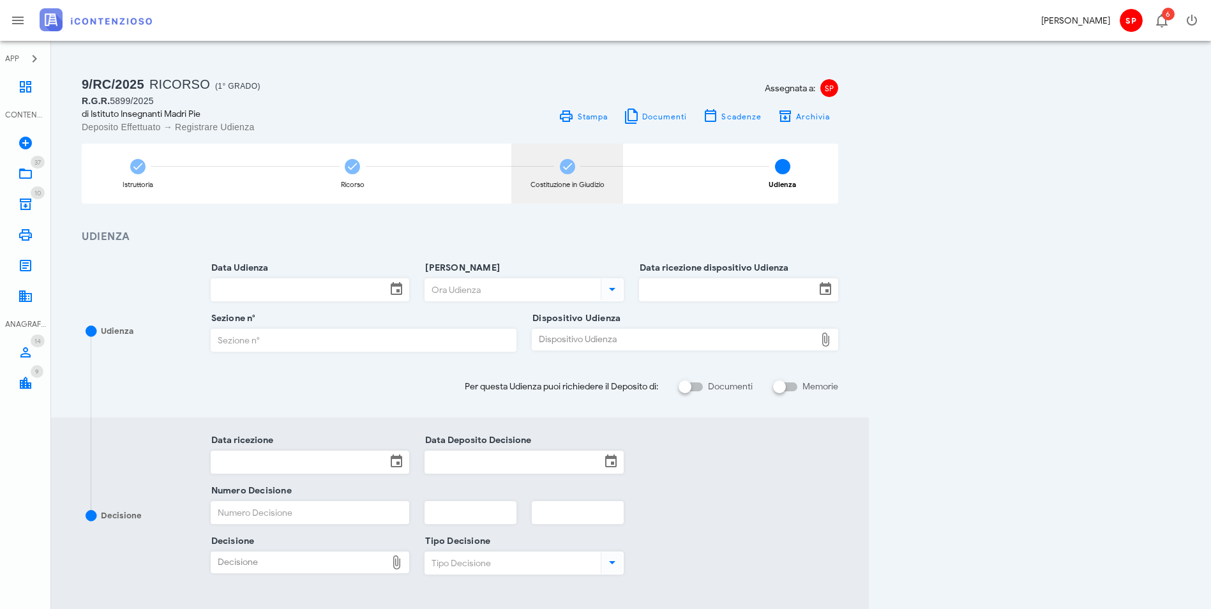
click at [605, 185] on div "Costituzione in Giudizio" at bounding box center [568, 184] width 74 height 7
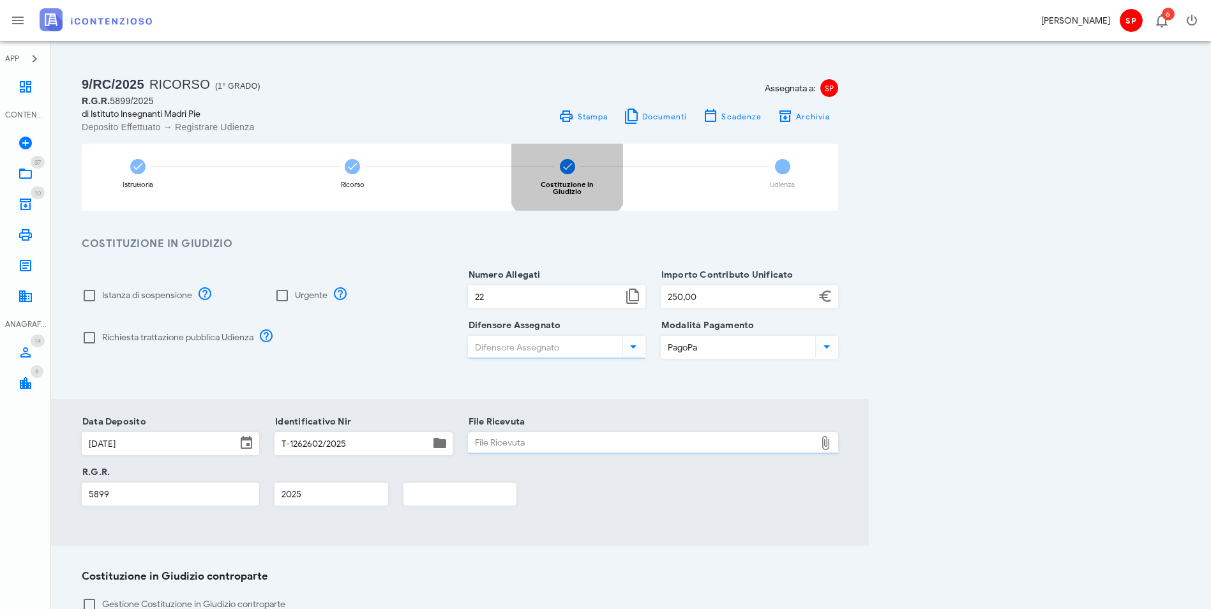
type input "Paolo Saraceno"
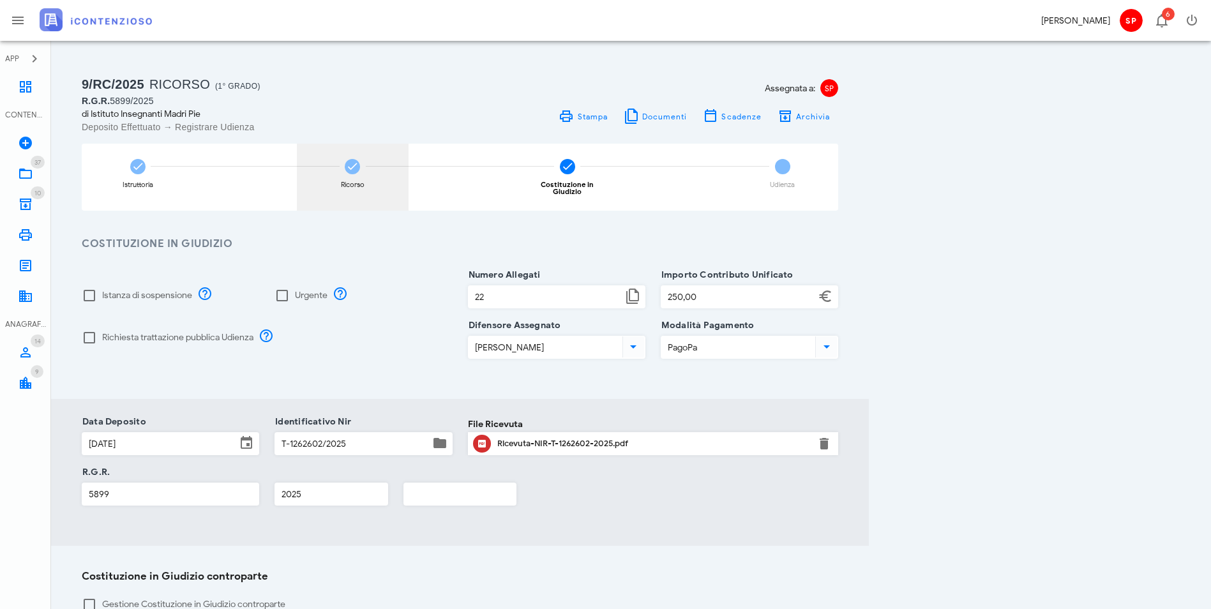
click at [365, 182] on div "Ricorso" at bounding box center [353, 184] width 24 height 7
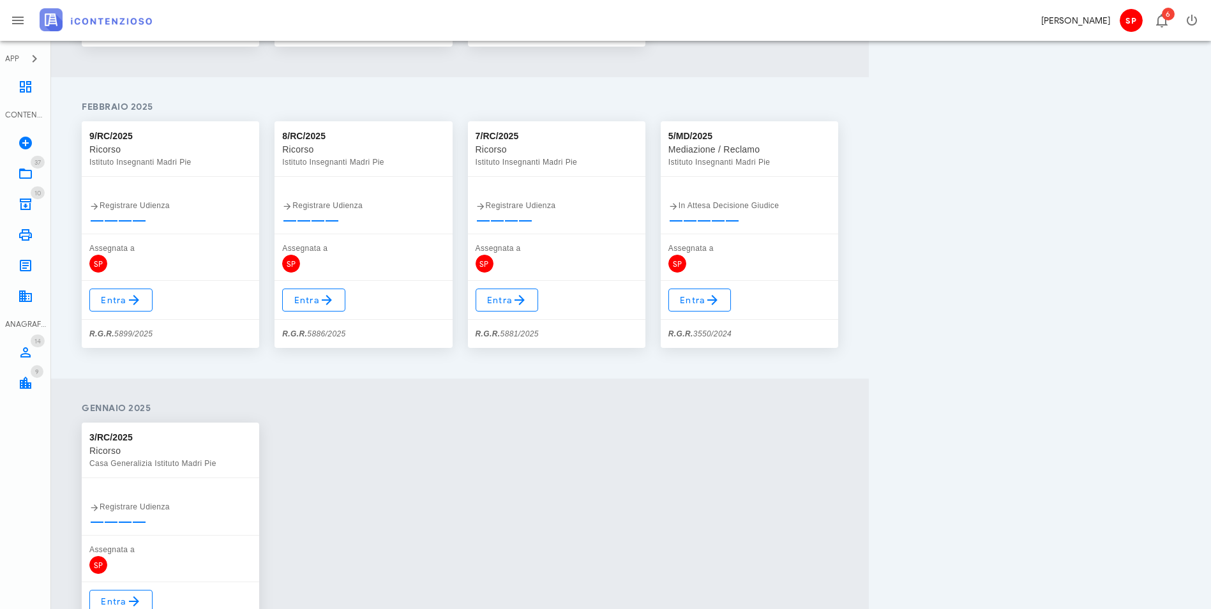
scroll to position [2906, 0]
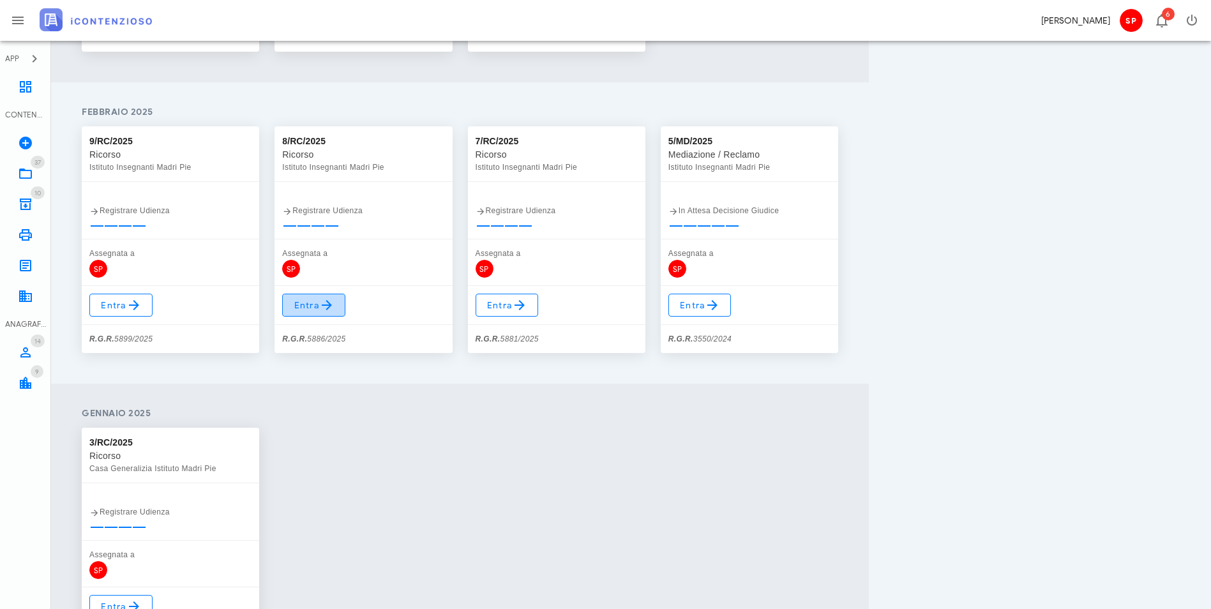
drag, startPoint x: 398, startPoint y: 301, endPoint x: 431, endPoint y: 331, distance: 44.3
click at [335, 301] on span "Entra" at bounding box center [314, 305] width 42 height 15
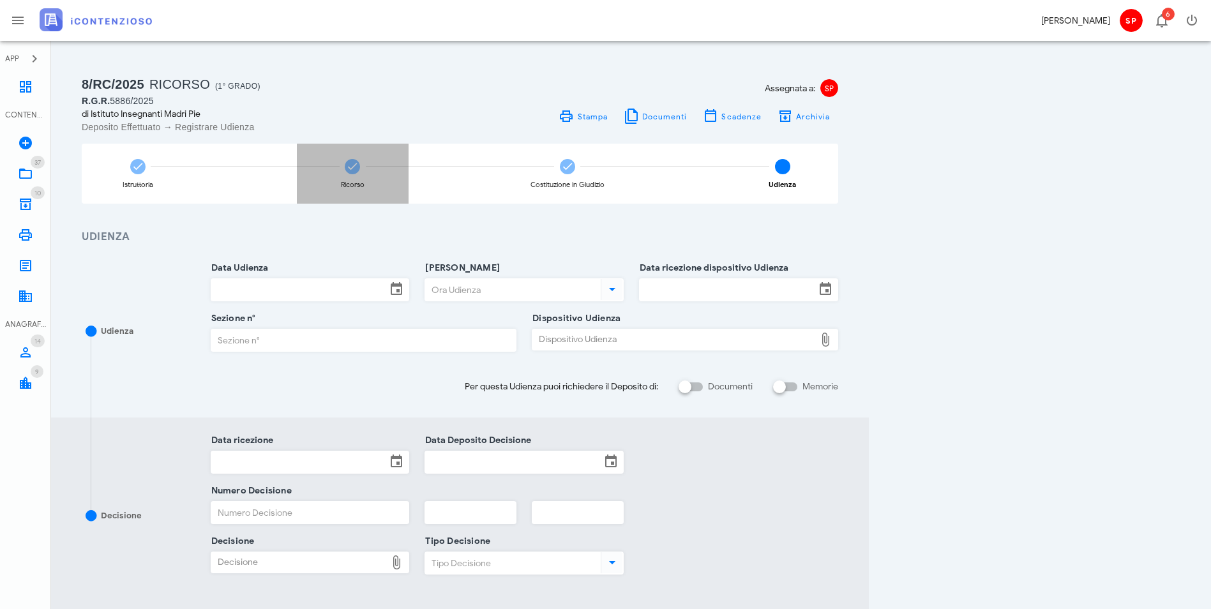
click at [409, 181] on div "Ricorso" at bounding box center [353, 174] width 112 height 60
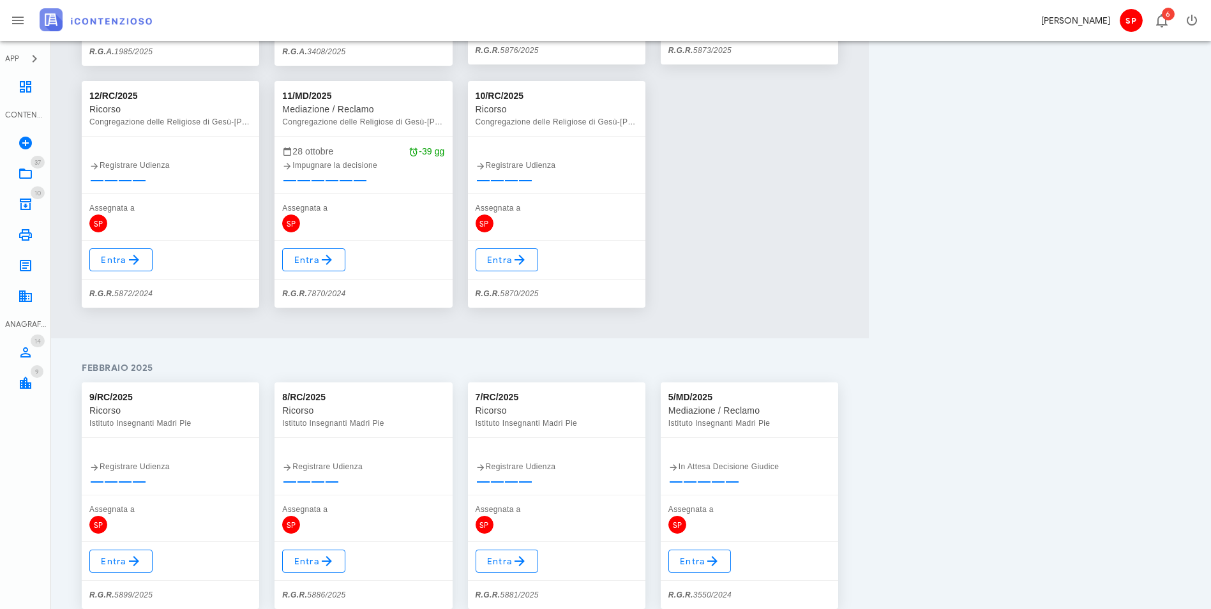
scroll to position [2842, 0]
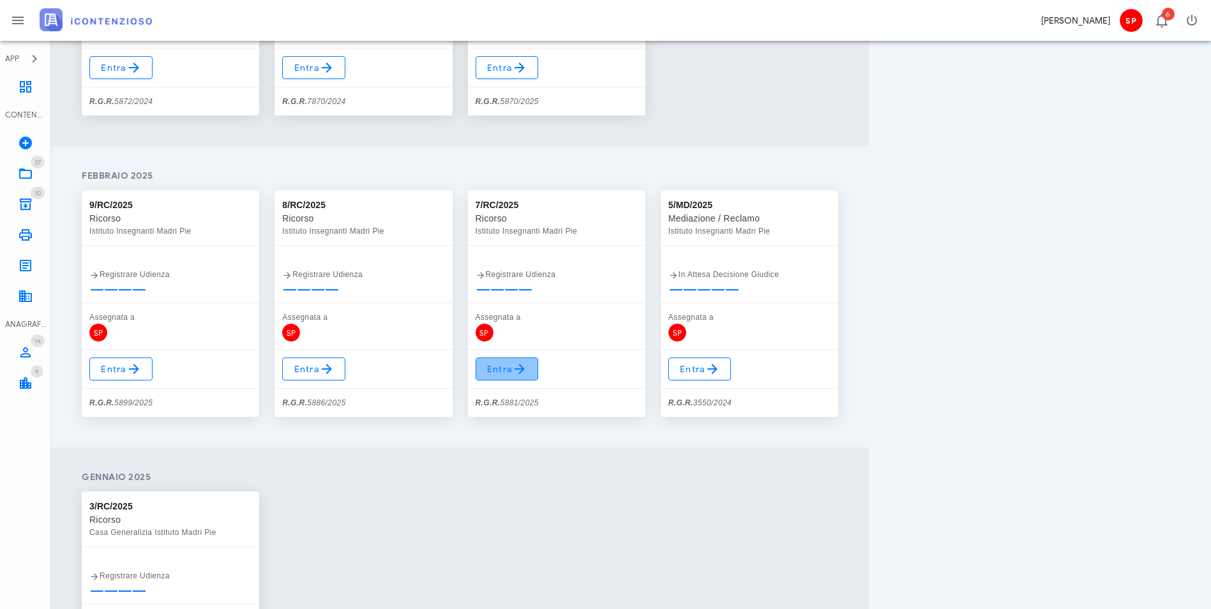
click at [527, 371] on icon at bounding box center [519, 368] width 15 height 15
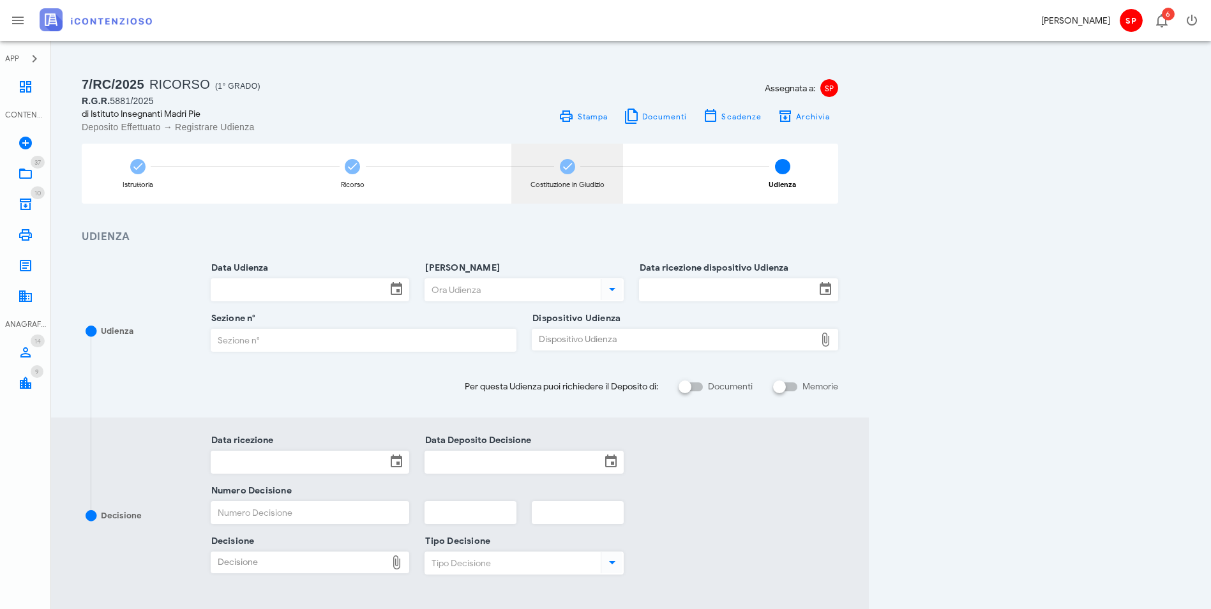
click at [623, 179] on div "Costituzione in Giudizio" at bounding box center [567, 174] width 112 height 60
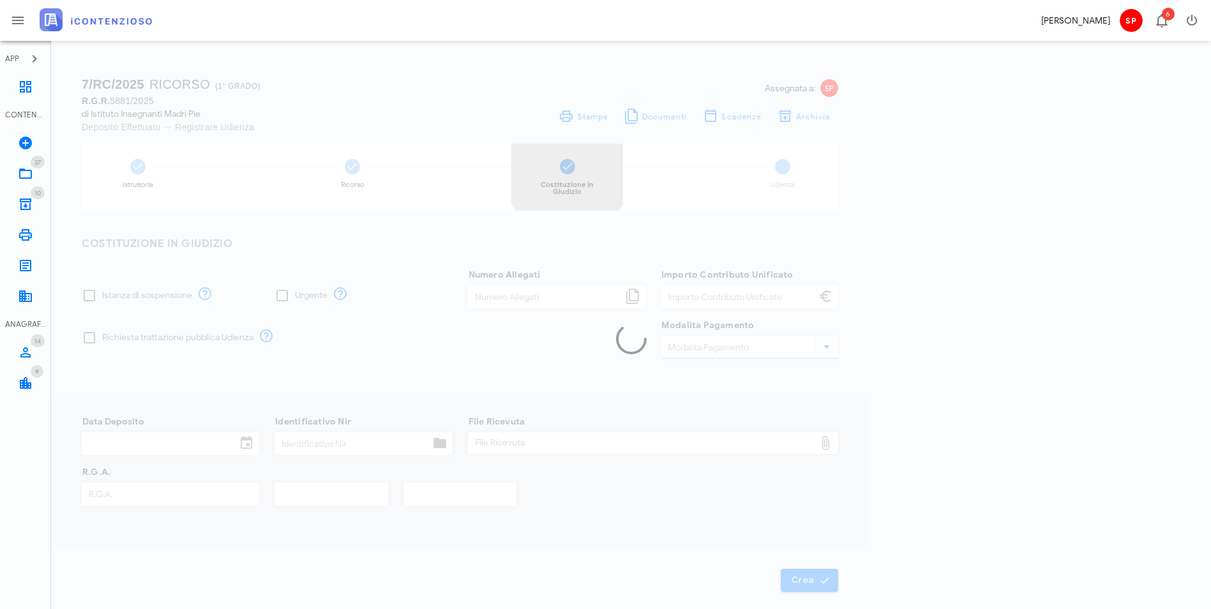
checkbox input "true"
type input "21"
type input "120,00"
type input "PagoPa"
type input "05/03/2025"
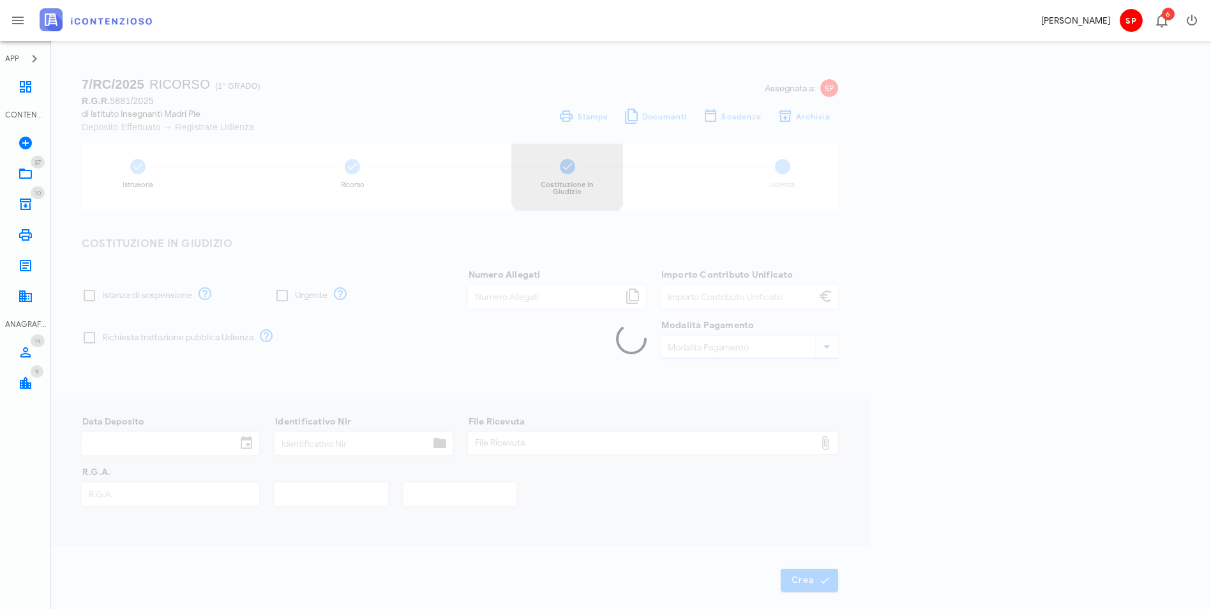
type input "T-1260612/2025"
type input "5881"
type input "2025"
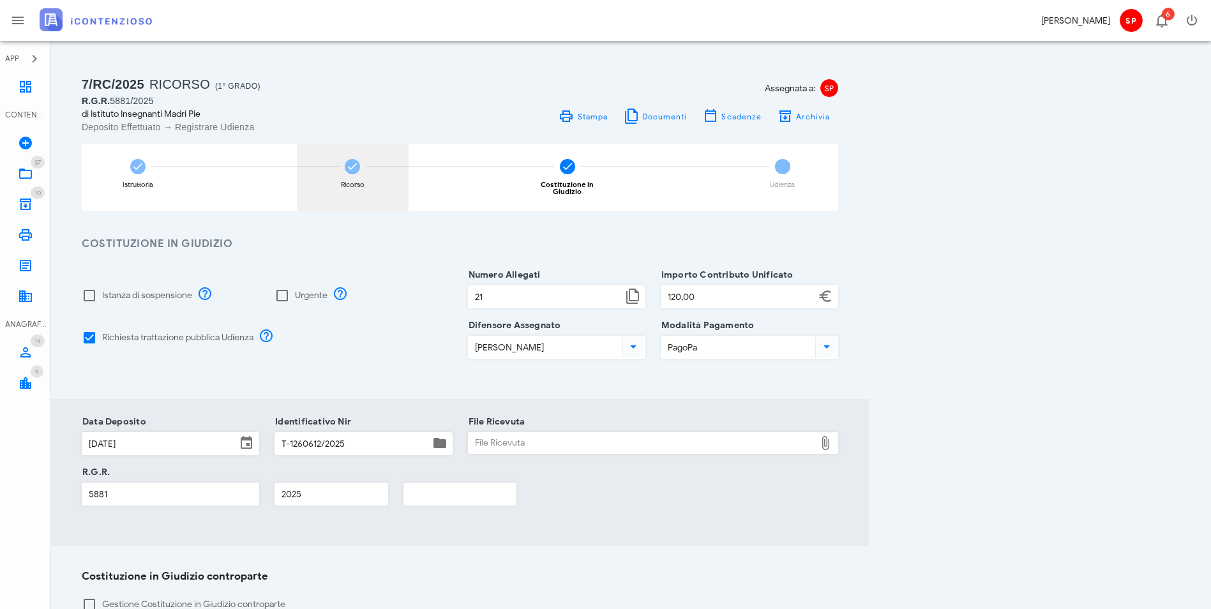
click at [359, 170] on icon at bounding box center [352, 166] width 13 height 13
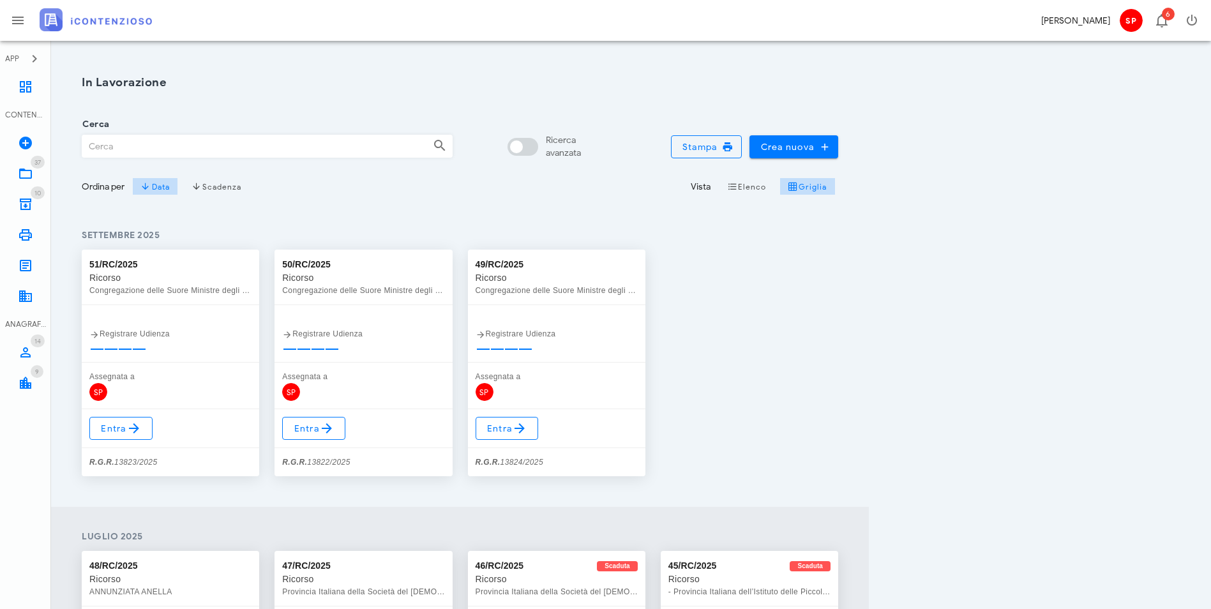
scroll to position [1886, 0]
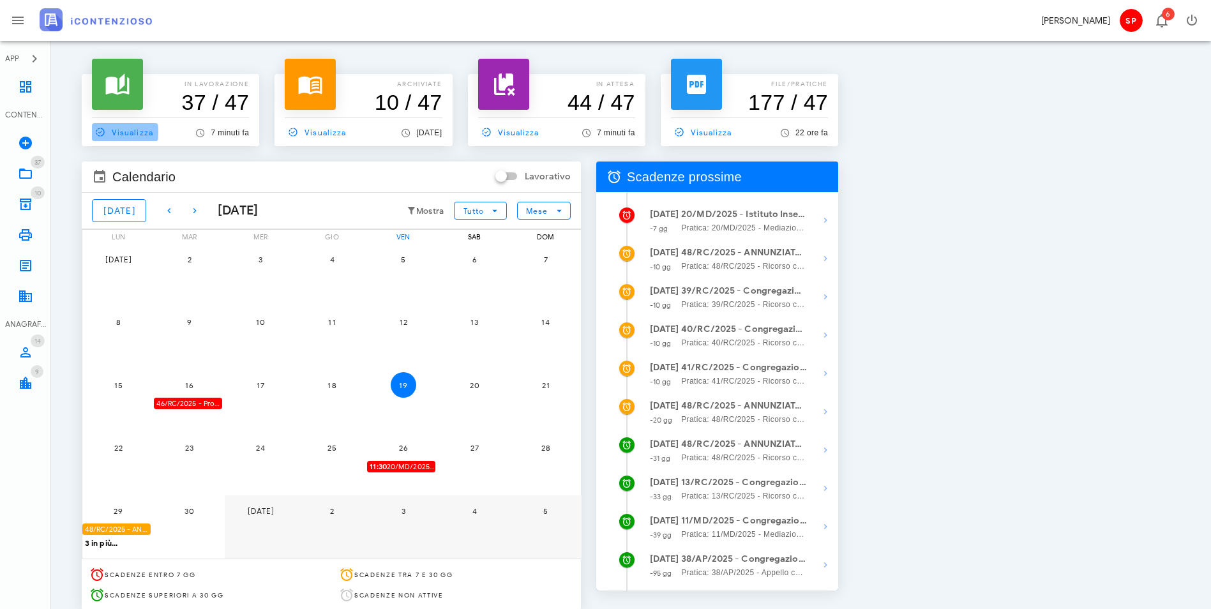
click at [147, 139] on link "Visualizza" at bounding box center [125, 132] width 66 height 18
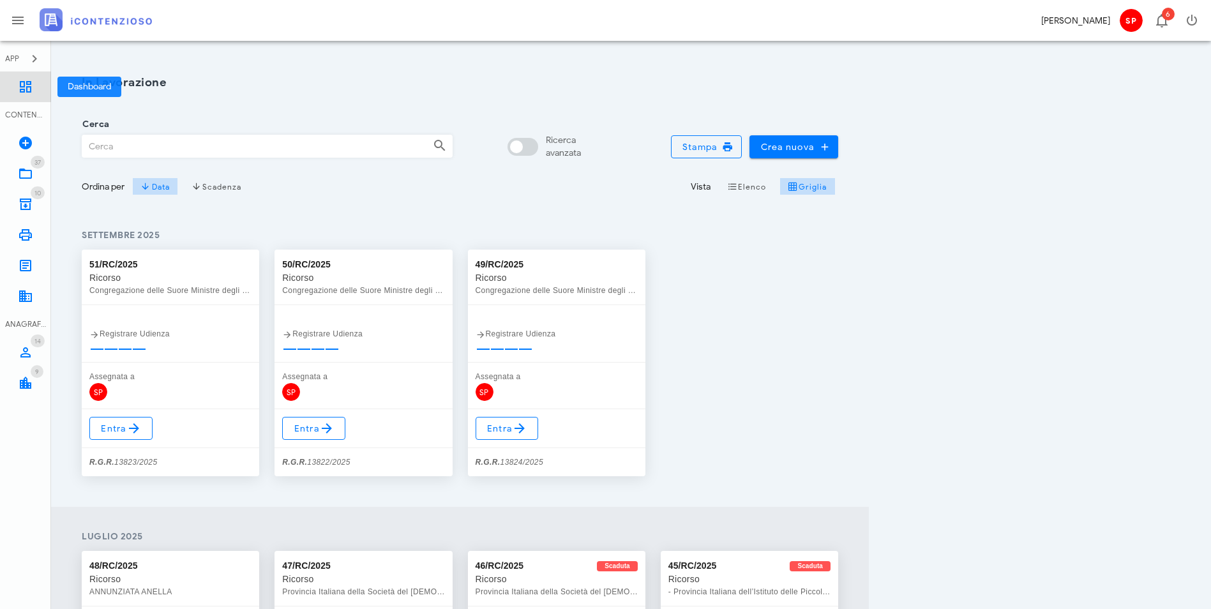
click at [22, 85] on icon at bounding box center [25, 86] width 15 height 15
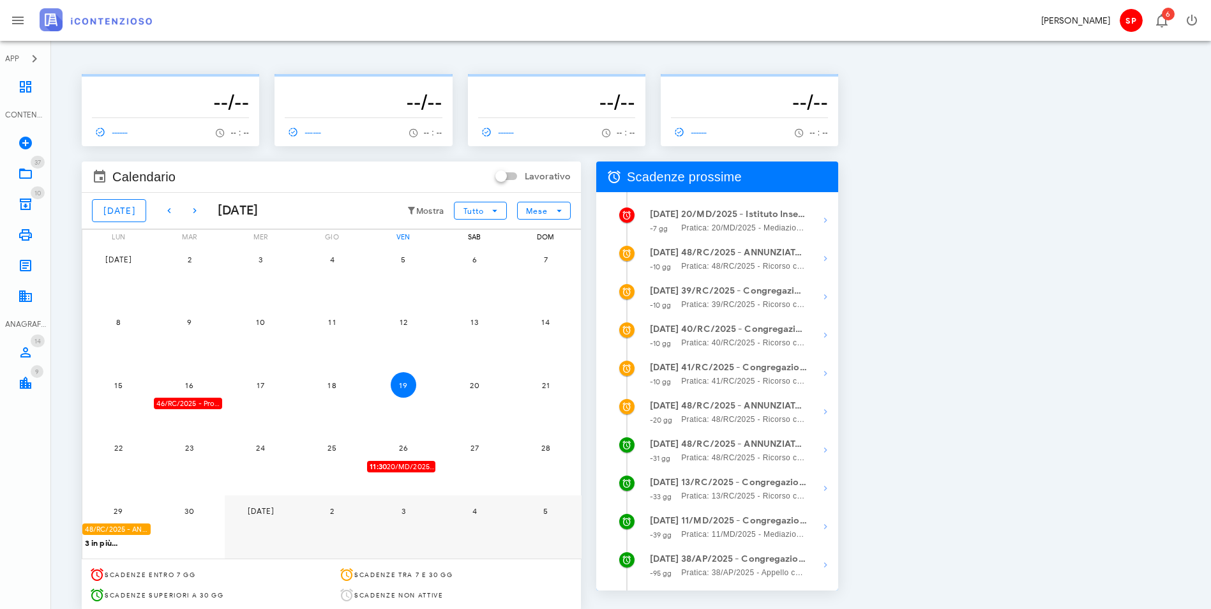
click at [742, 179] on span "Scadenze prossime" at bounding box center [684, 177] width 115 height 20
click at [838, 190] on div "Scadenze prossime" at bounding box center [717, 177] width 242 height 31
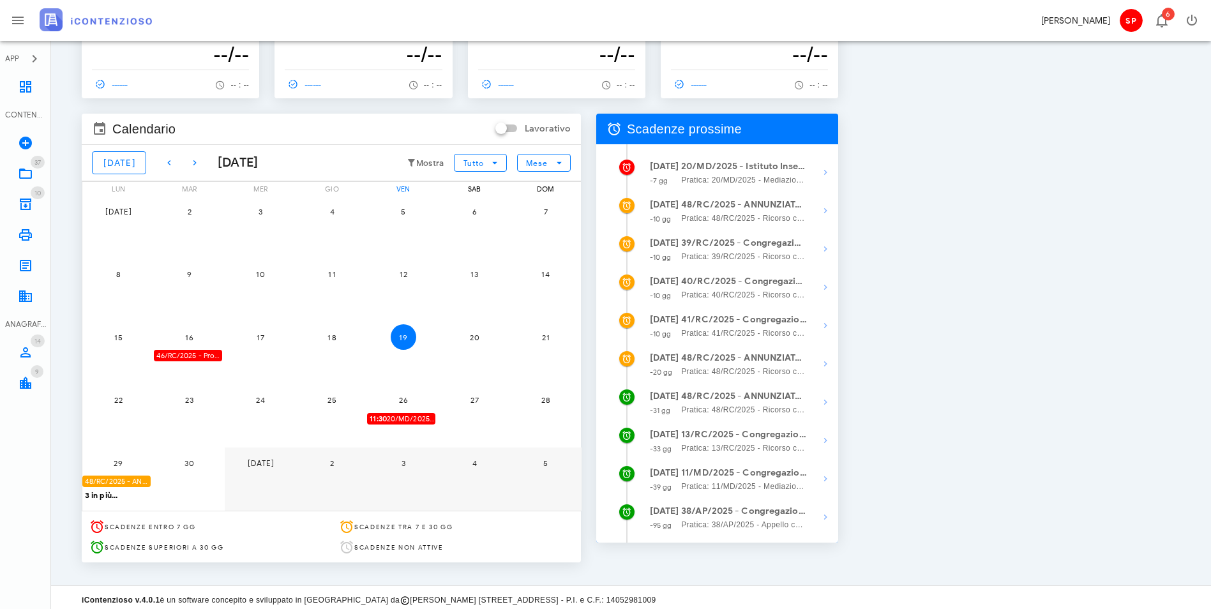
scroll to position [49, 0]
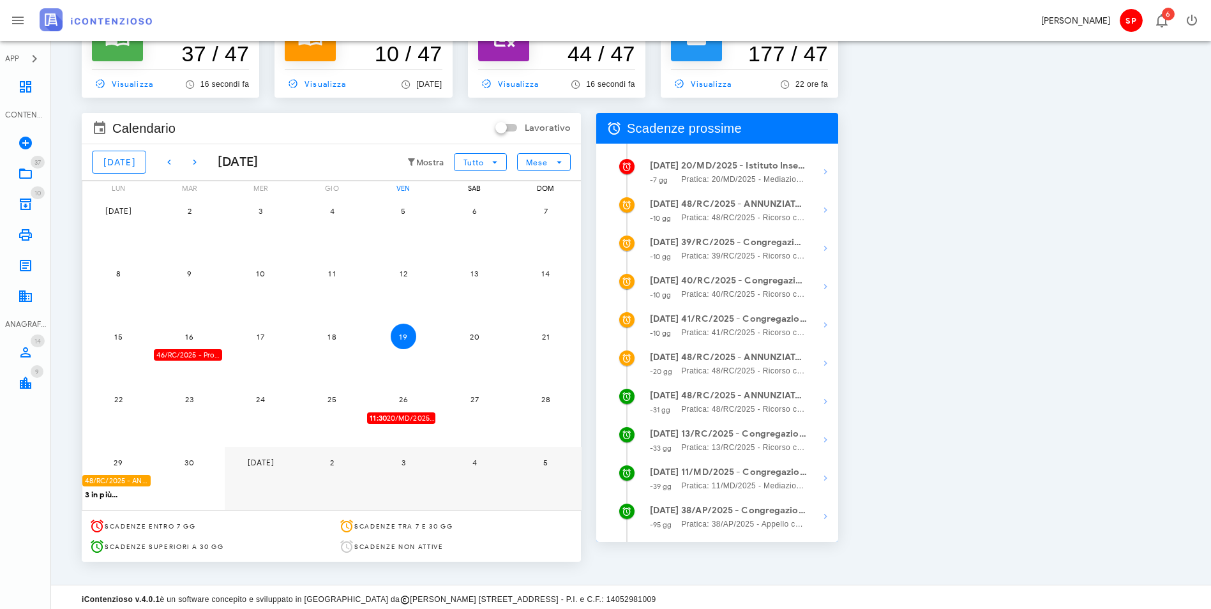
click at [742, 132] on span "Scadenze prossime" at bounding box center [684, 128] width 115 height 20
click at [742, 130] on span "Scadenze prossime" at bounding box center [684, 128] width 115 height 20
click at [622, 129] on icon at bounding box center [614, 128] width 15 height 15
click at [189, 163] on icon "button" at bounding box center [194, 162] width 15 height 15
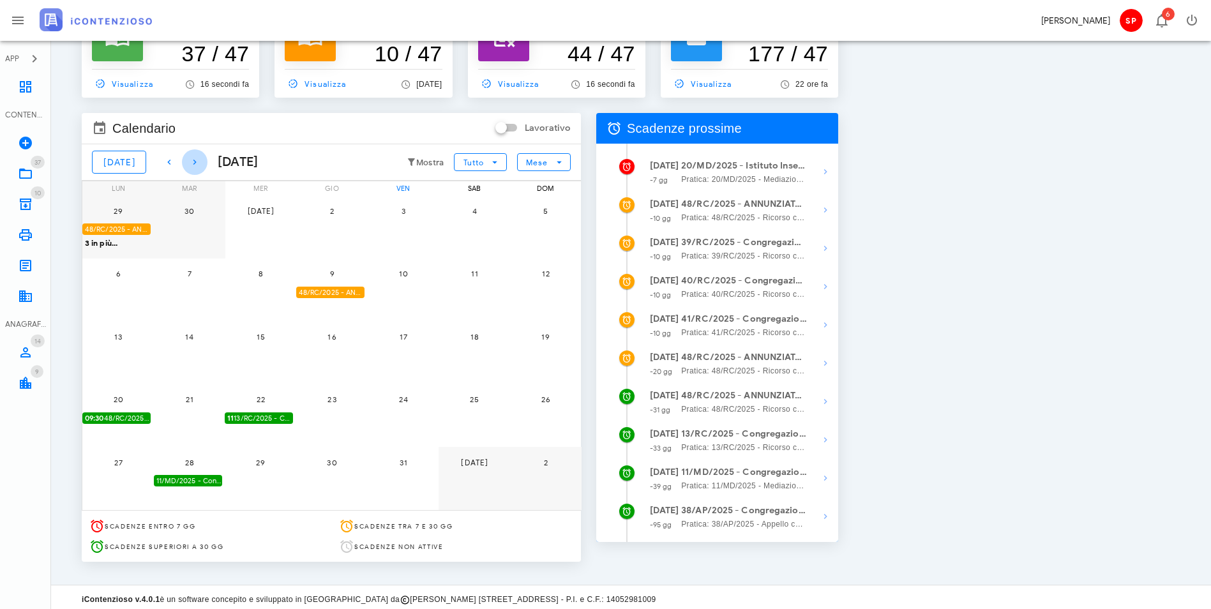
click at [189, 163] on icon "button" at bounding box center [194, 162] width 15 height 15
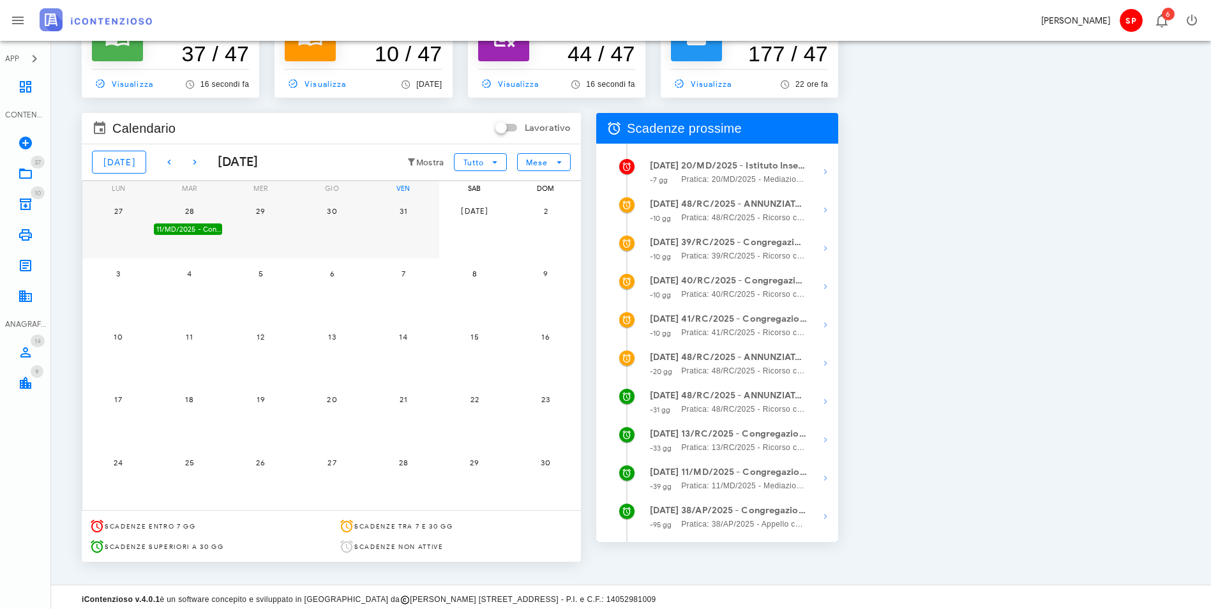
click at [226, 222] on div "28" at bounding box center [190, 211] width 72 height 26
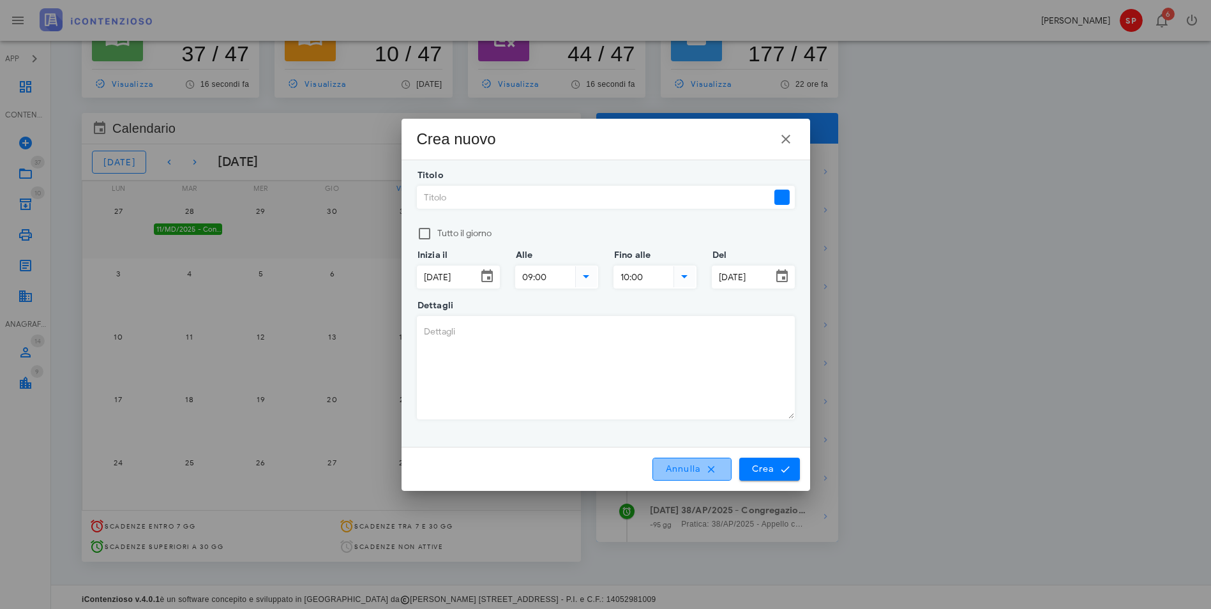
click at [703, 467] on span "Annulla" at bounding box center [692, 469] width 55 height 11
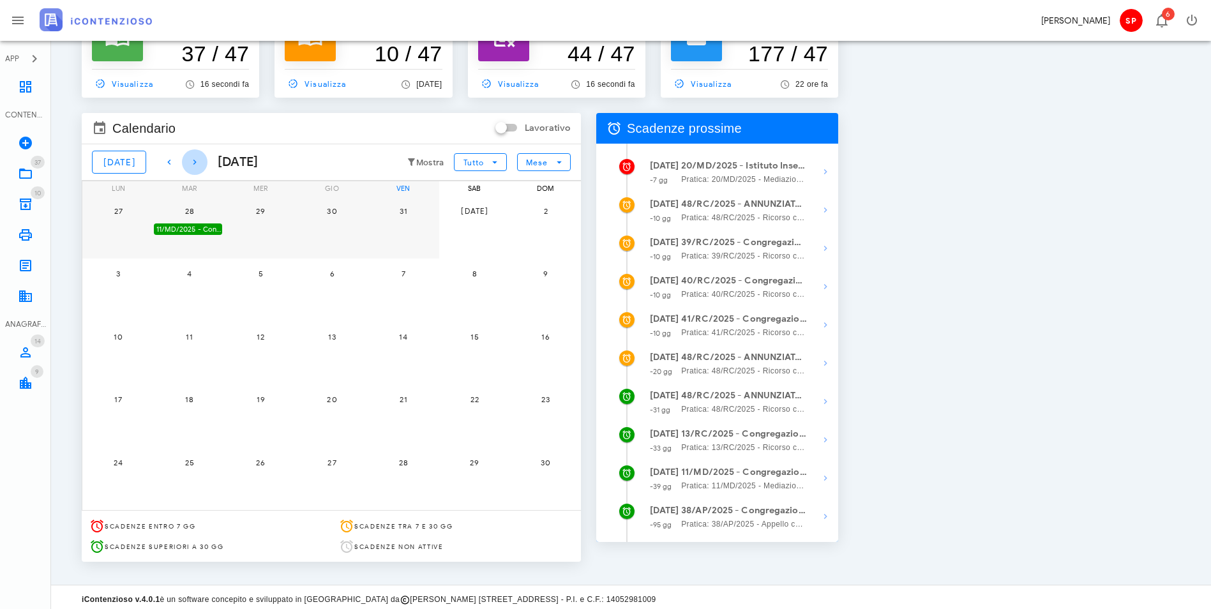
click at [187, 159] on icon "button" at bounding box center [194, 162] width 15 height 15
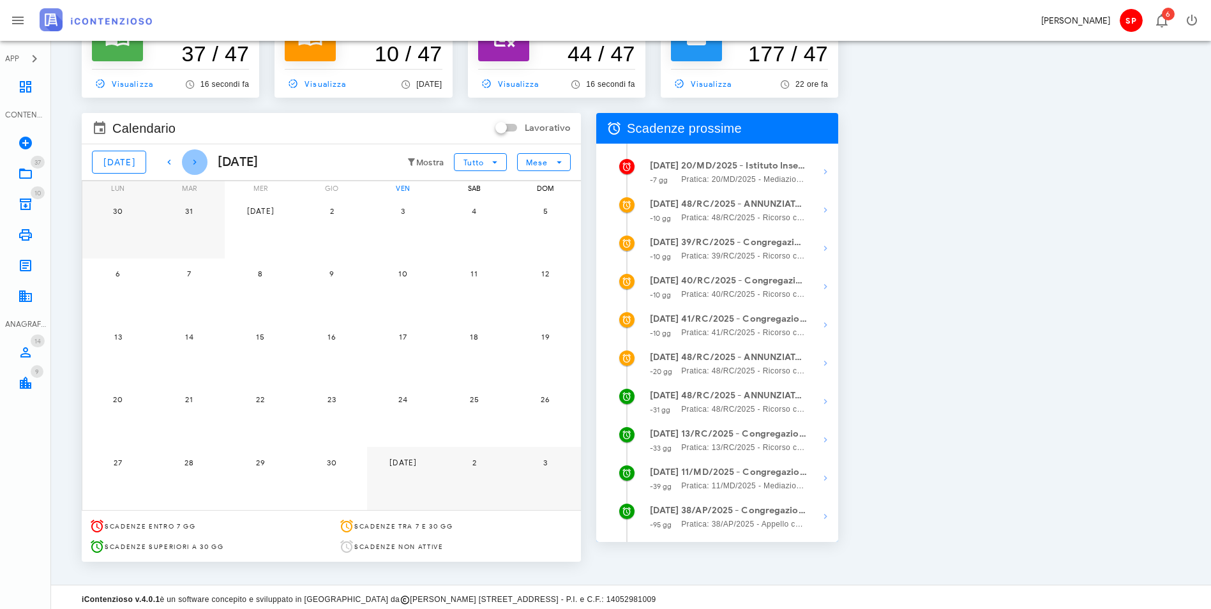
click at [187, 159] on icon "button" at bounding box center [194, 162] width 15 height 15
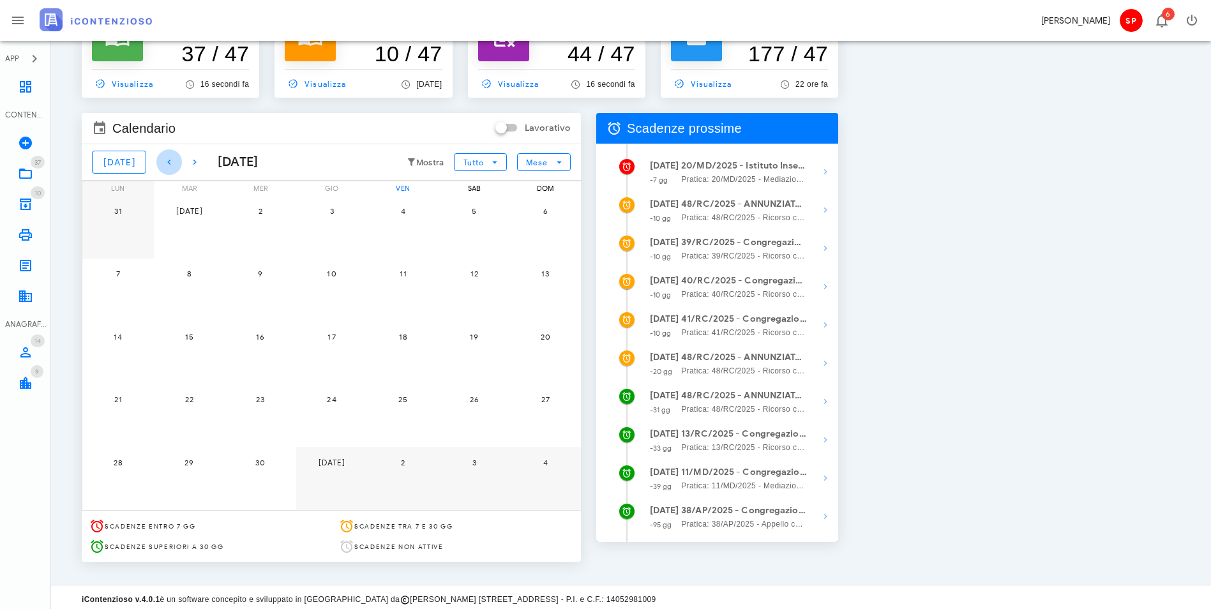
click at [162, 159] on icon "button" at bounding box center [169, 162] width 15 height 15
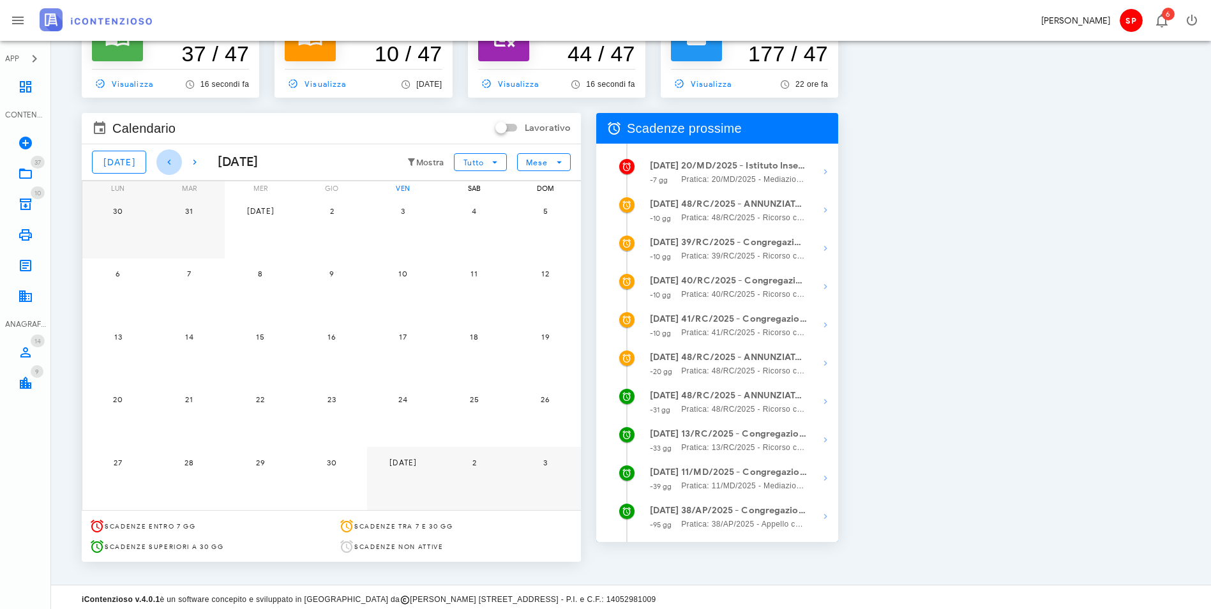
click at [162, 159] on icon "button" at bounding box center [169, 162] width 15 height 15
click at [151, 290] on div "35/AP/2025 - Istituto Insegnanti Madri Pie - Inviare Appello" at bounding box center [116, 293] width 68 height 12
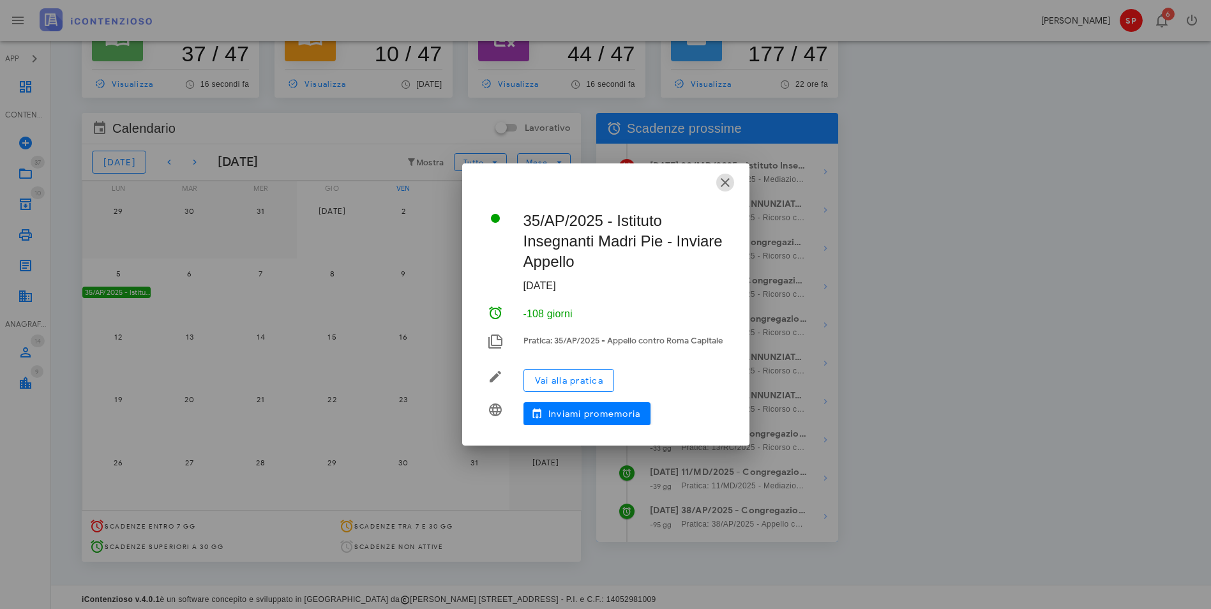
click at [720, 183] on icon "button" at bounding box center [725, 182] width 15 height 15
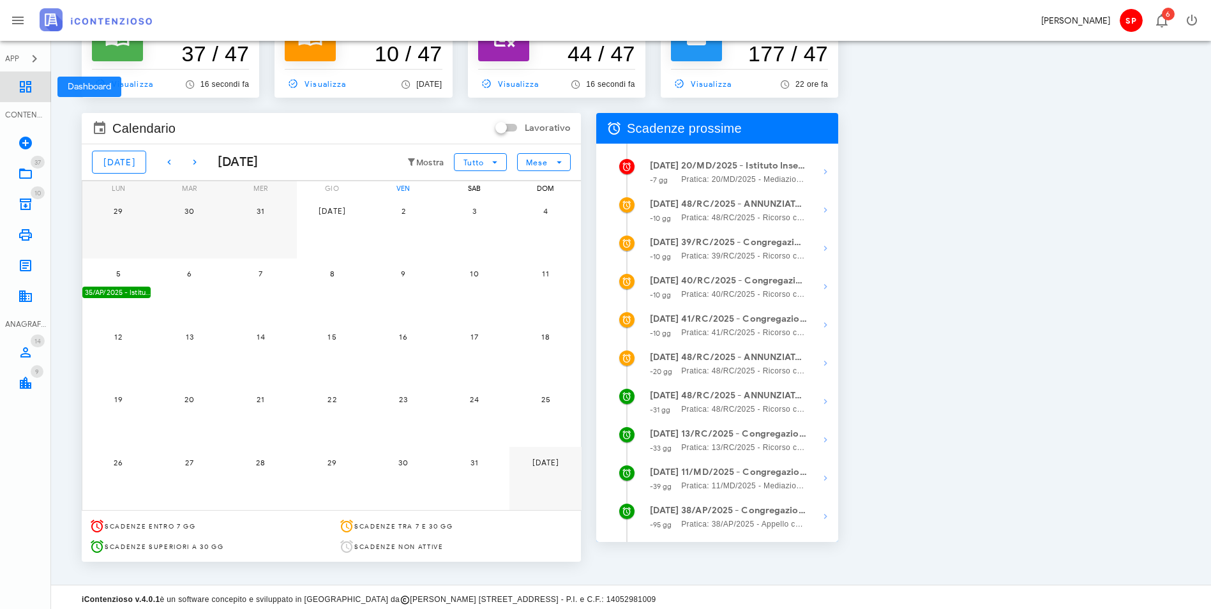
click at [29, 91] on icon at bounding box center [25, 86] width 15 height 15
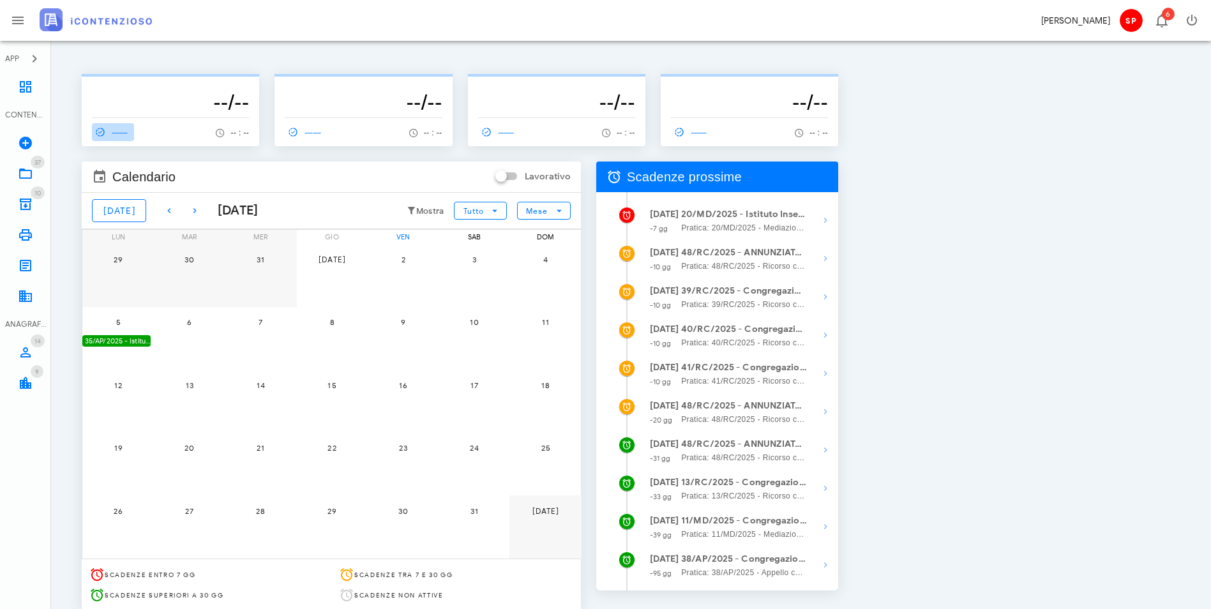
click at [129, 133] on span "------" at bounding box center [110, 131] width 37 height 11
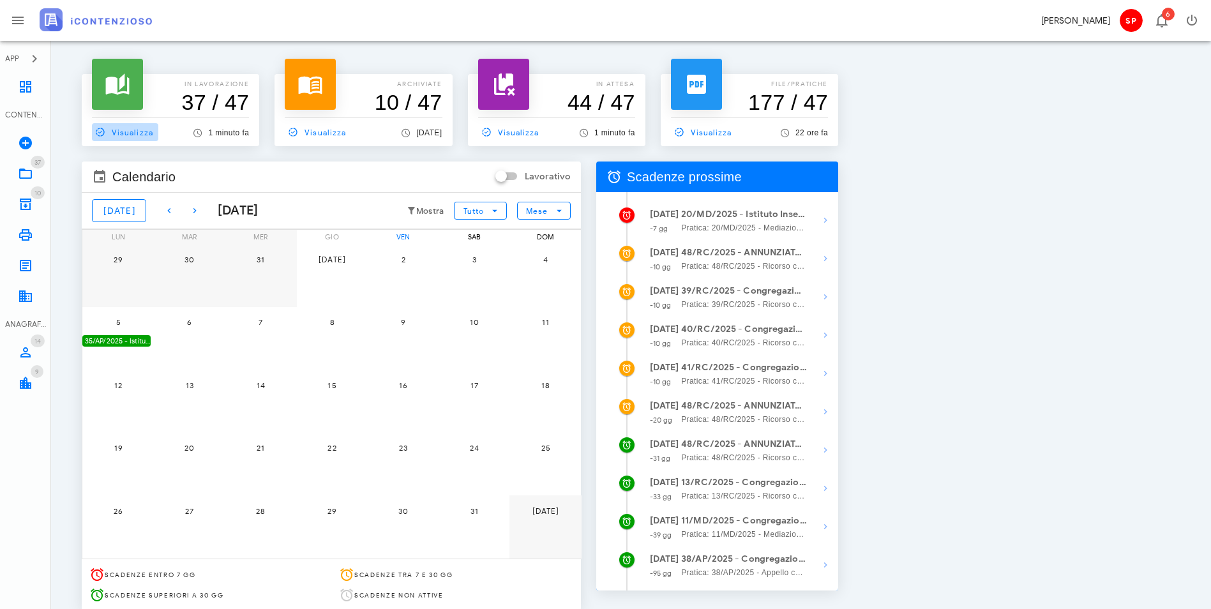
click at [116, 132] on span "Visualizza" at bounding box center [122, 131] width 61 height 11
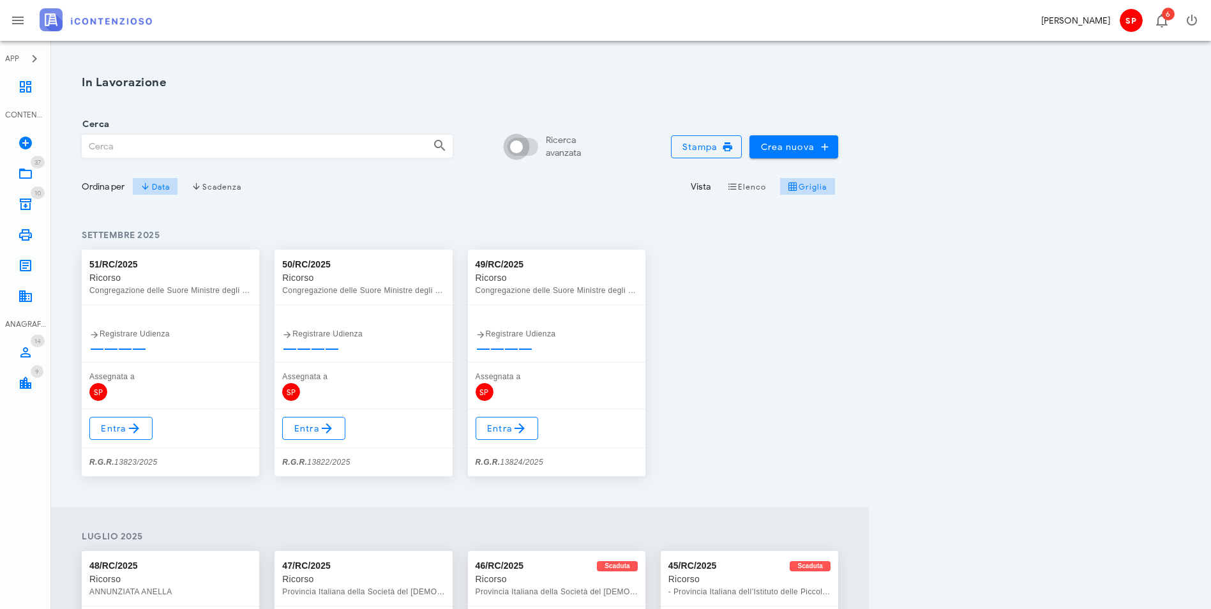
click at [541, 151] on input "Ricerca avanzata" at bounding box center [525, 146] width 31 height 15
checkbox input "false"
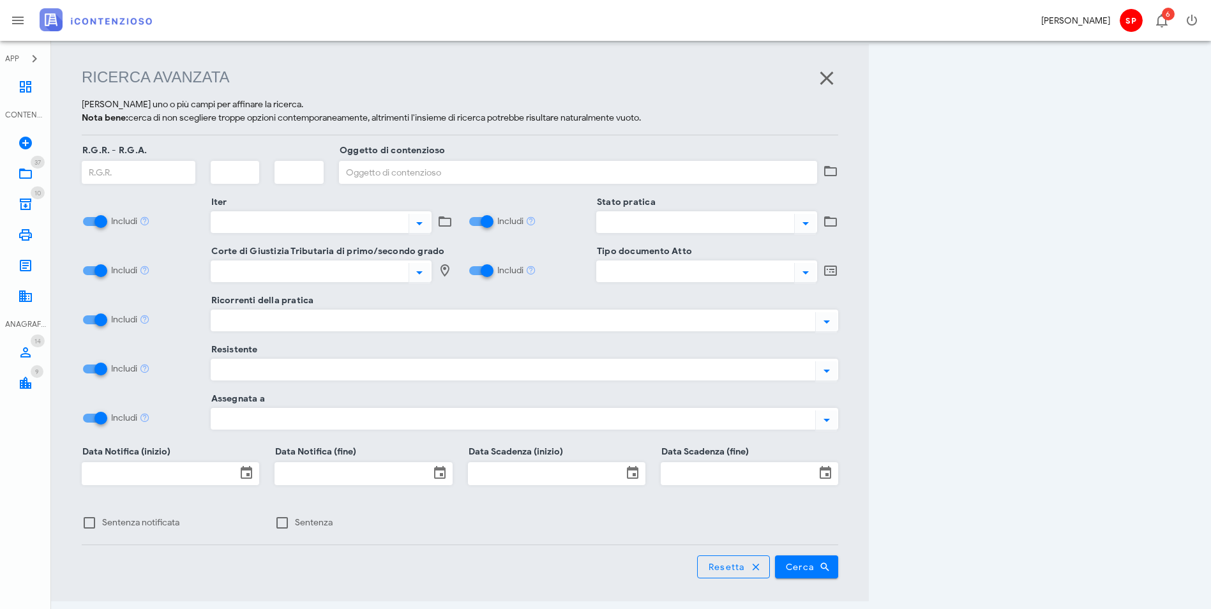
scroll to position [165, 0]
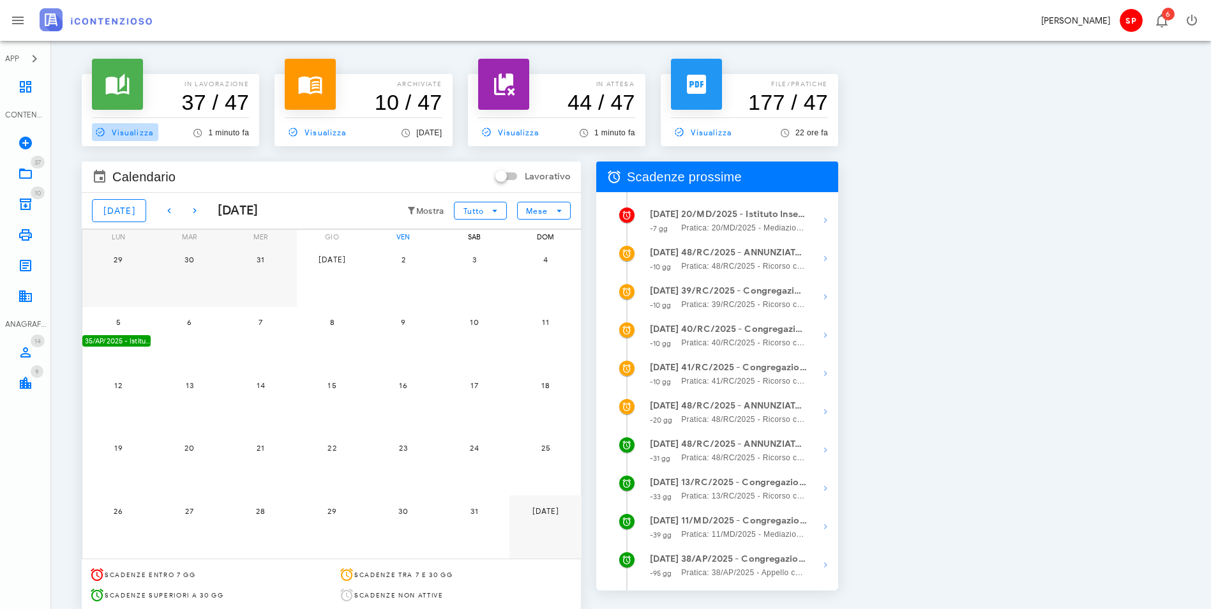
click at [144, 133] on span "Visualizza" at bounding box center [122, 131] width 61 height 11
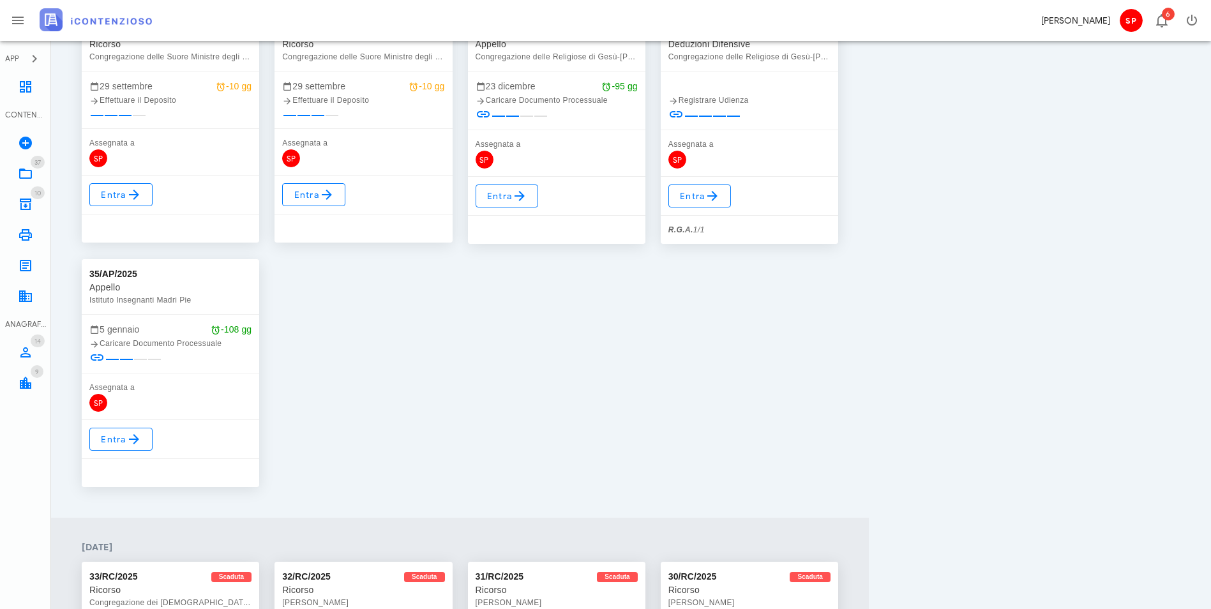
scroll to position [1085, 0]
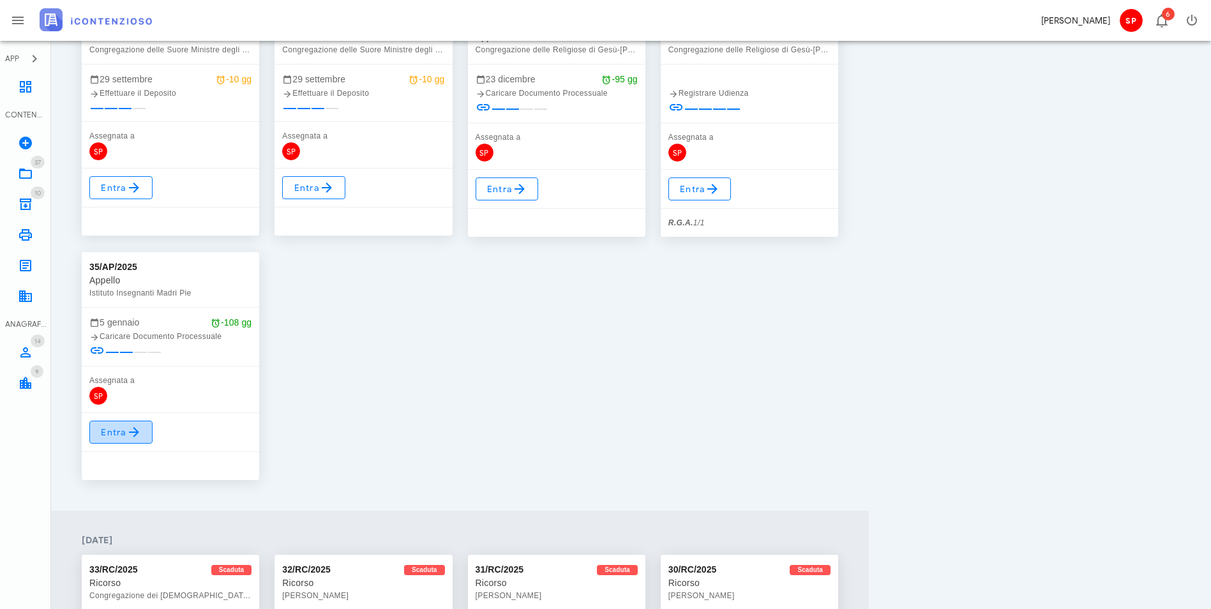
click at [119, 425] on span "Entra" at bounding box center [121, 432] width 42 height 15
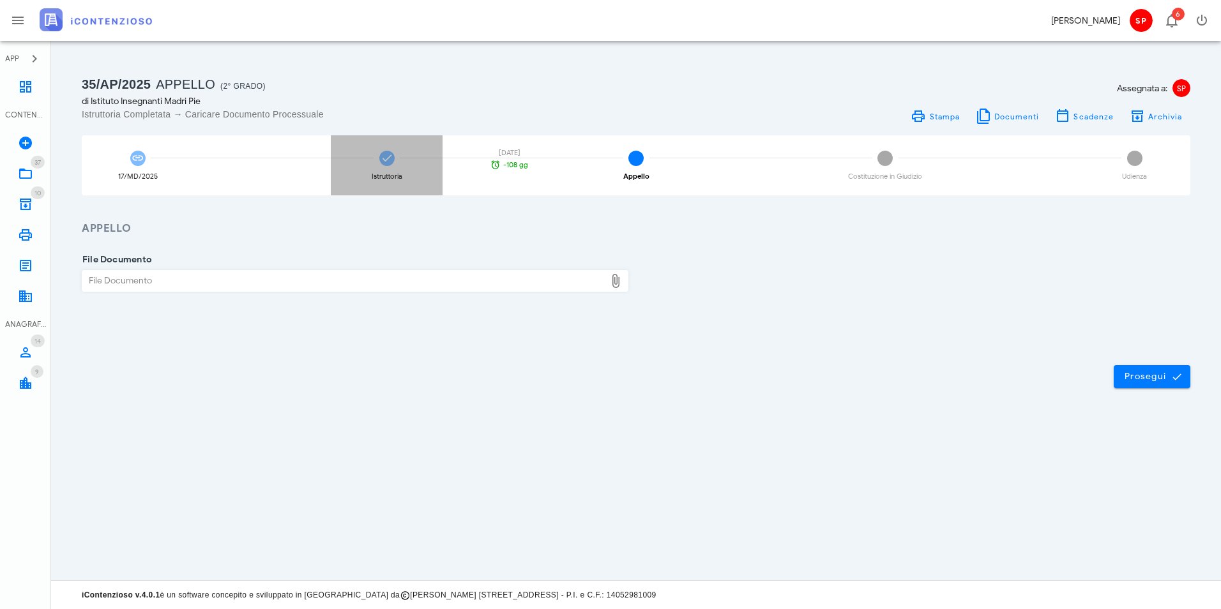
click at [402, 171] on div "Istruttoria [DATE] -108 gg" at bounding box center [387, 165] width 112 height 60
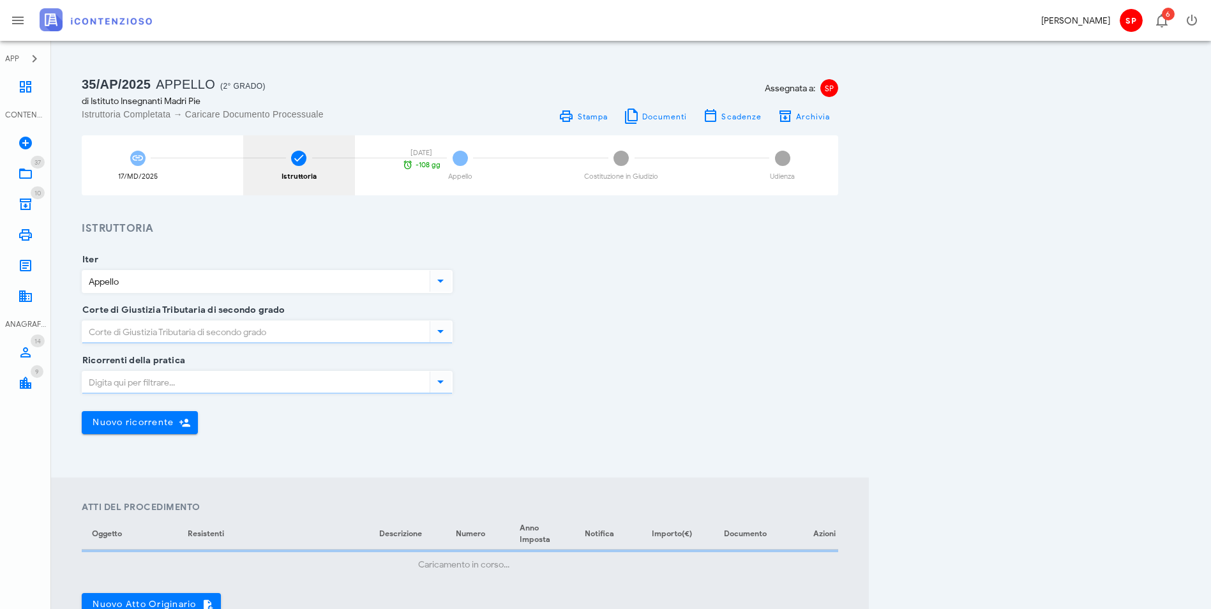
type input "Sfavorevole"
type input "Sentenza"
type input "Lazio - [GEOGRAPHIC_DATA]"
type input "[GEOGRAPHIC_DATA]"
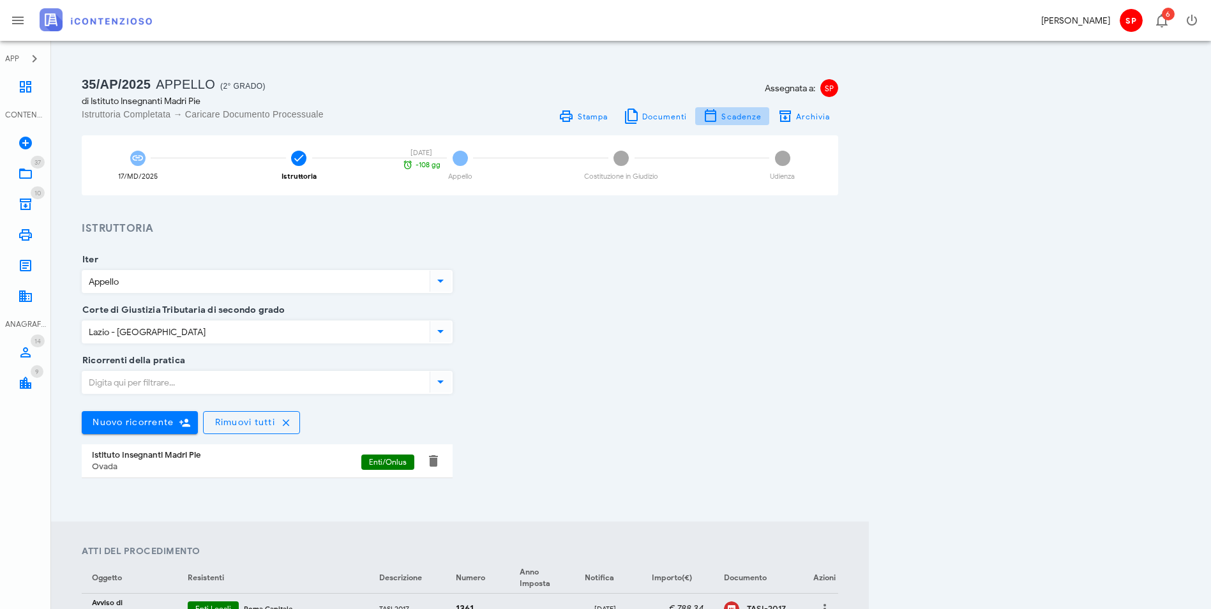
click at [762, 117] on span "Scadenze" at bounding box center [741, 117] width 41 height 10
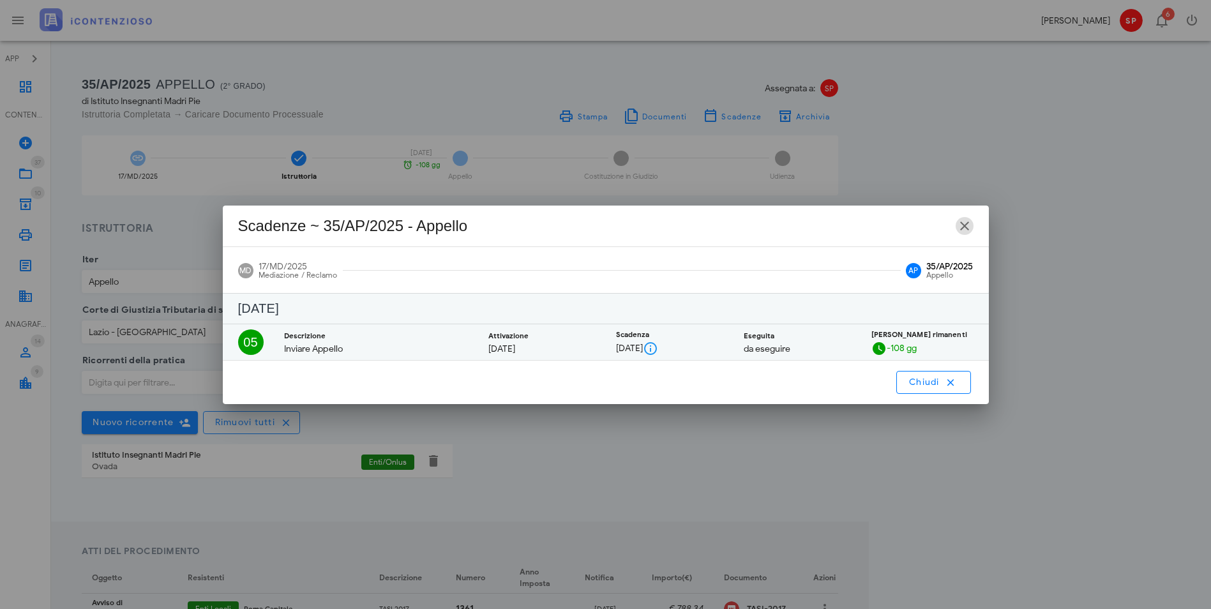
click at [967, 228] on icon "button" at bounding box center [964, 225] width 15 height 15
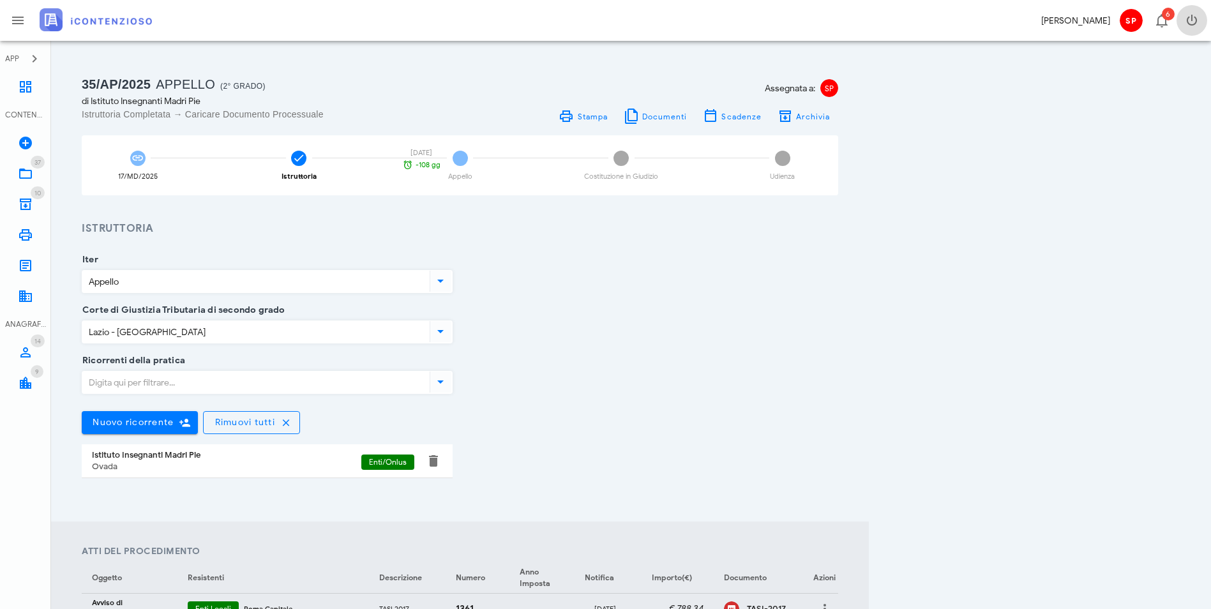
click at [1190, 19] on icon "button" at bounding box center [1191, 20] width 15 height 15
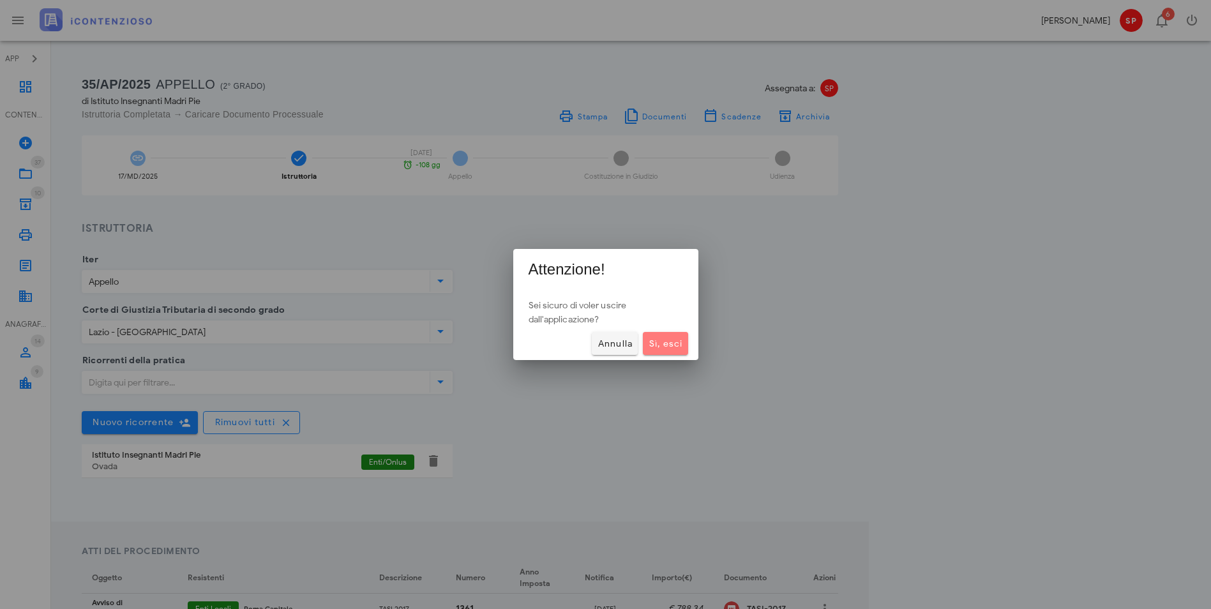
click at [676, 345] on span "Sì, esci" at bounding box center [665, 343] width 34 height 11
